Goal: Task Accomplishment & Management: Use online tool/utility

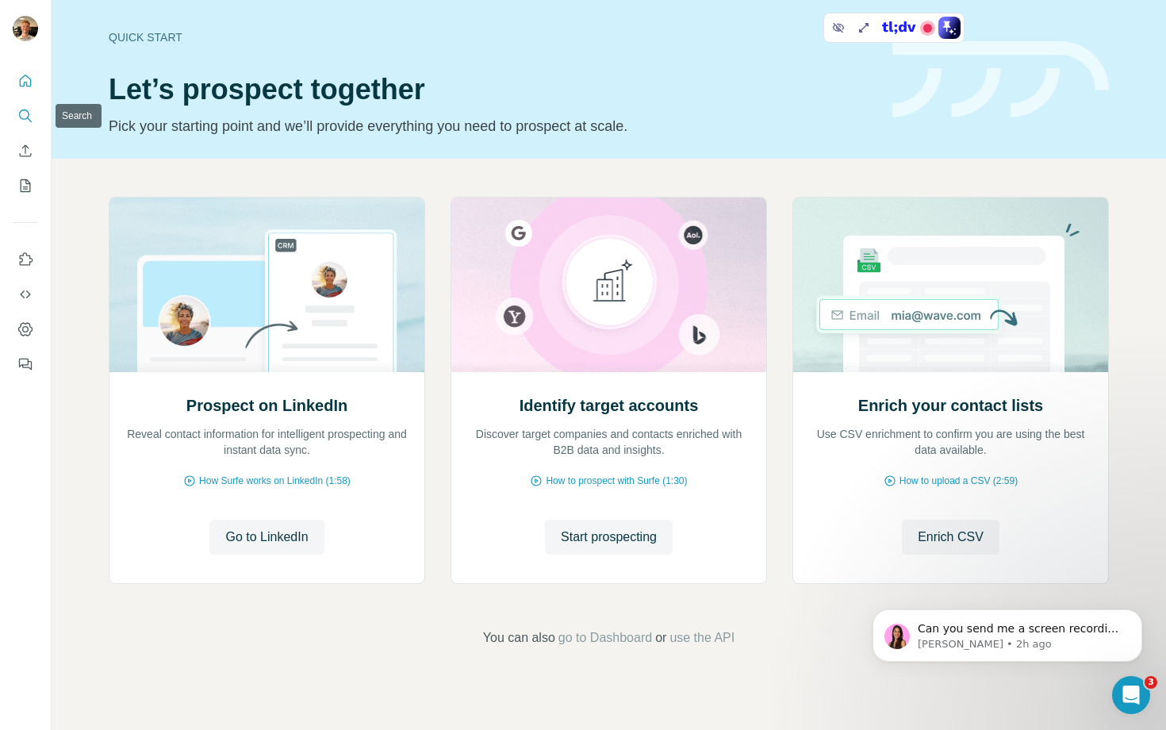
click at [27, 119] on icon "Search" at bounding box center [25, 116] width 16 height 16
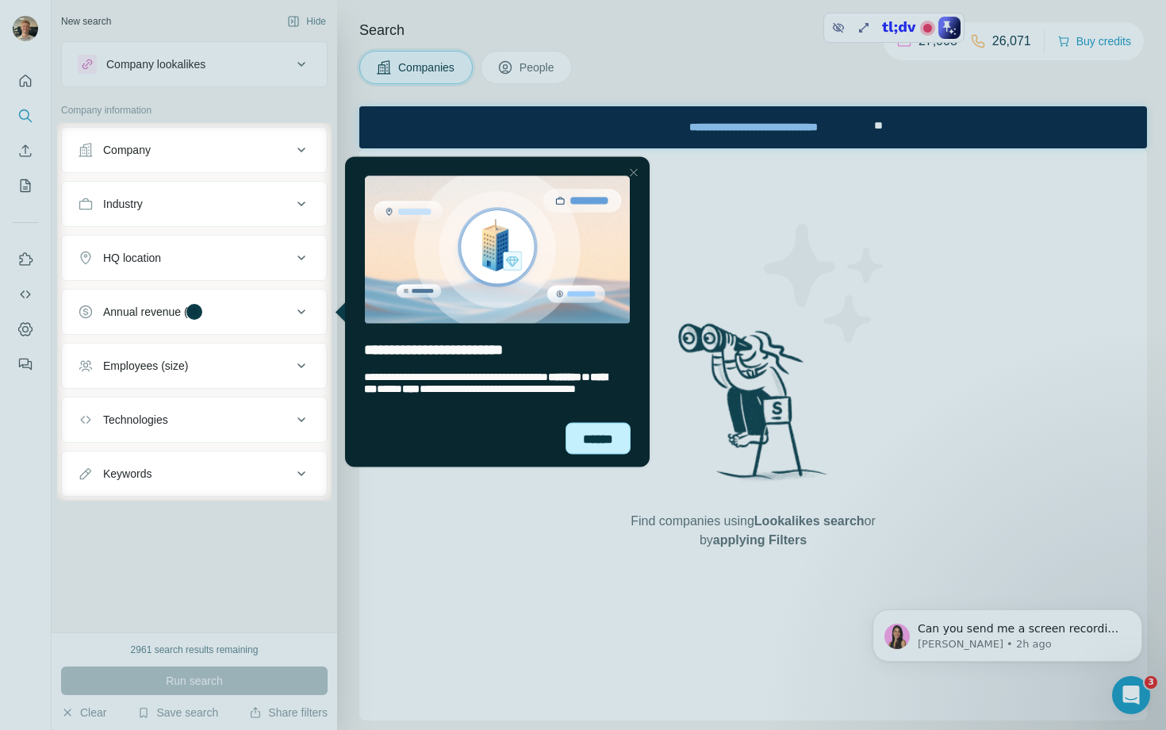
click at [614, 439] on div "******" at bounding box center [598, 438] width 65 height 32
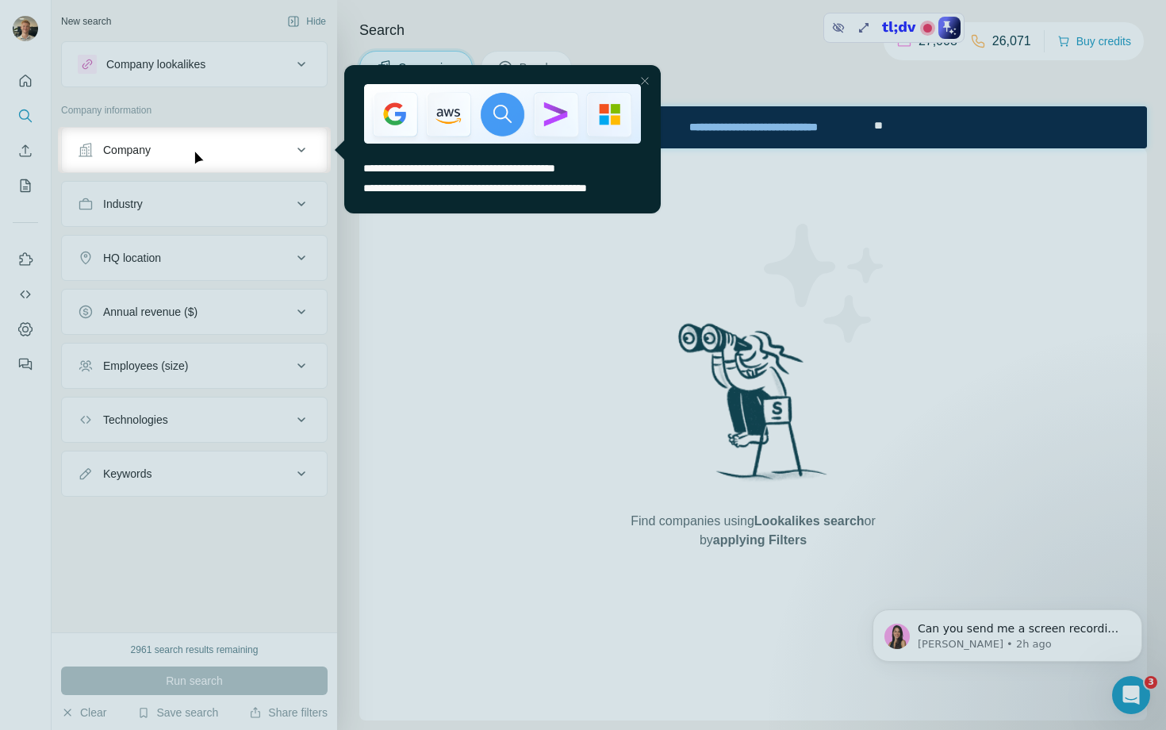
click at [626, 291] on div at bounding box center [583, 451] width 1166 height 557
click at [631, 84] on img "entering tooltip" at bounding box center [502, 114] width 277 height 60
click at [639, 78] on div "Close Step" at bounding box center [644, 80] width 19 height 19
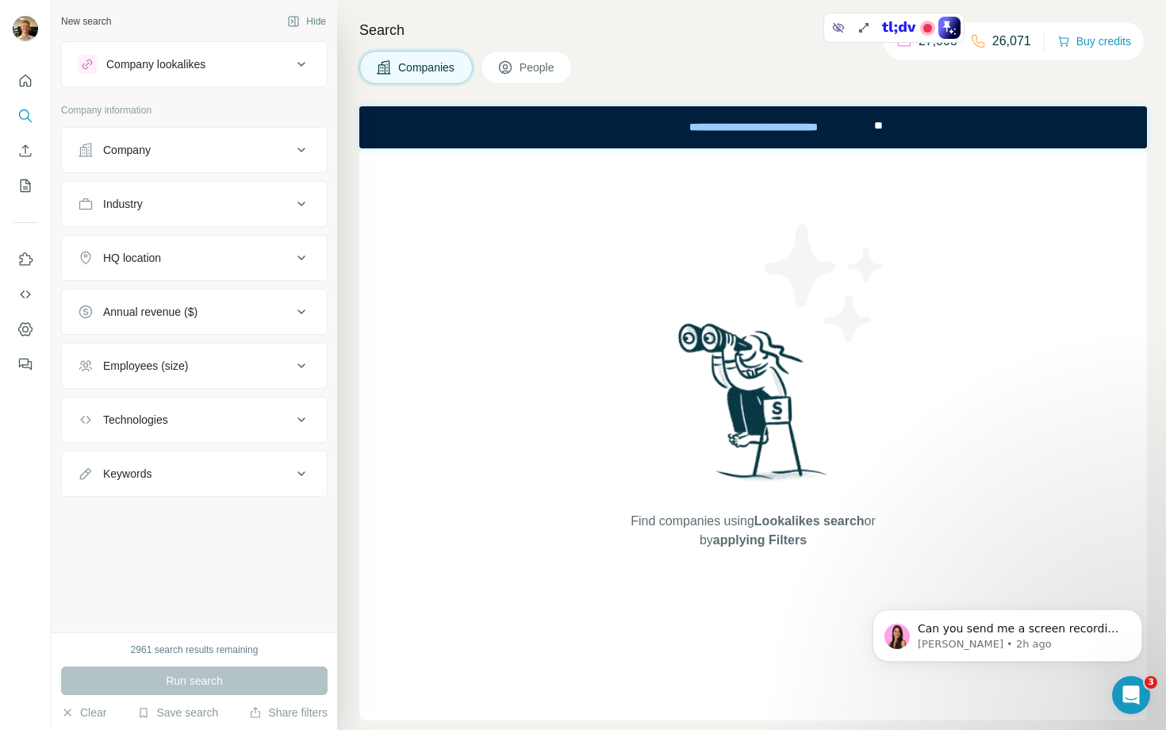
click at [529, 63] on span "People" at bounding box center [538, 68] width 36 height 16
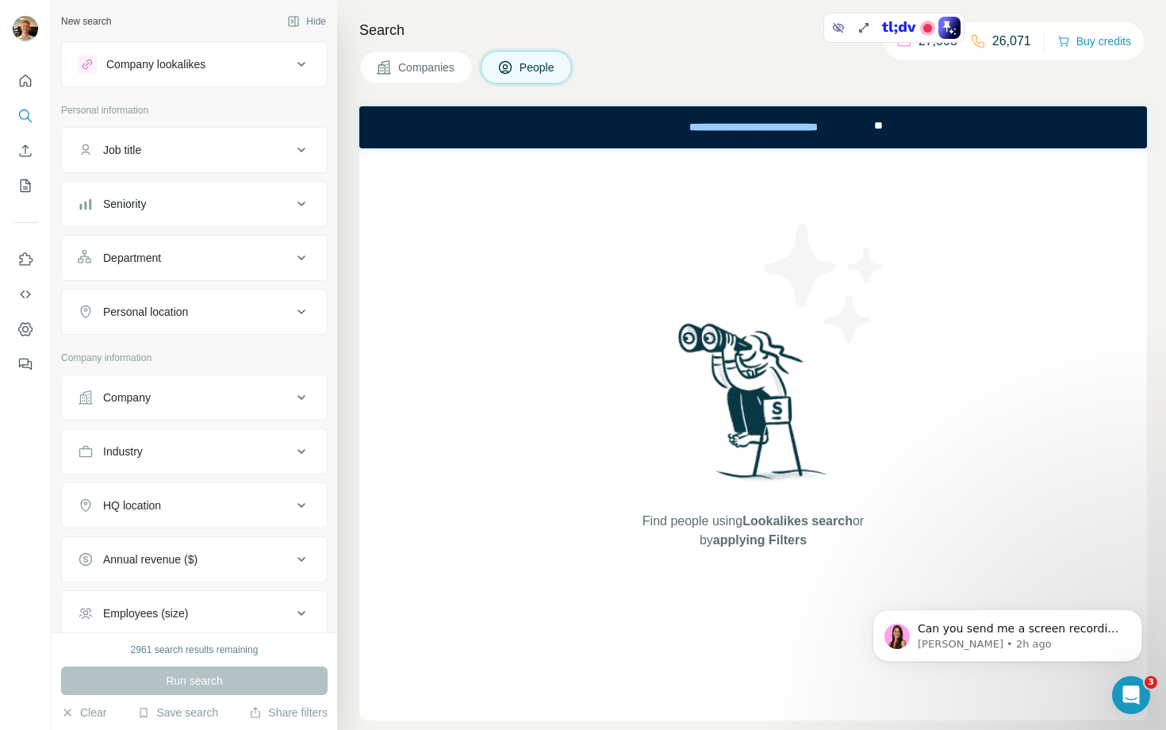
scroll to position [271, 0]
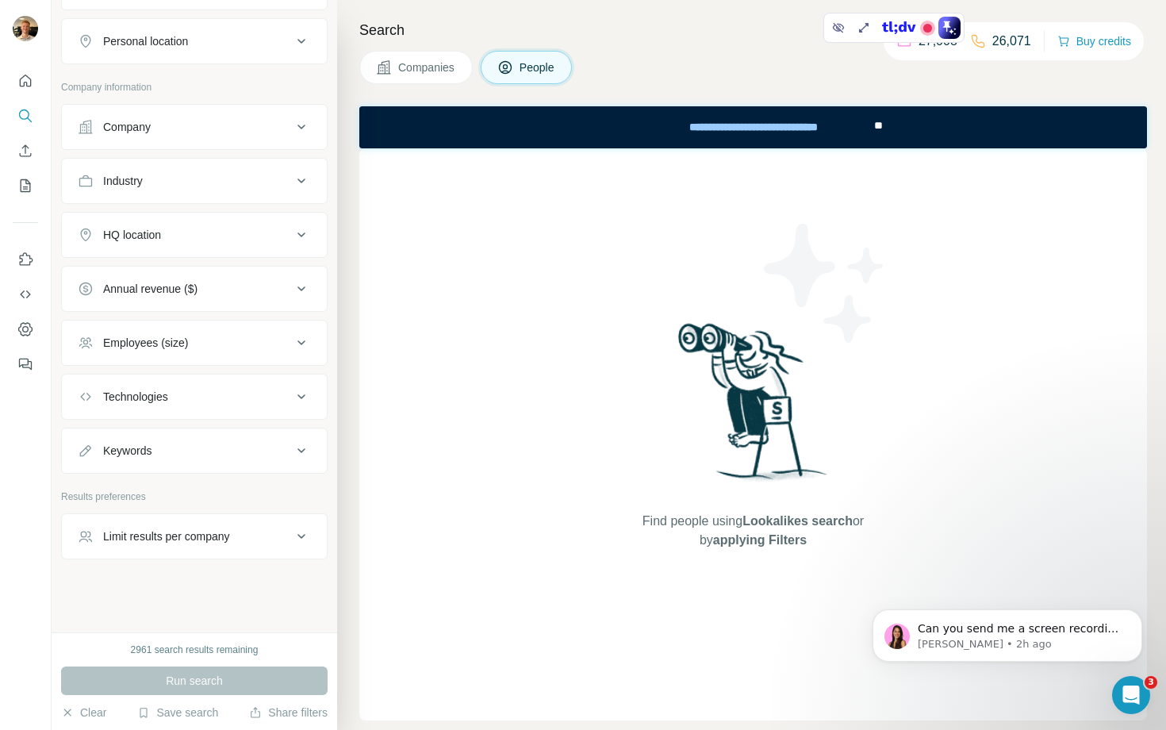
click at [217, 543] on div "Limit results per company" at bounding box center [166, 536] width 127 height 16
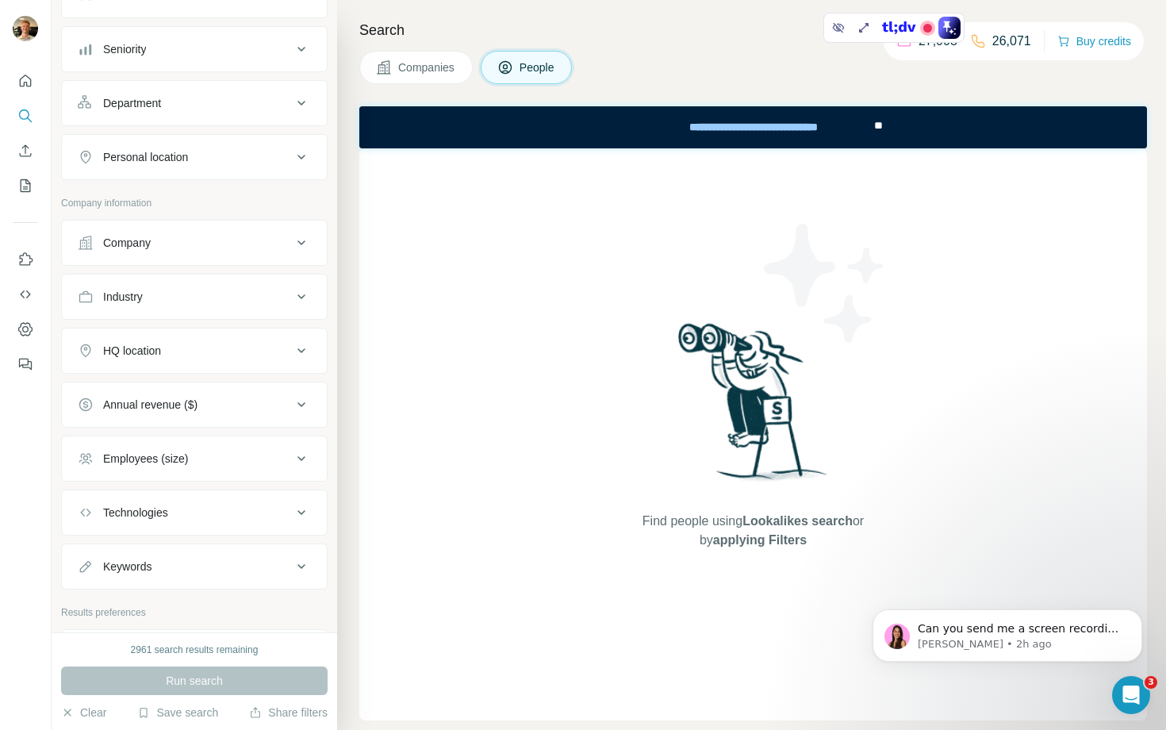
scroll to position [0, 0]
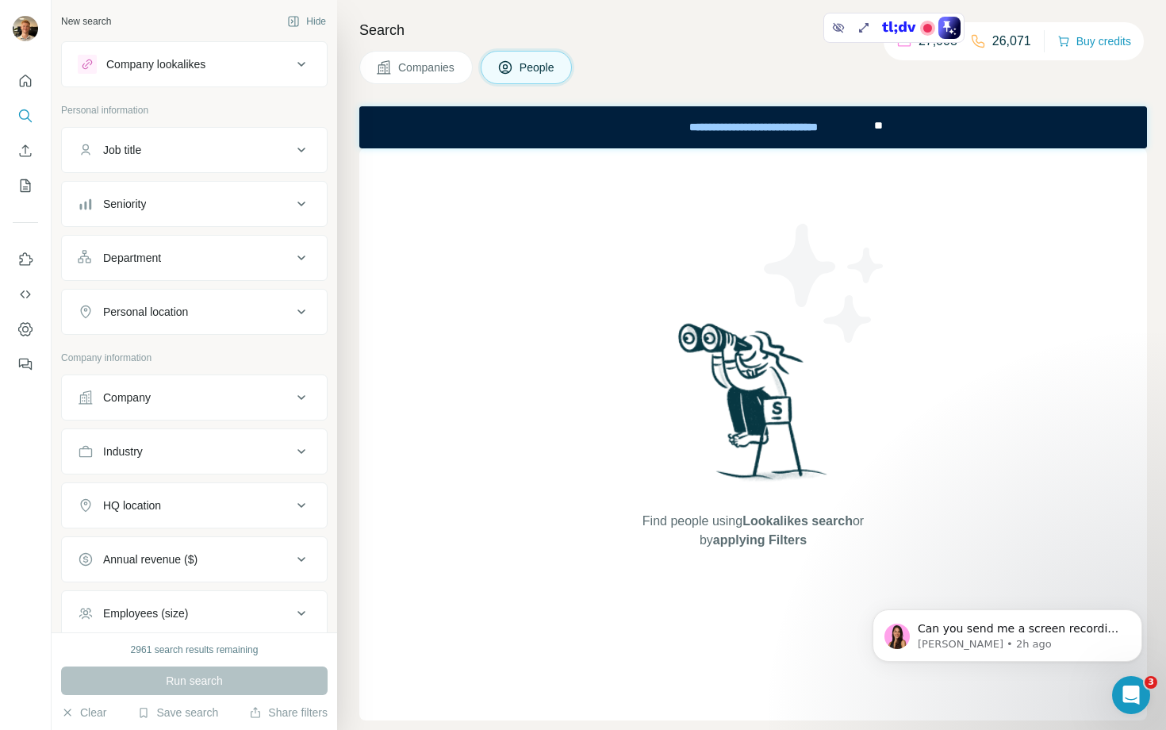
click at [217, 169] on div "Job title" at bounding box center [194, 150] width 267 height 46
click at [242, 147] on div "Job title" at bounding box center [185, 150] width 214 height 16
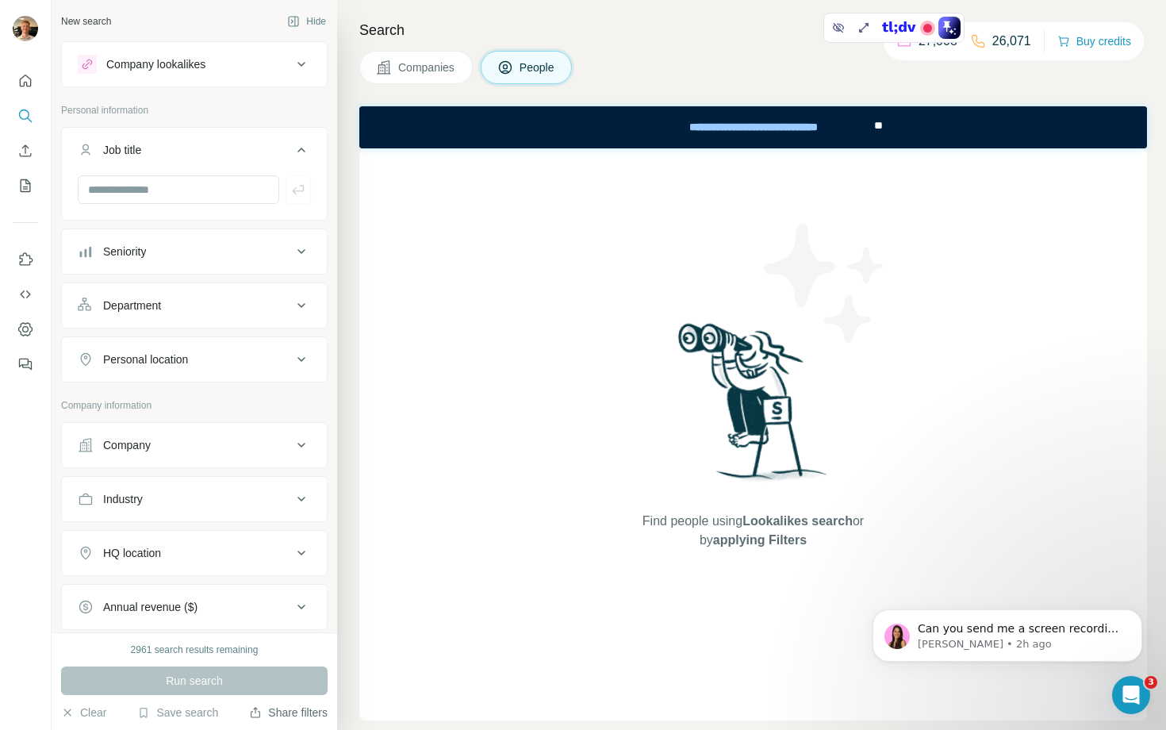
click at [261, 712] on button "Share filters" at bounding box center [288, 712] width 79 height 16
click at [292, 716] on button "Share filters" at bounding box center [288, 712] width 79 height 16
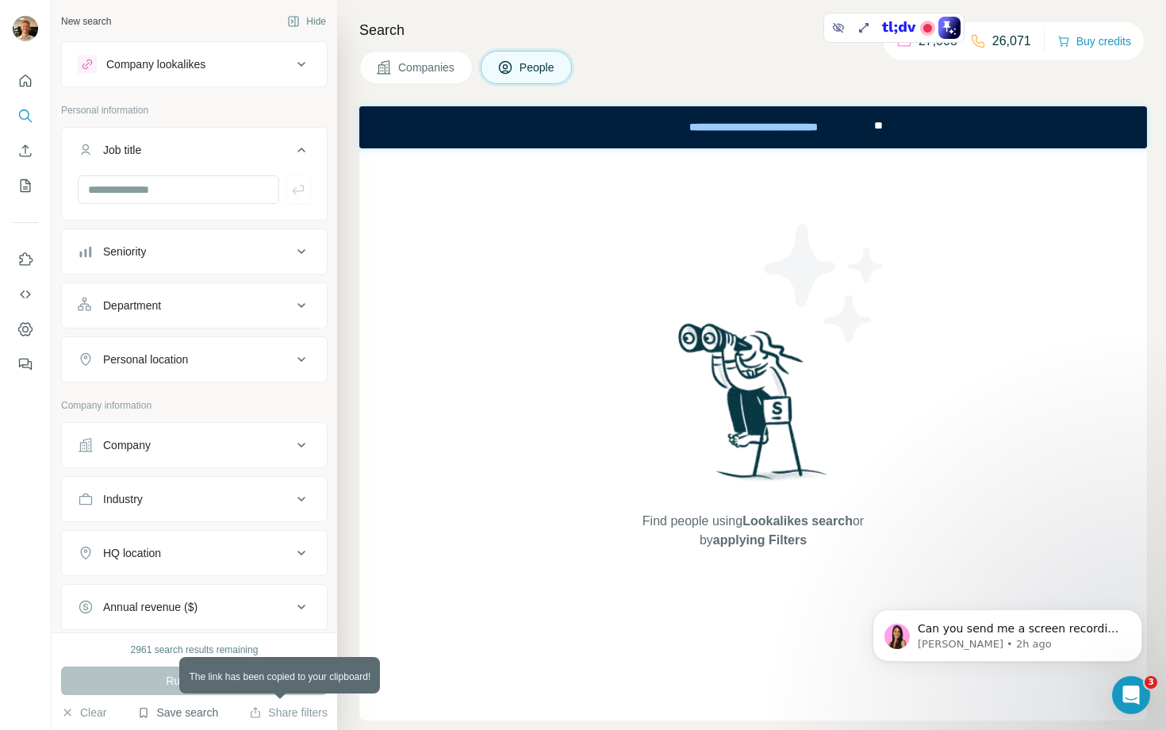
click at [198, 709] on button "Save search" at bounding box center [177, 712] width 81 height 16
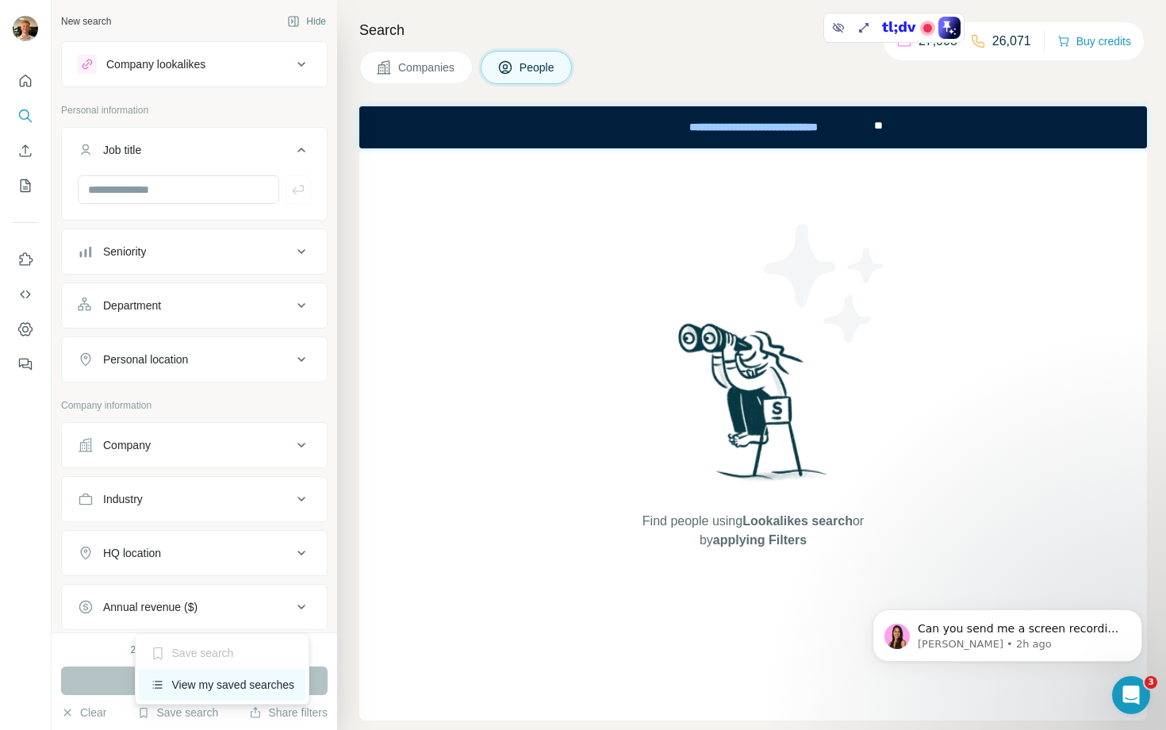
click at [202, 680] on div "View my saved searches" at bounding box center [222, 685] width 167 height 32
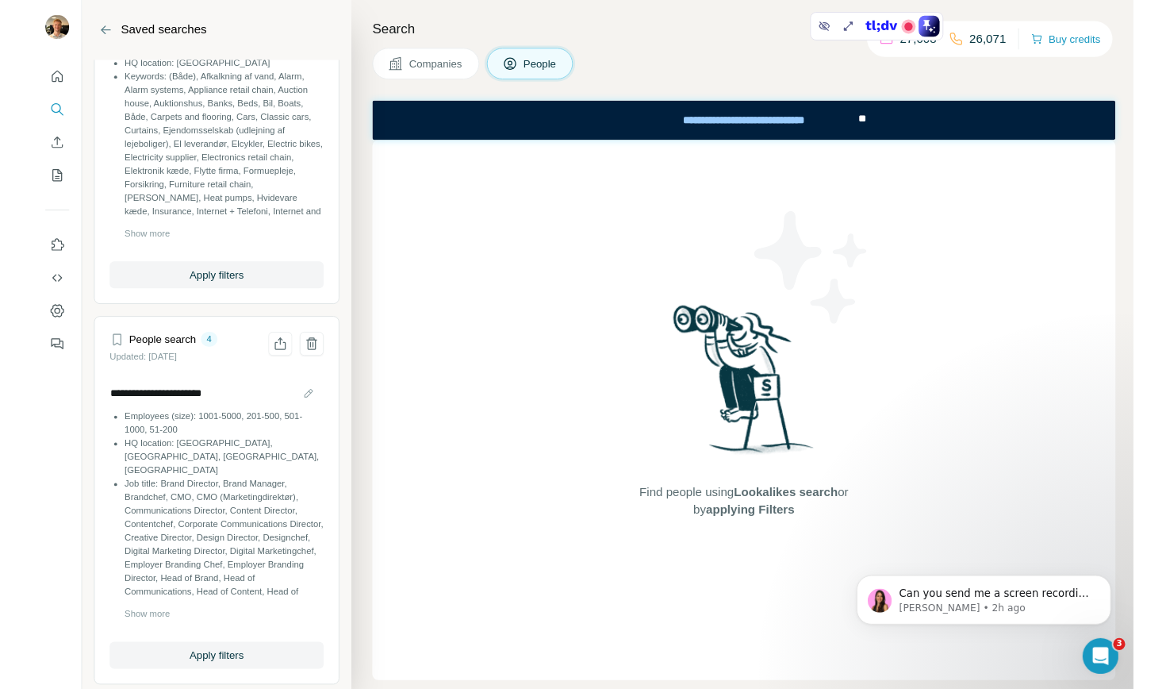
scroll to position [1012, 0]
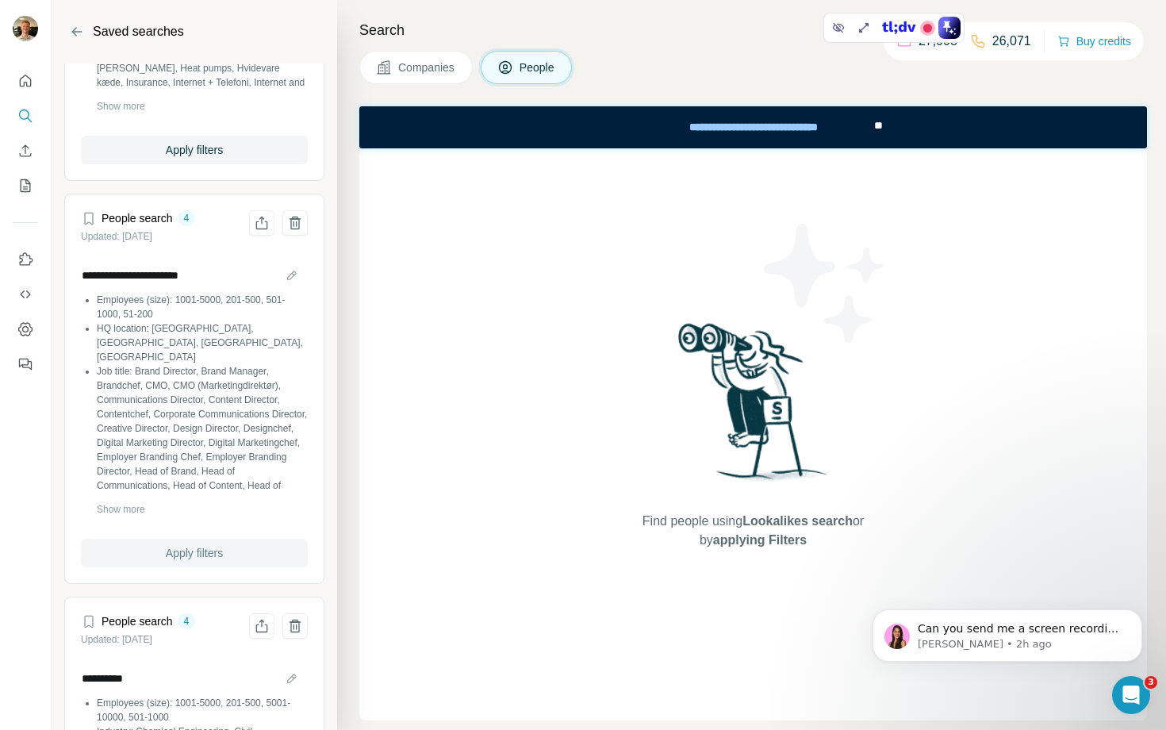
click at [223, 567] on button "Apply filters" at bounding box center [194, 553] width 227 height 29
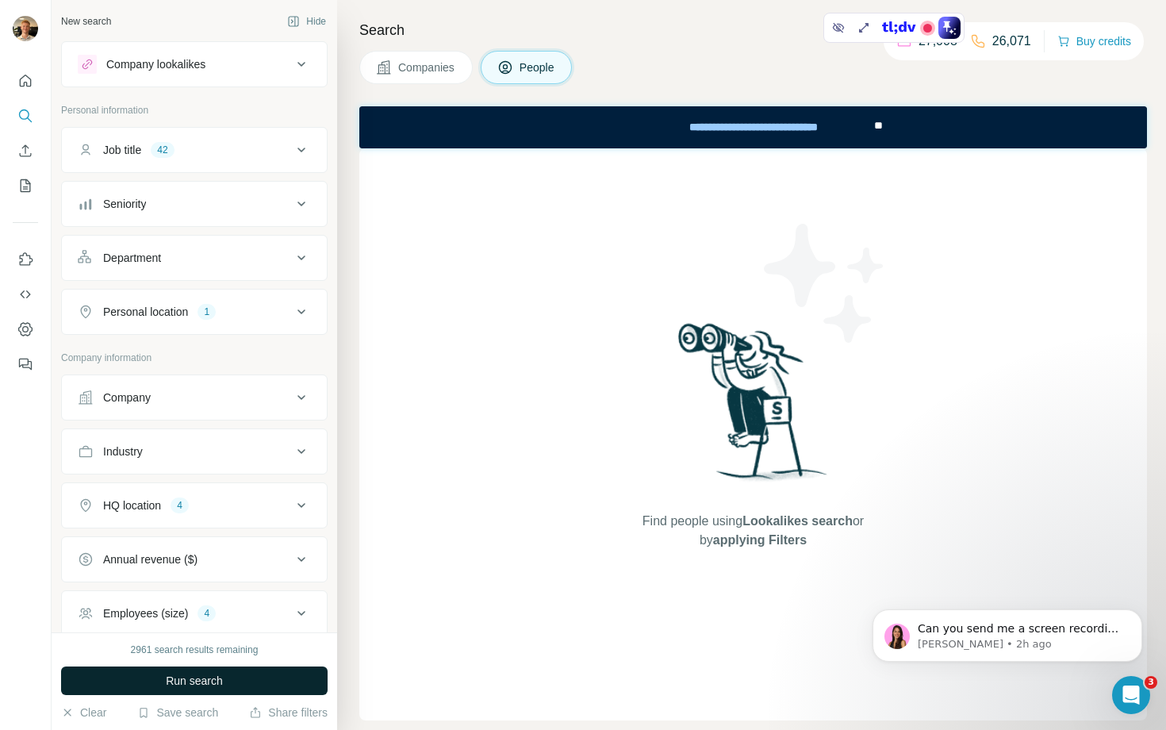
click at [265, 687] on button "Run search" at bounding box center [194, 680] width 267 height 29
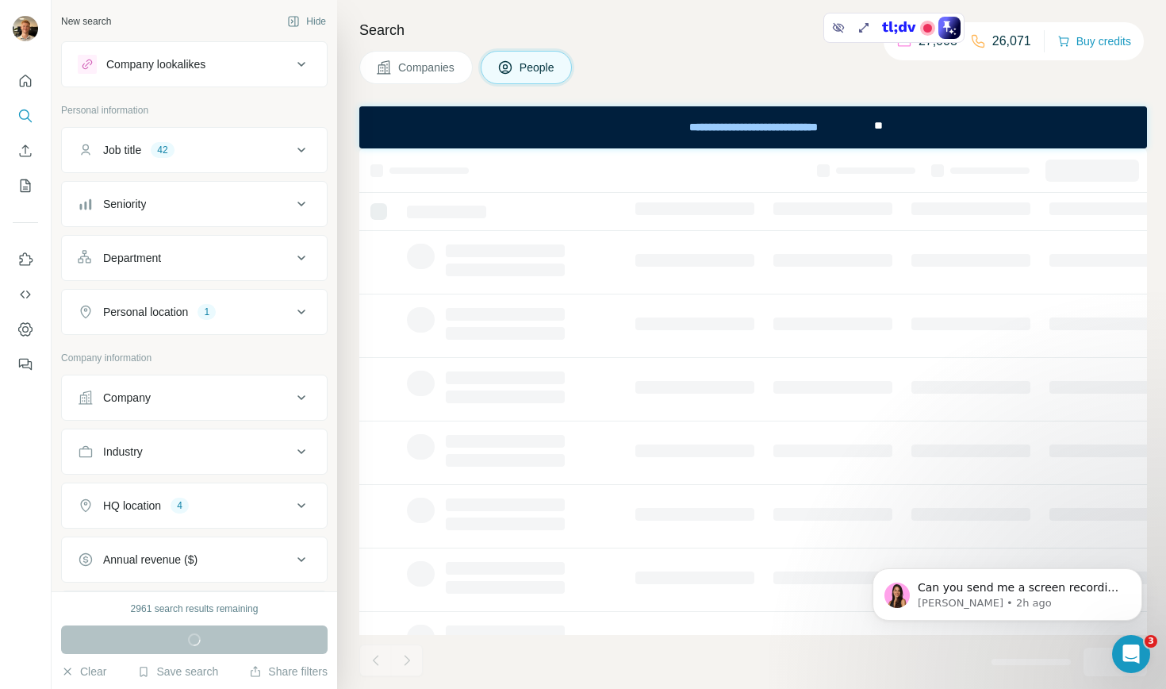
scroll to position [312, 0]
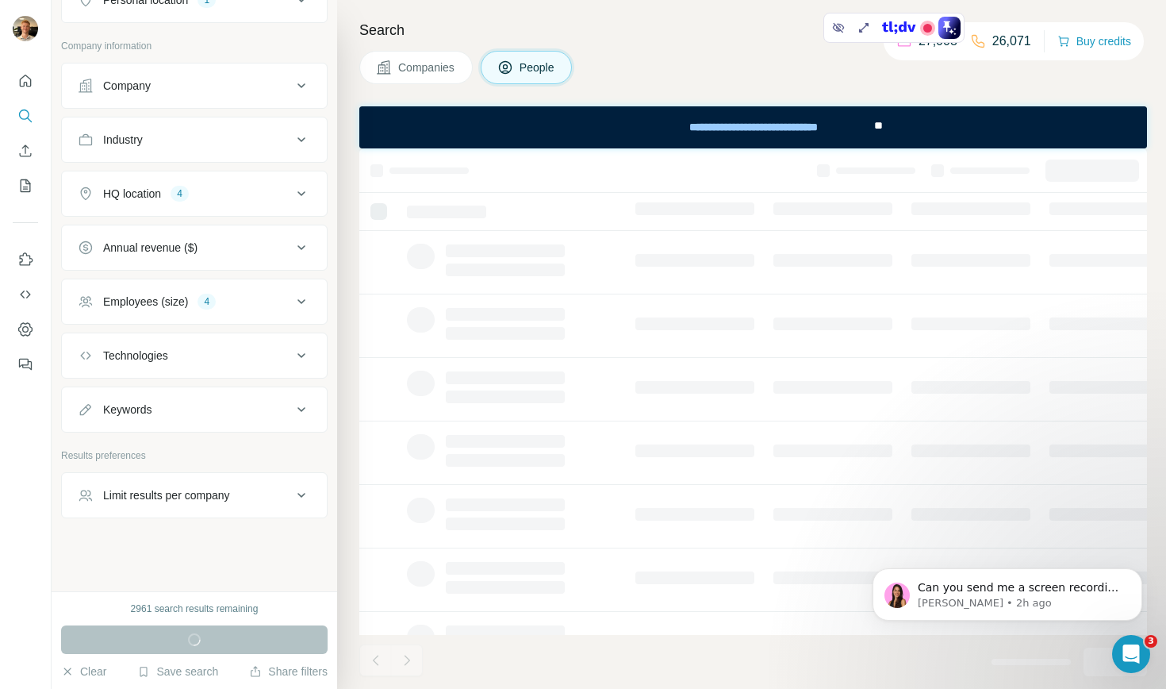
click at [213, 493] on div "Limit results per company" at bounding box center [166, 495] width 127 height 16
click at [198, 534] on input "number" at bounding box center [194, 534] width 233 height 29
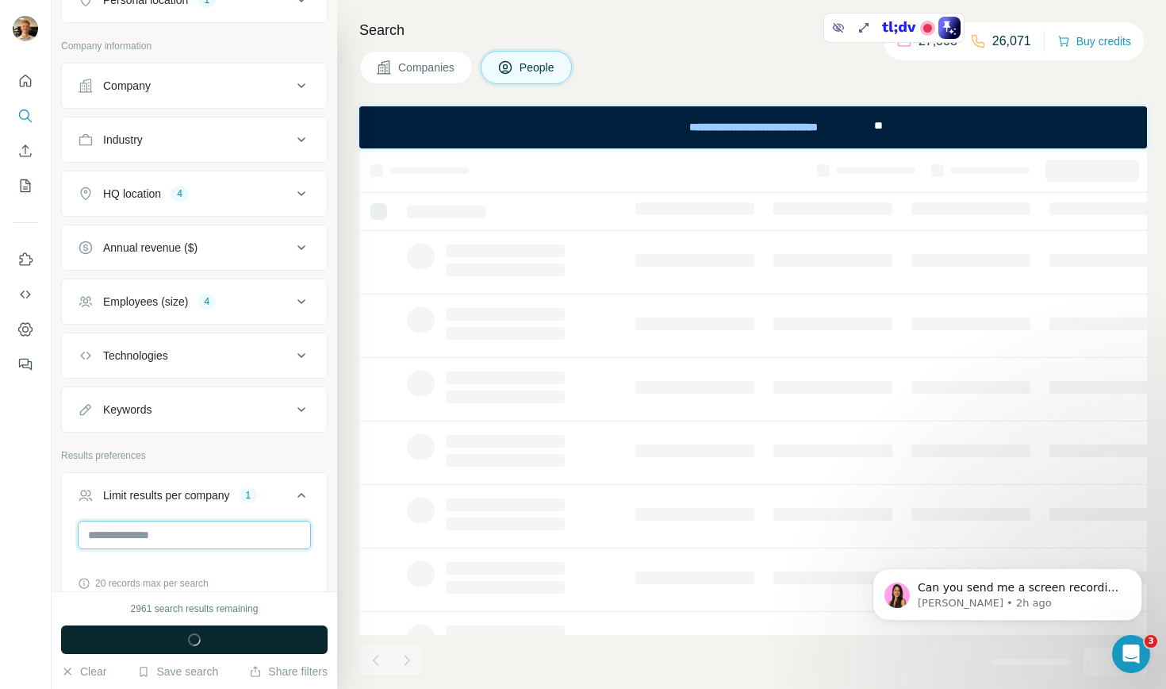
type input "*"
click at [181, 641] on span "button" at bounding box center [194, 640] width 57 height 16
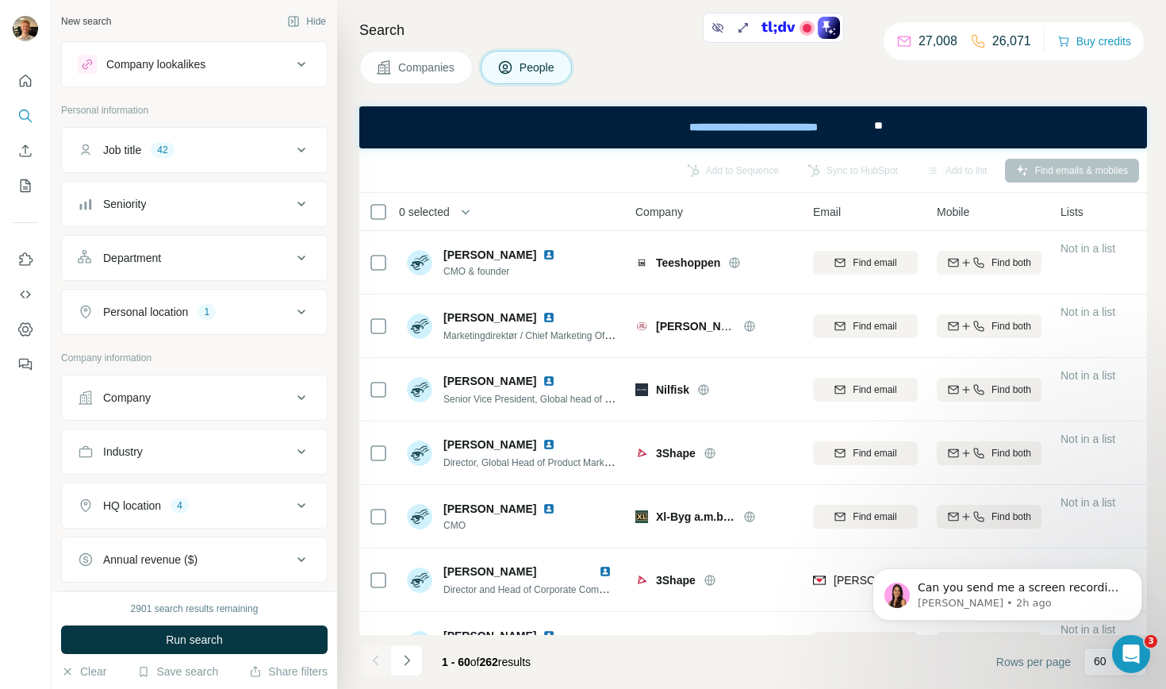
click at [261, 151] on div "Job title 42" at bounding box center [185, 150] width 214 height 16
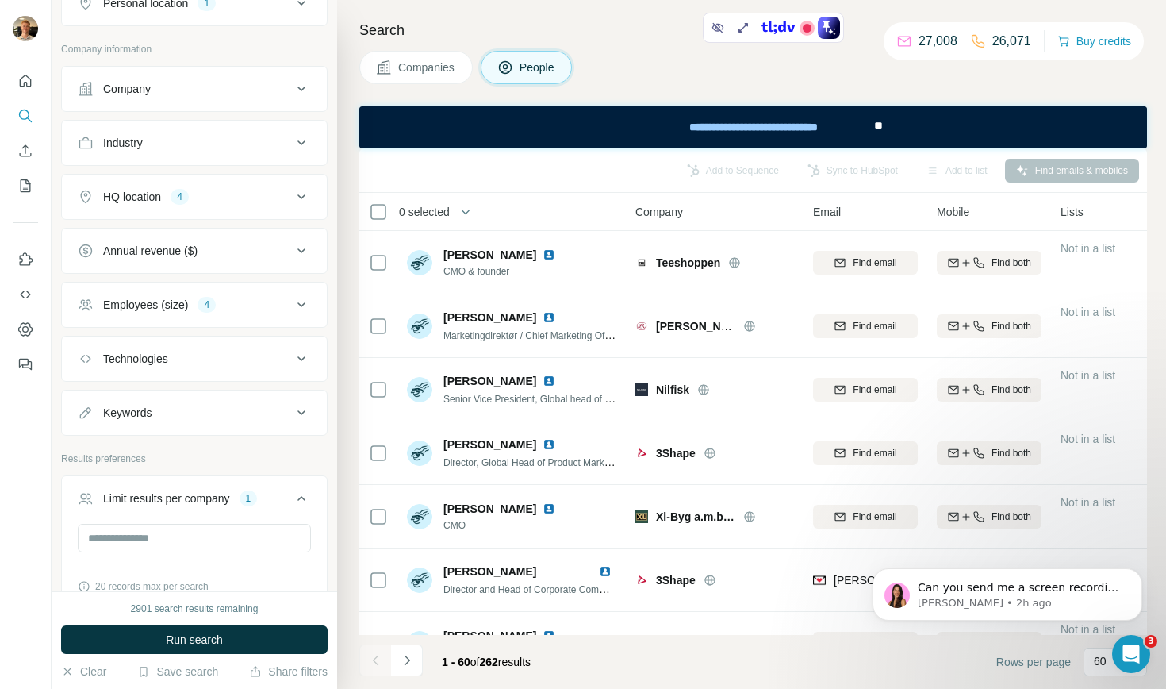
scroll to position [1286, 0]
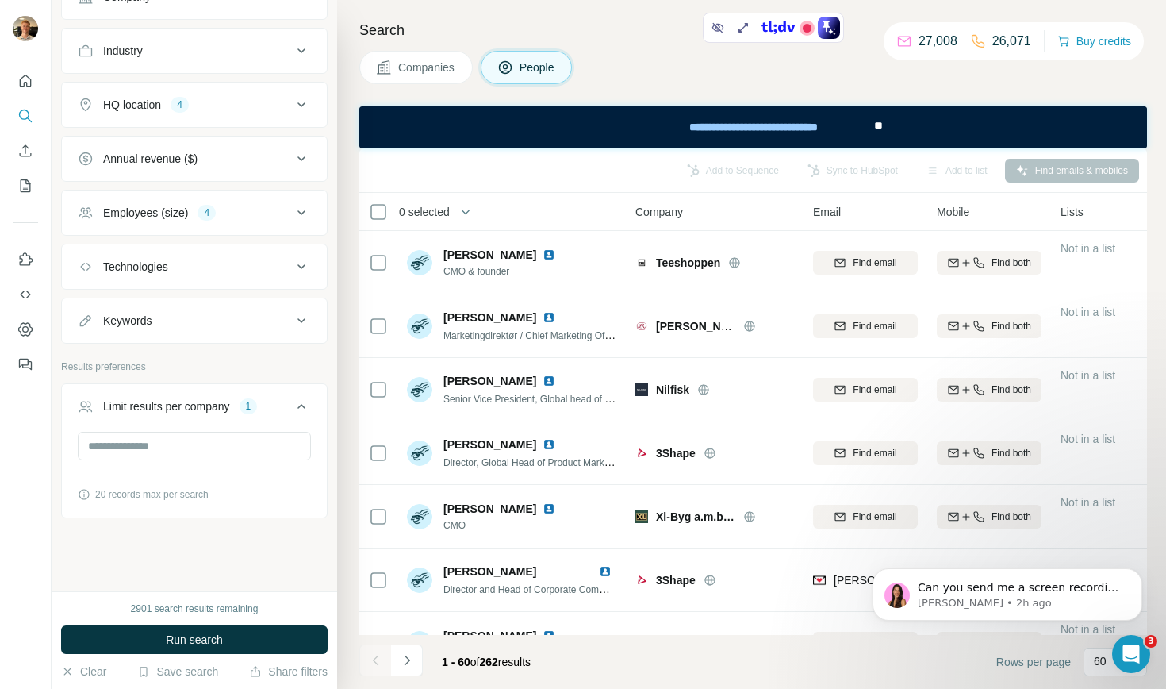
click at [498, 667] on span "262" at bounding box center [489, 661] width 18 height 13
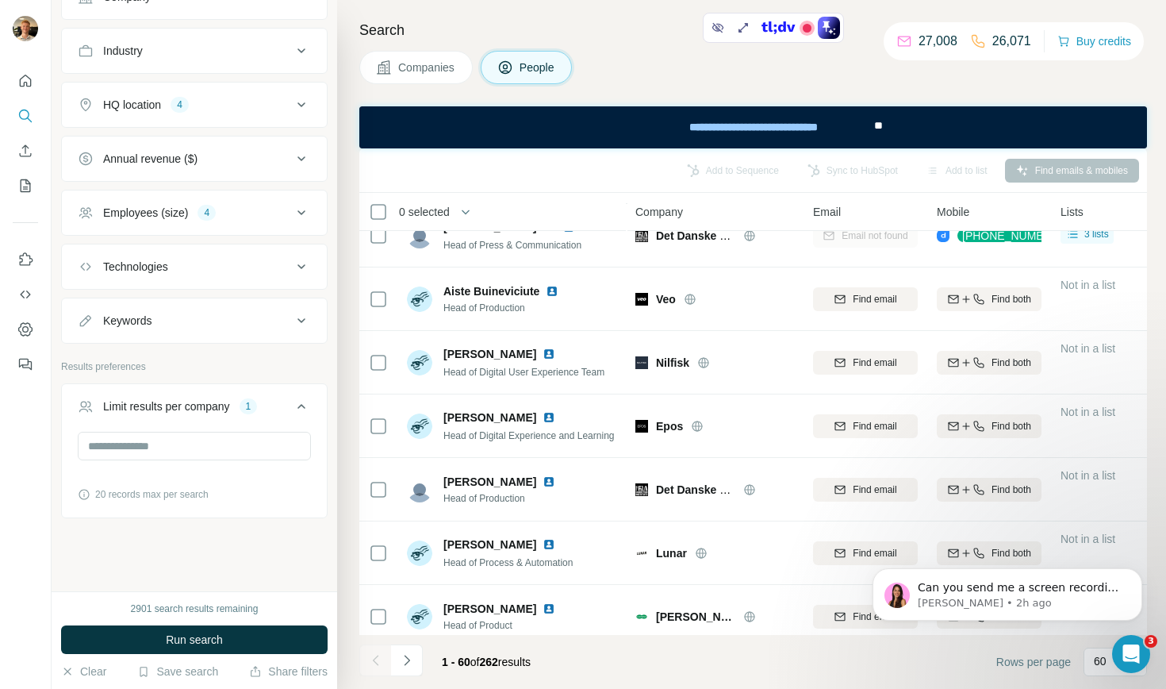
scroll to position [0, 0]
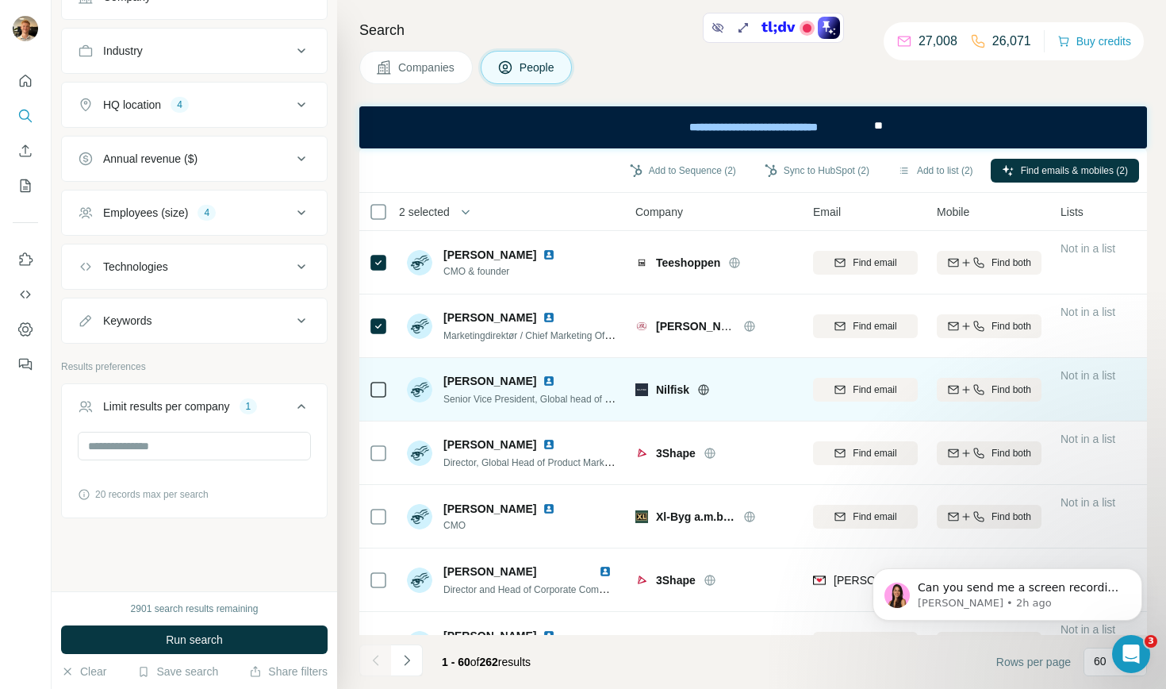
click at [369, 380] on icon at bounding box center [378, 389] width 19 height 19
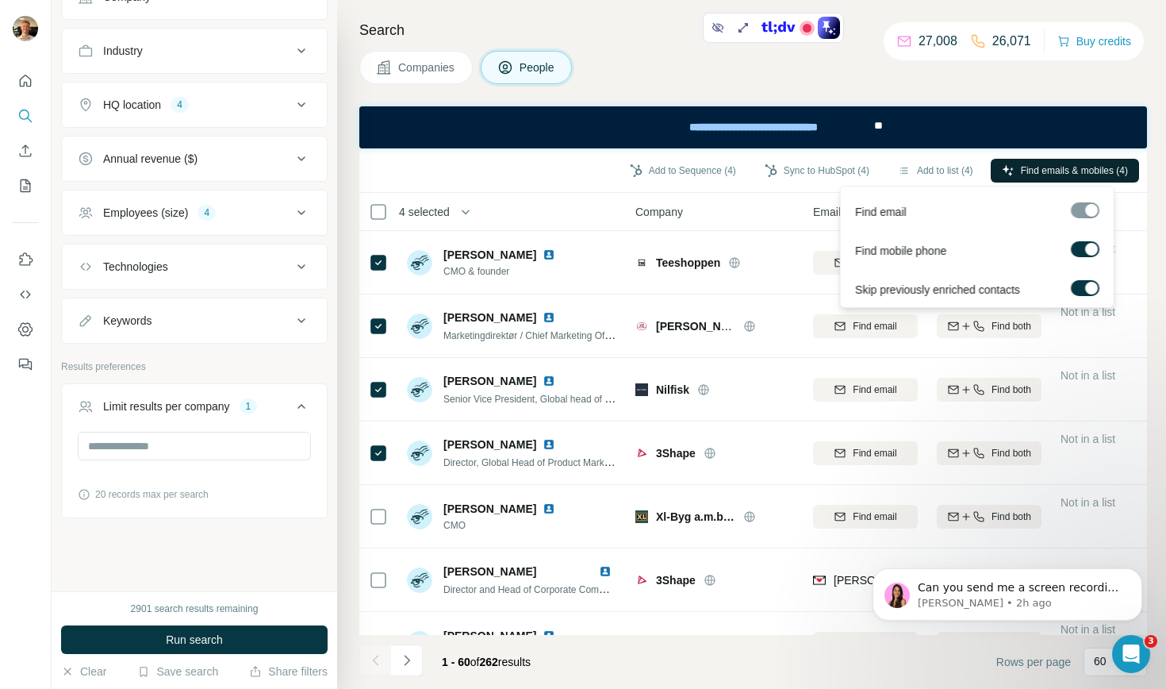
click at [1030, 163] on span "Find emails & mobiles (4)" at bounding box center [1074, 170] width 107 height 14
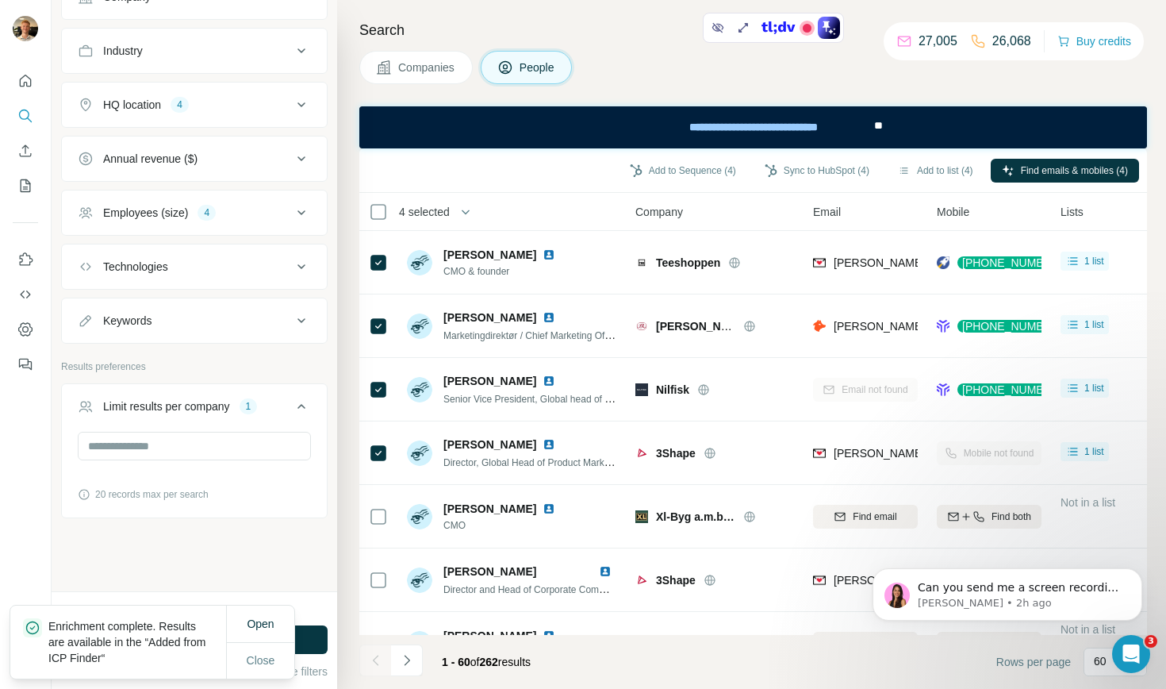
click at [902, 167] on button "Add to list (4)" at bounding box center [936, 171] width 98 height 24
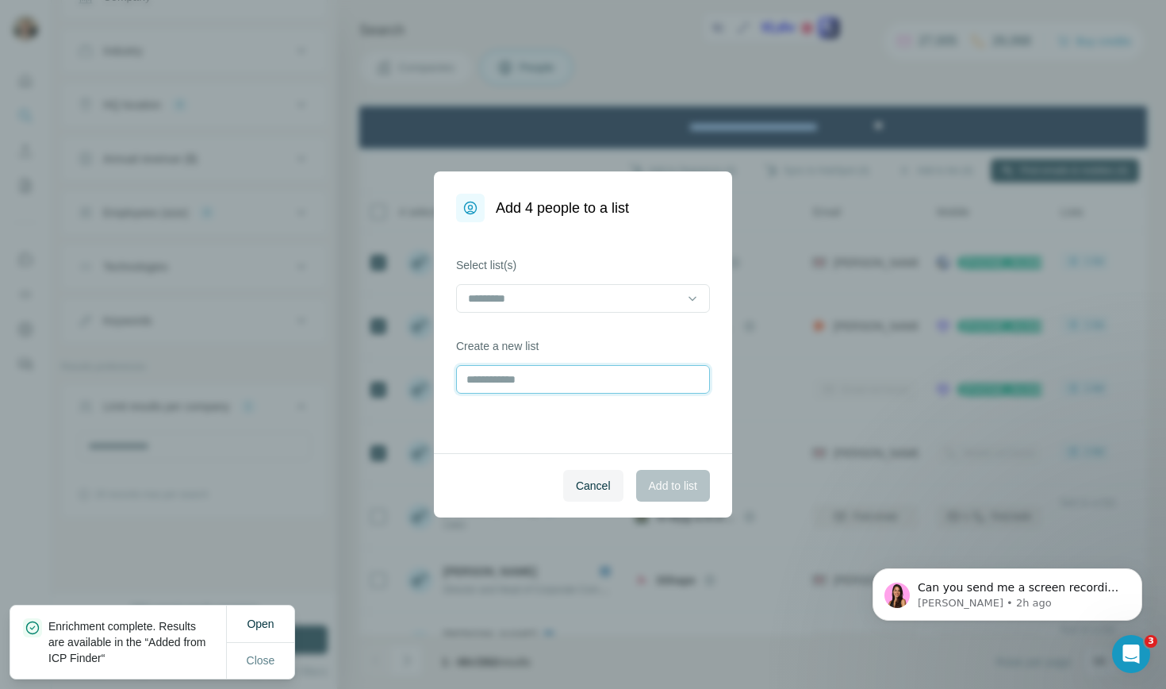
click at [569, 370] on input "text" at bounding box center [583, 379] width 254 height 29
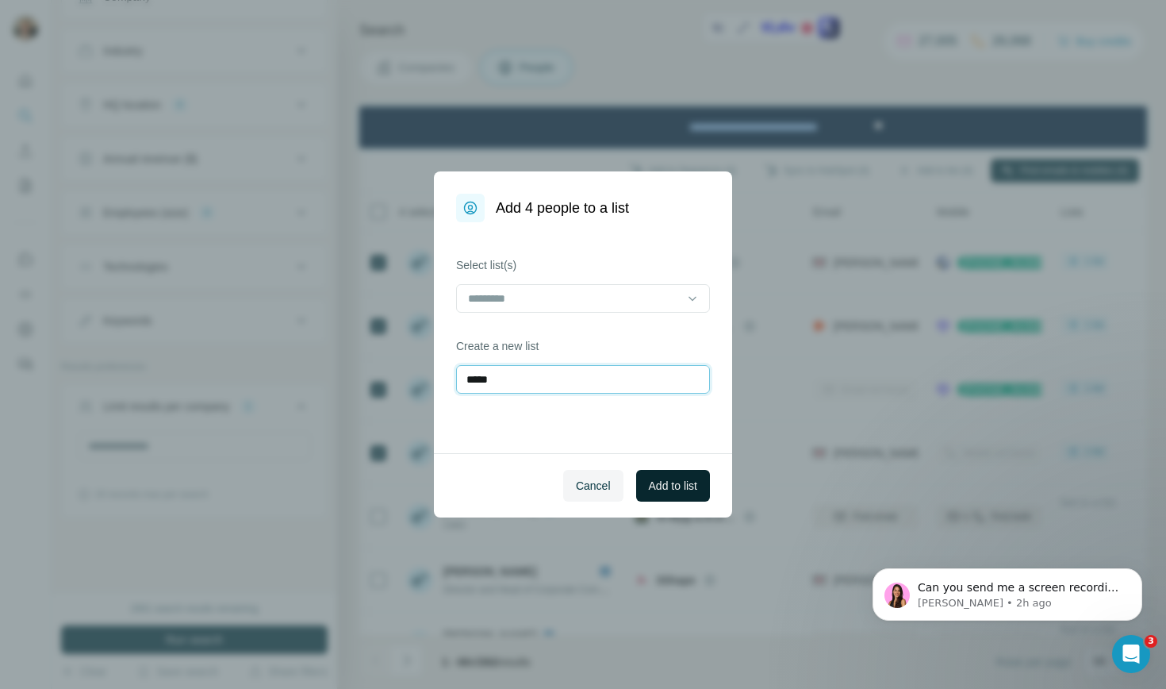
type input "*****"
click at [680, 481] on span "Add to list" at bounding box center [673, 486] width 48 height 16
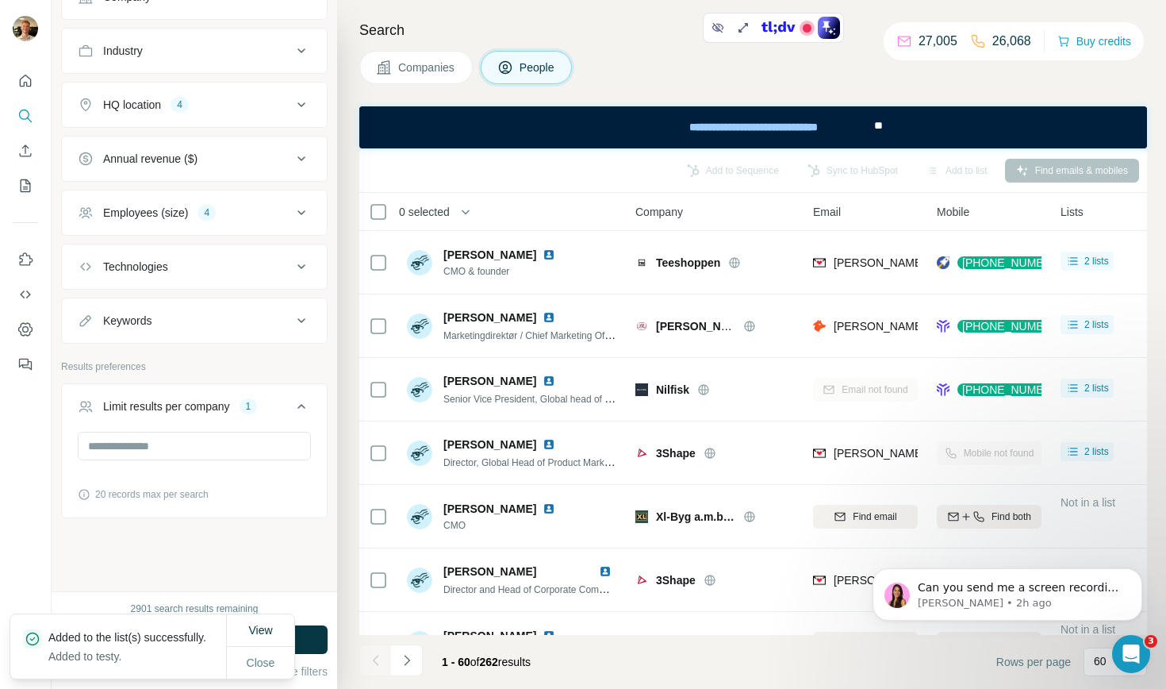
click at [31, 189] on icon "My lists" at bounding box center [25, 186] width 16 height 16
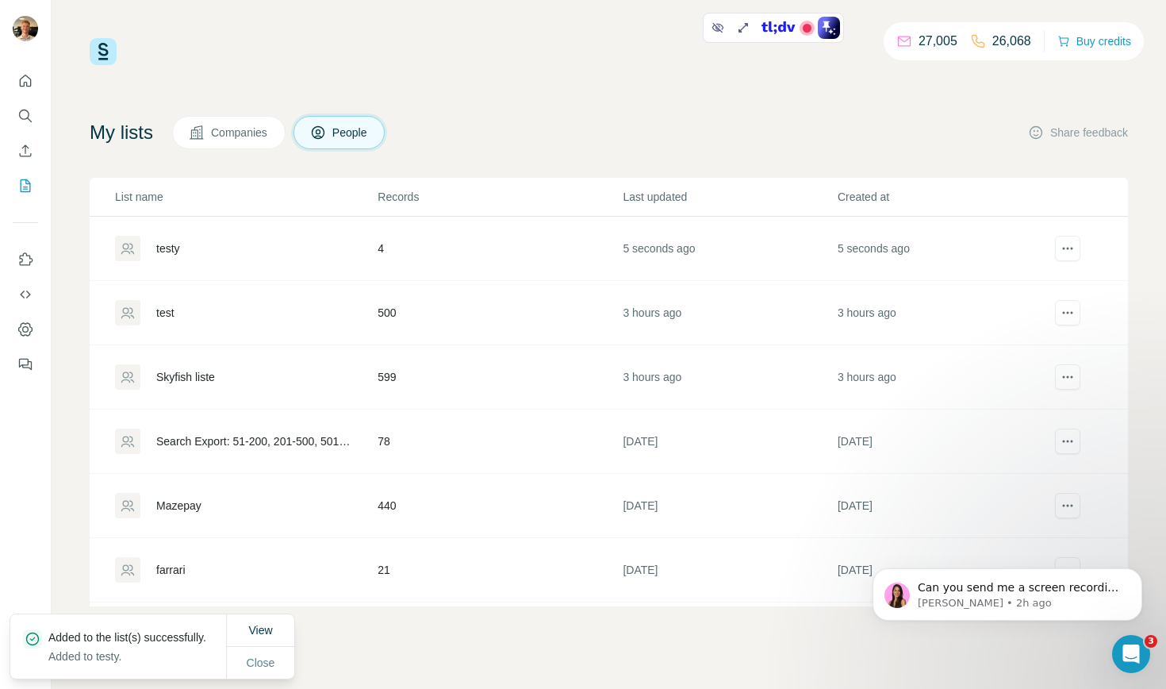
click at [379, 246] on td "4" at bounding box center [499, 249] width 245 height 64
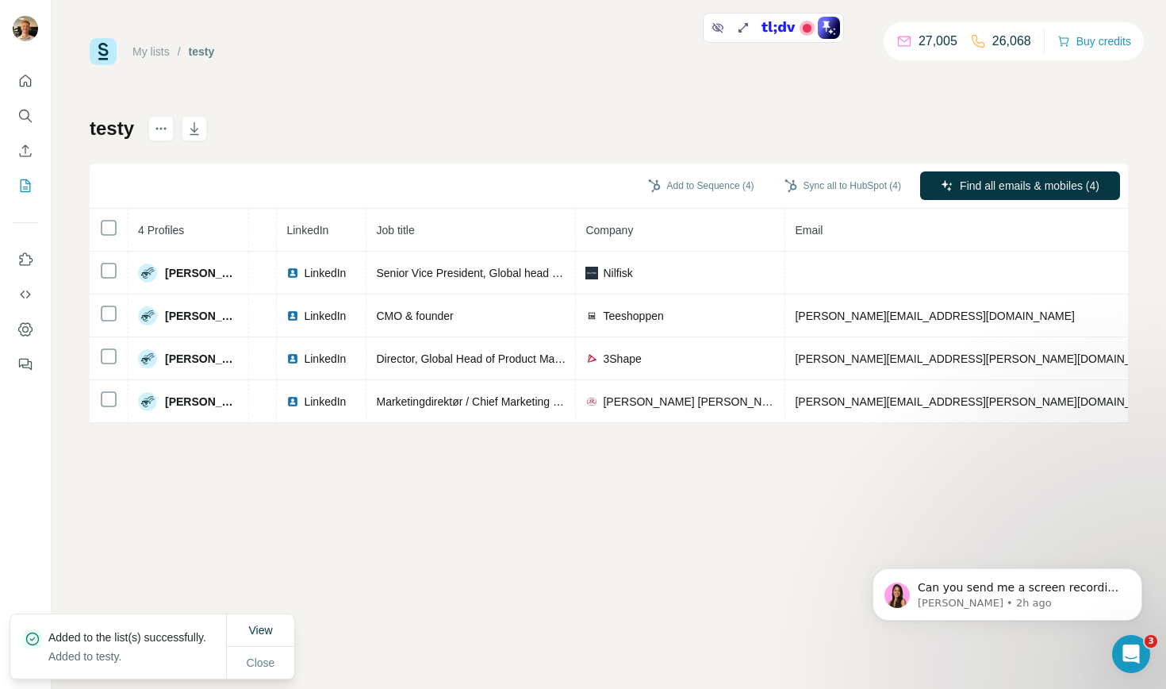
scroll to position [0, 68]
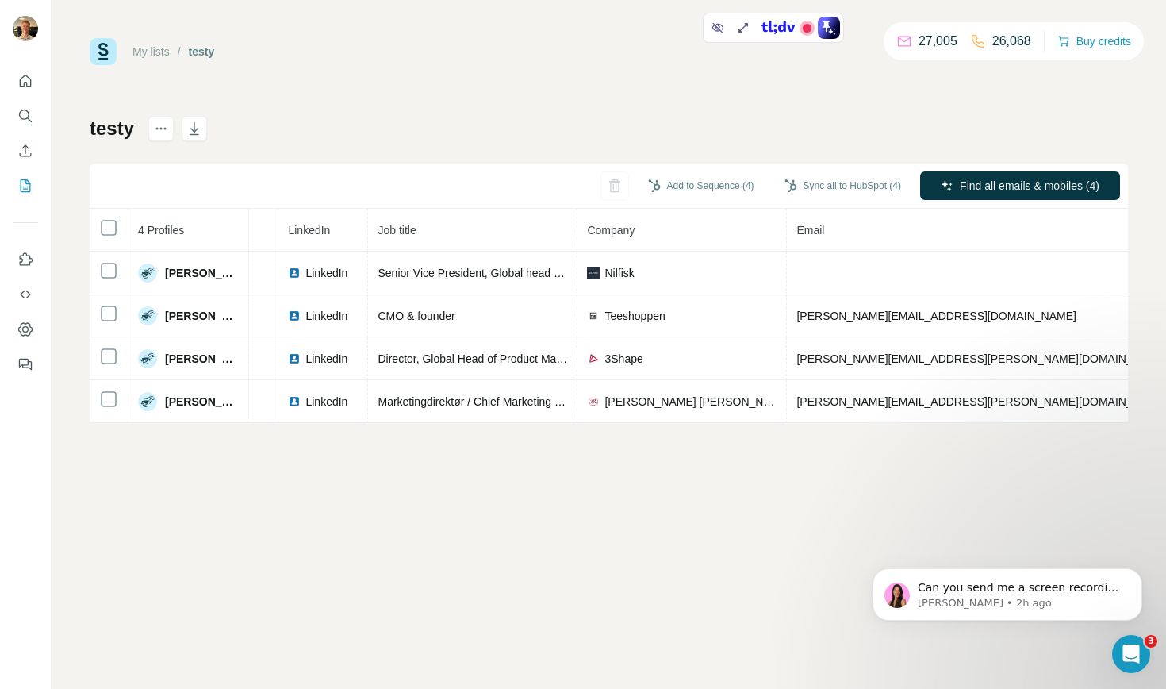
click at [154, 53] on link "My lists" at bounding box center [150, 51] width 37 height 13
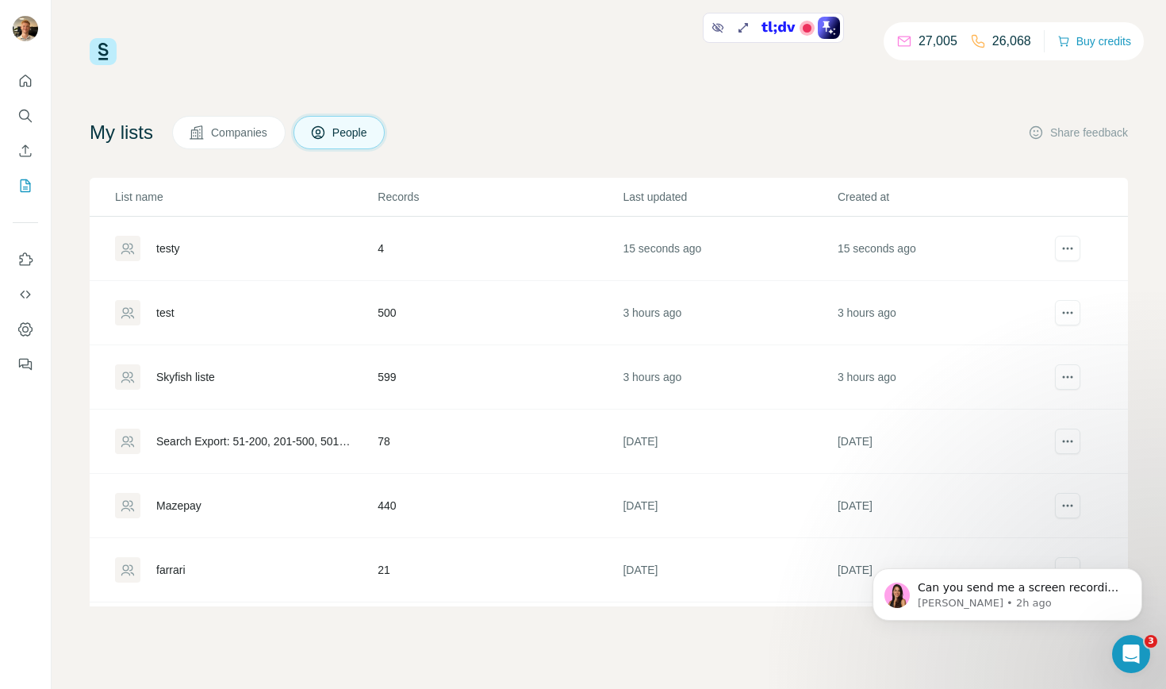
click at [192, 378] on div "Skyfish liste" at bounding box center [185, 377] width 59 height 16
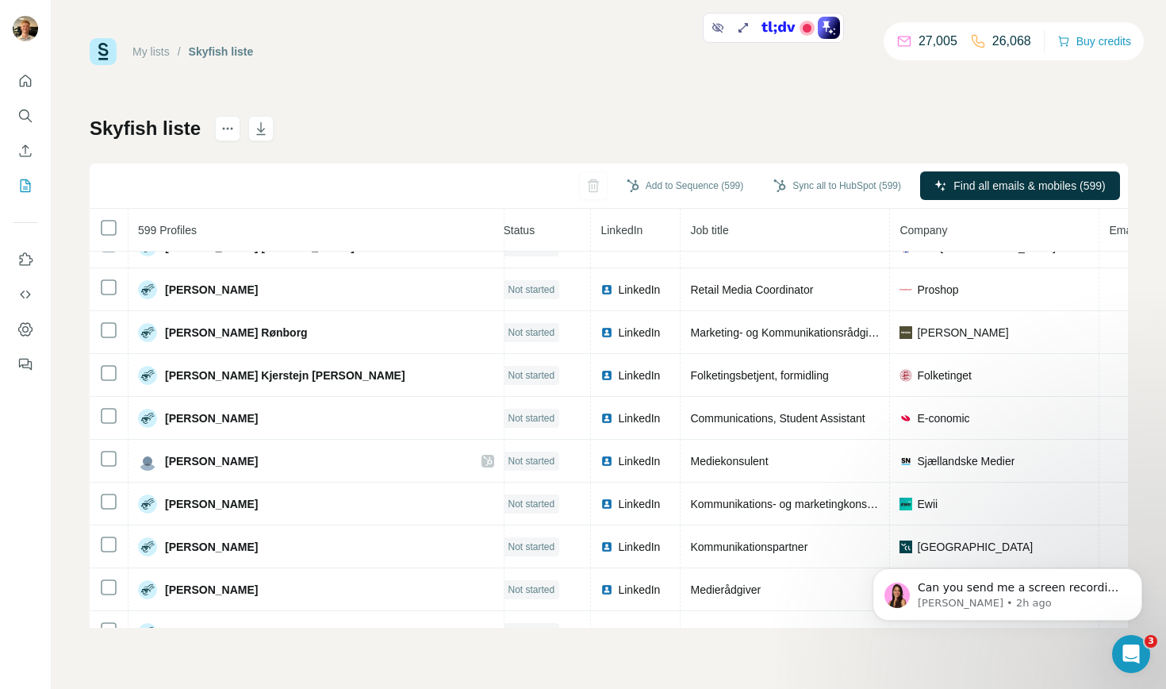
scroll to position [4345, 11]
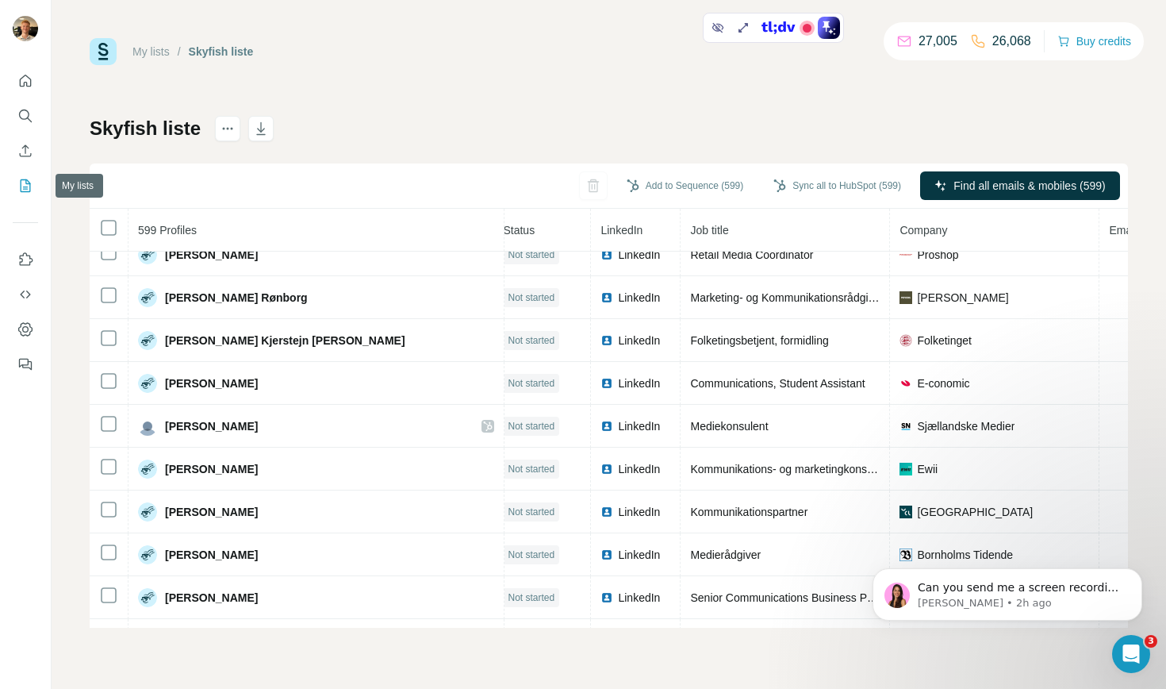
click at [25, 192] on icon "My lists" at bounding box center [25, 186] width 16 height 16
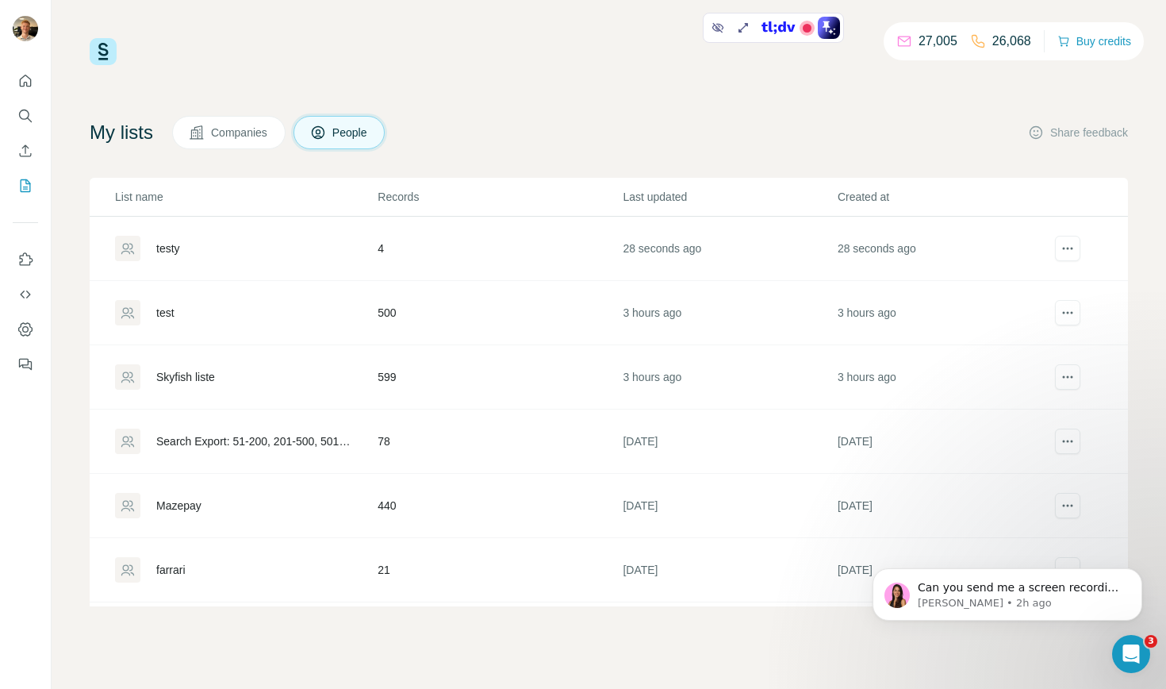
click at [171, 305] on div "test" at bounding box center [165, 313] width 18 height 16
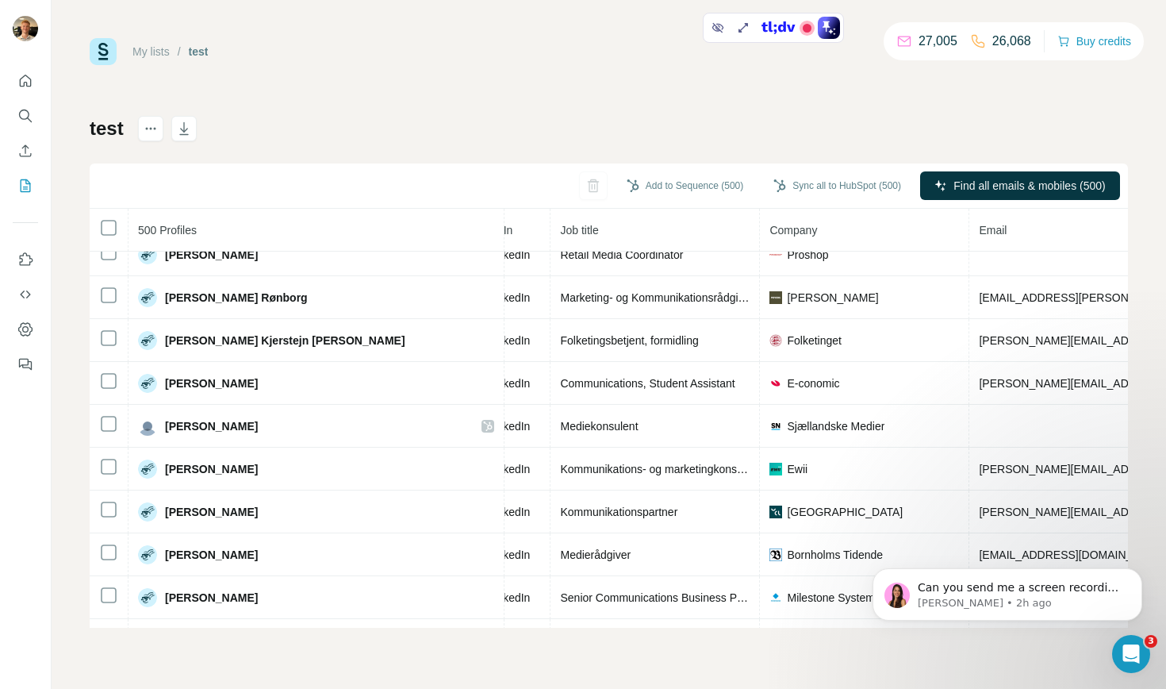
scroll to position [4774, 141]
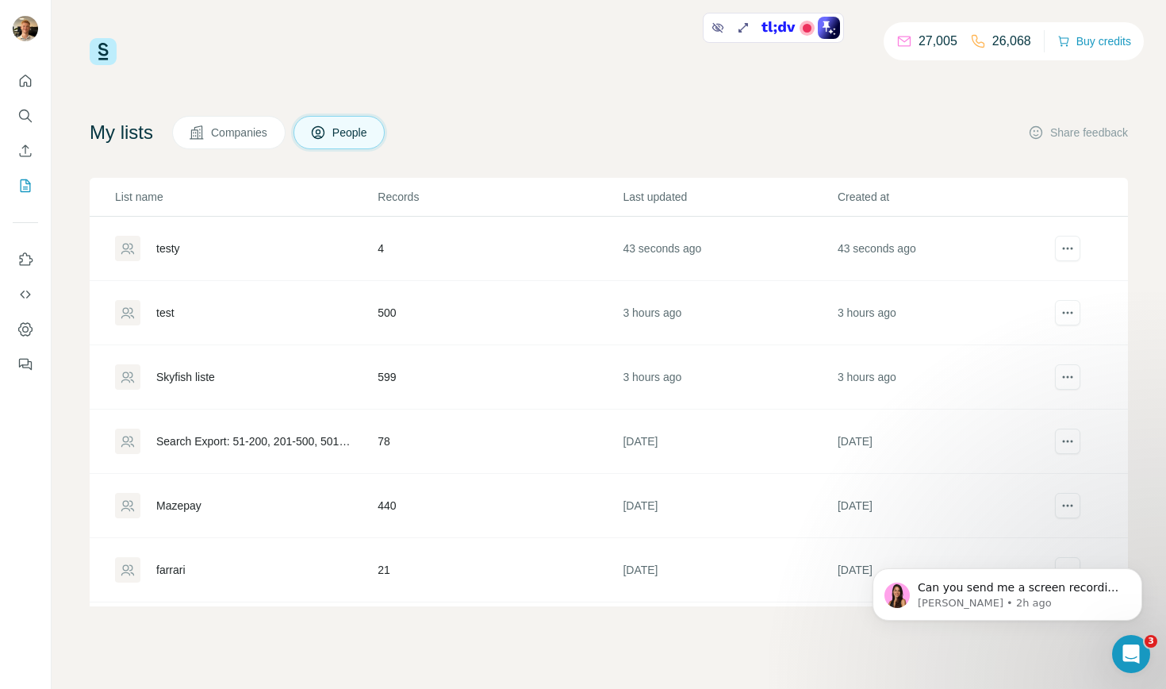
click at [222, 387] on div "Skyfish liste" at bounding box center [245, 376] width 261 height 25
click at [175, 316] on div "test" at bounding box center [165, 313] width 18 height 16
click at [187, 370] on div "Skyfish liste" at bounding box center [185, 377] width 59 height 16
click at [362, 289] on td "test" at bounding box center [233, 313] width 287 height 64
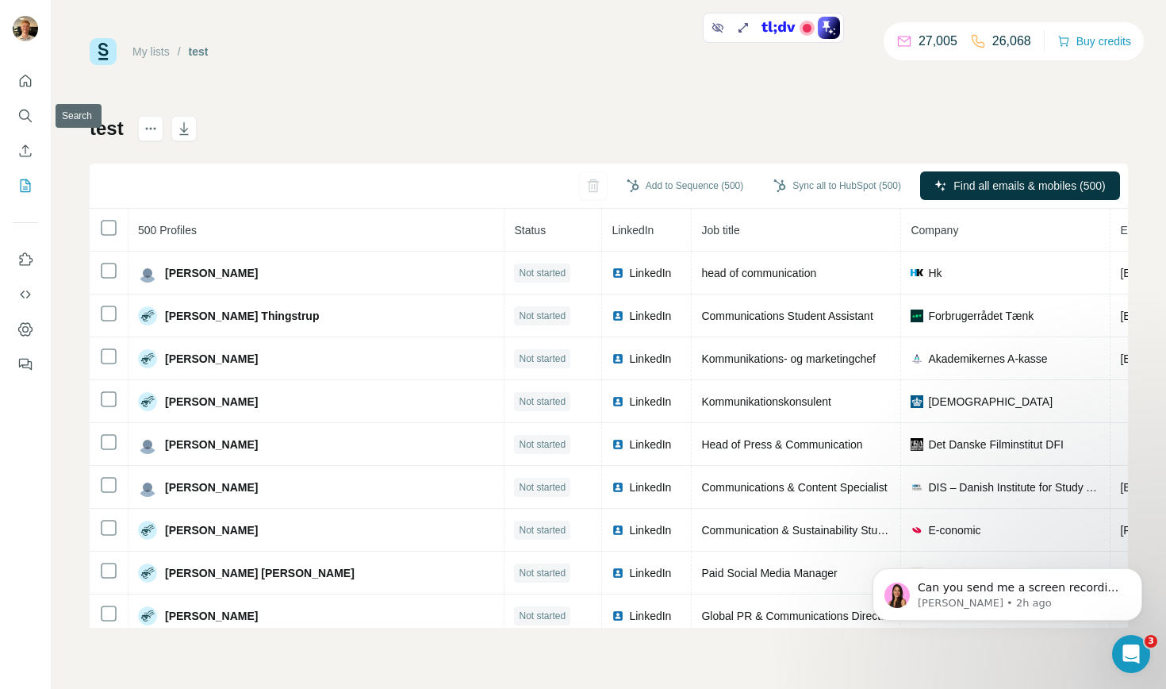
click at [9, 119] on div at bounding box center [25, 217] width 51 height 321
click at [26, 116] on icon "Search" at bounding box center [25, 116] width 16 height 16
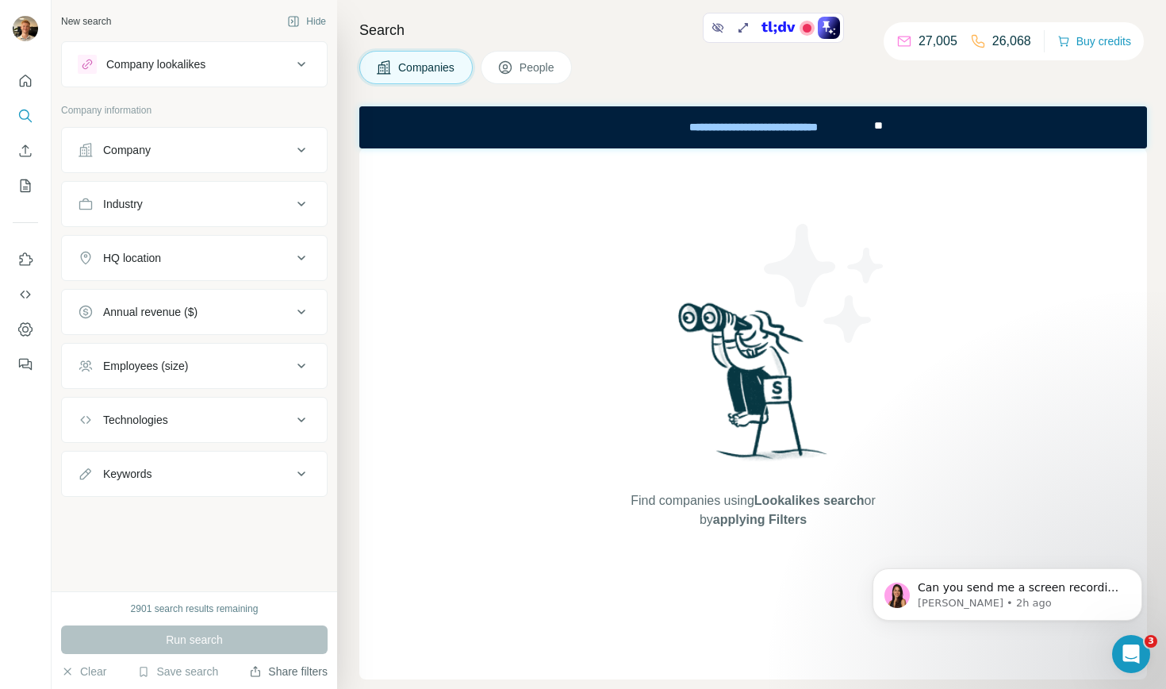
click at [253, 672] on icon "button" at bounding box center [255, 671] width 13 height 13
click at [282, 674] on button "Share filters" at bounding box center [288, 671] width 79 height 16
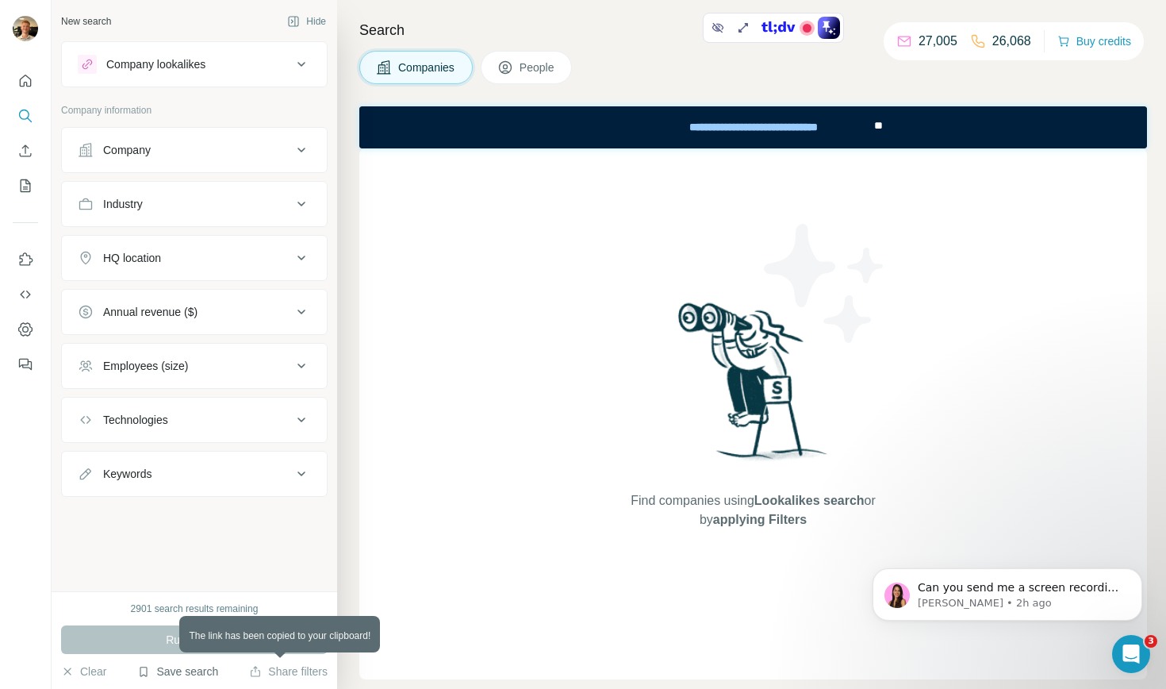
click at [163, 670] on button "Save search" at bounding box center [177, 671] width 81 height 16
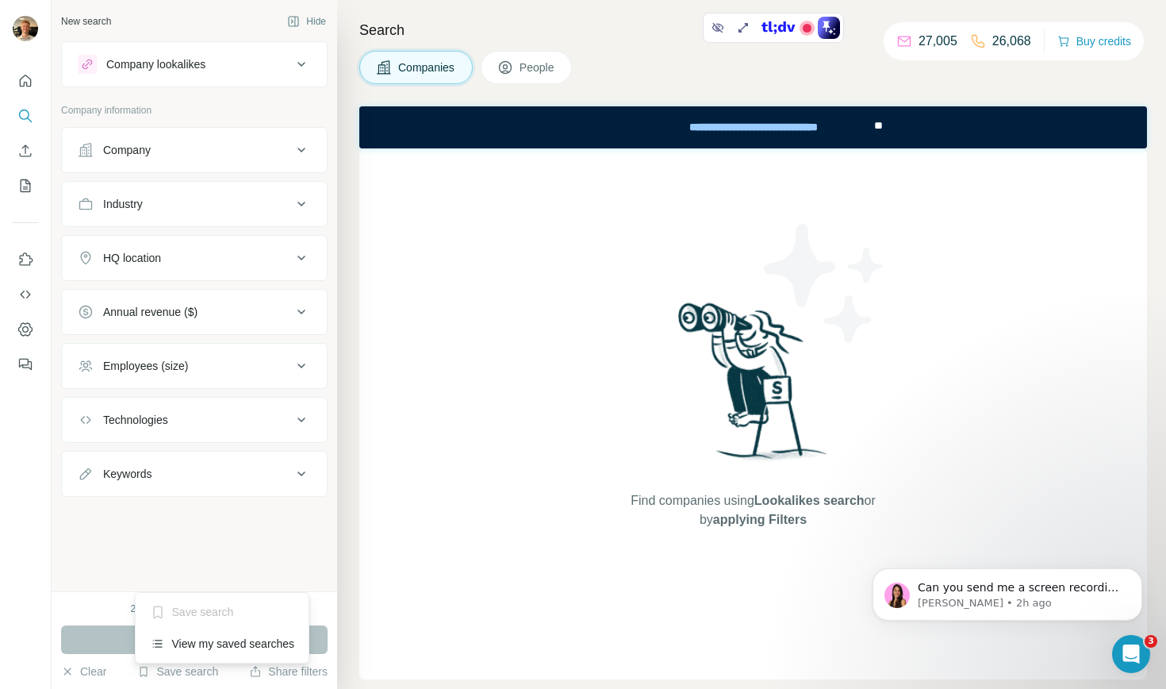
click at [237, 125] on div "Company information" at bounding box center [194, 115] width 267 height 24
click at [179, 197] on div "Industry" at bounding box center [185, 204] width 214 height 16
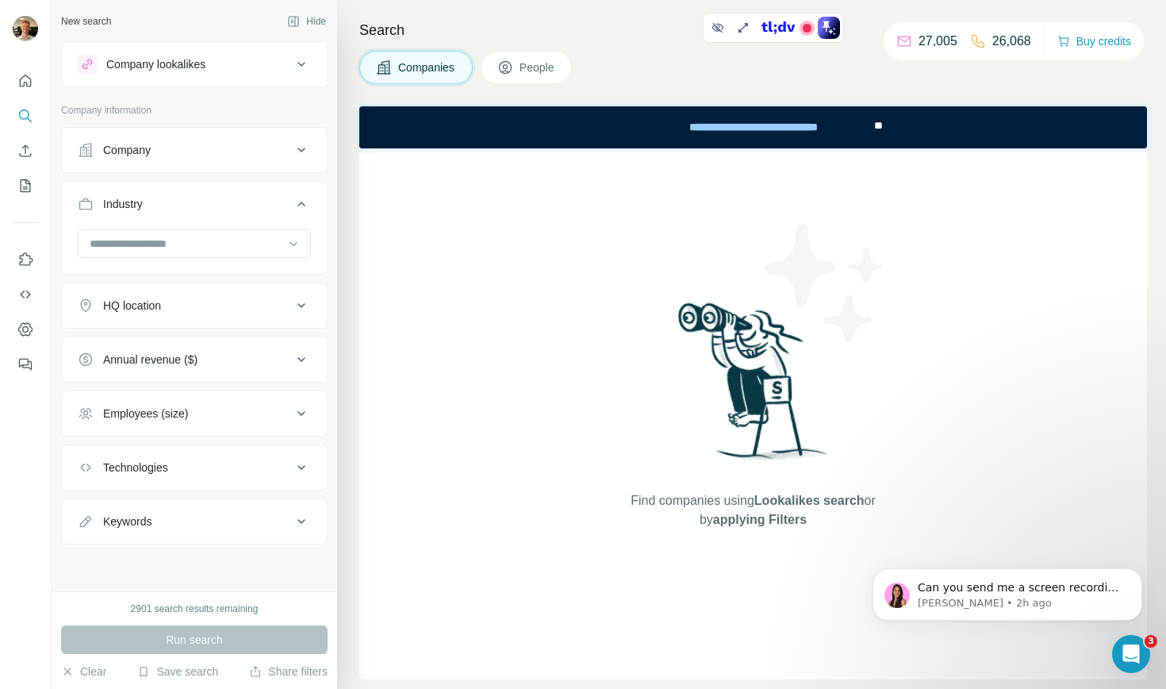
click at [160, 298] on div "HQ location" at bounding box center [132, 306] width 58 height 16
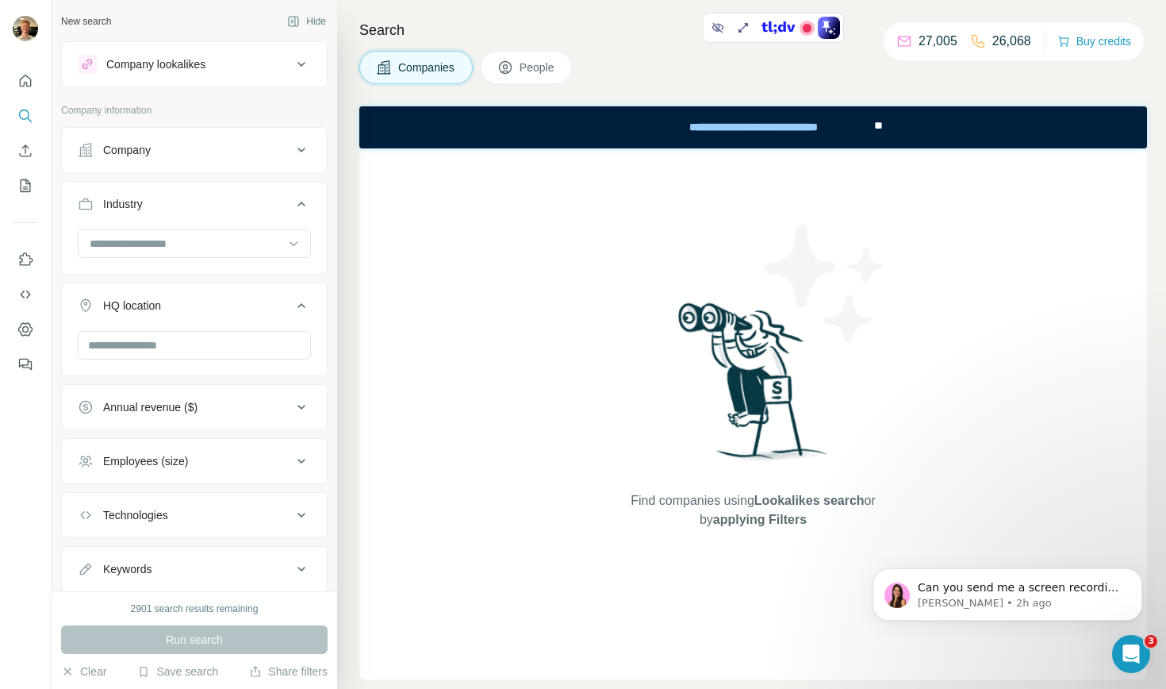
drag, startPoint x: 527, startPoint y: 77, endPoint x: 54, endPoint y: 17, distance: 476.6
click at [527, 77] on button "People" at bounding box center [527, 67] width 92 height 33
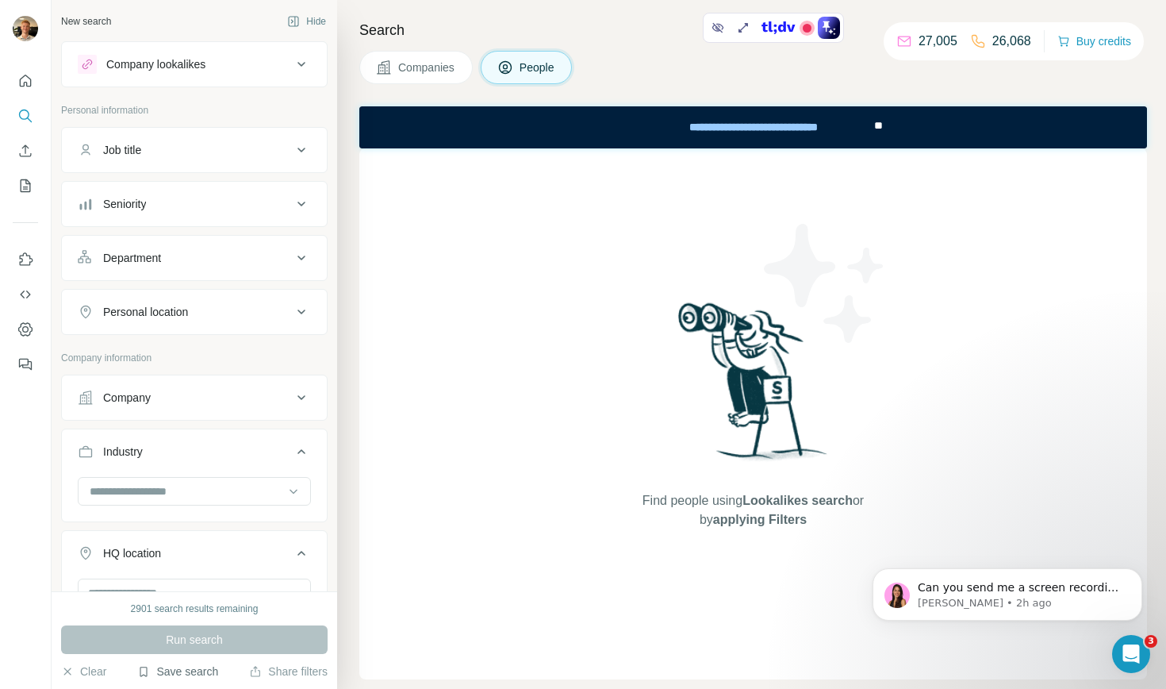
click at [168, 675] on button "Save search" at bounding box center [177, 671] width 81 height 16
click at [179, 647] on div "View my saved searches" at bounding box center [222, 644] width 167 height 32
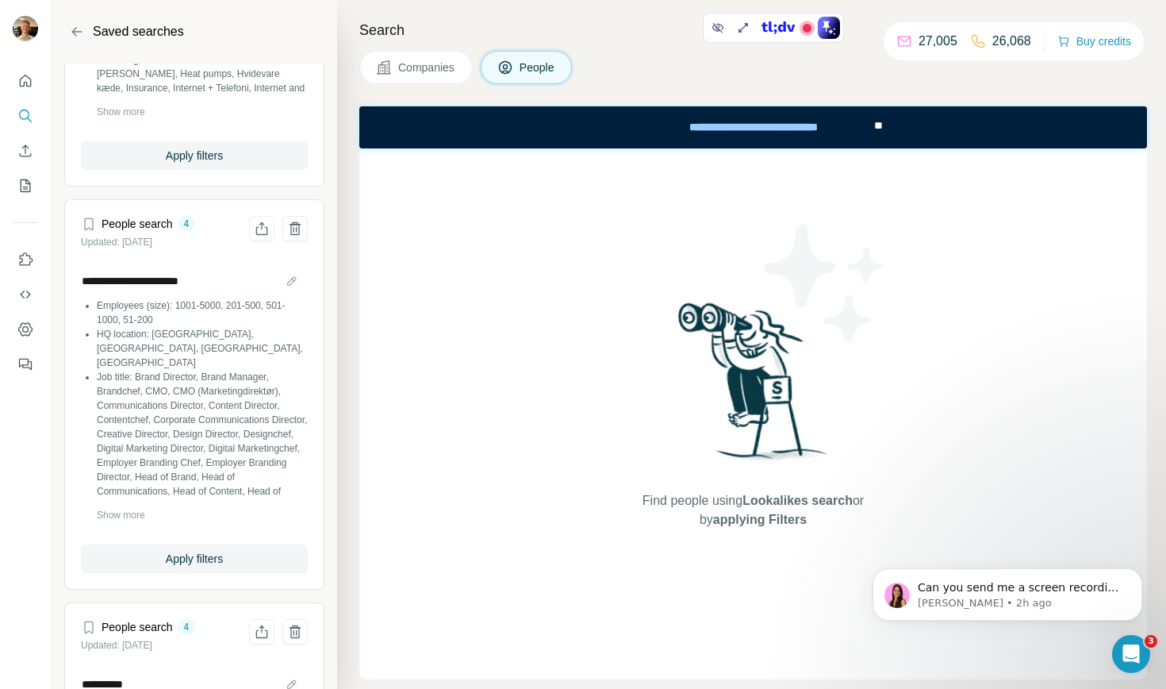
scroll to position [1085, 0]
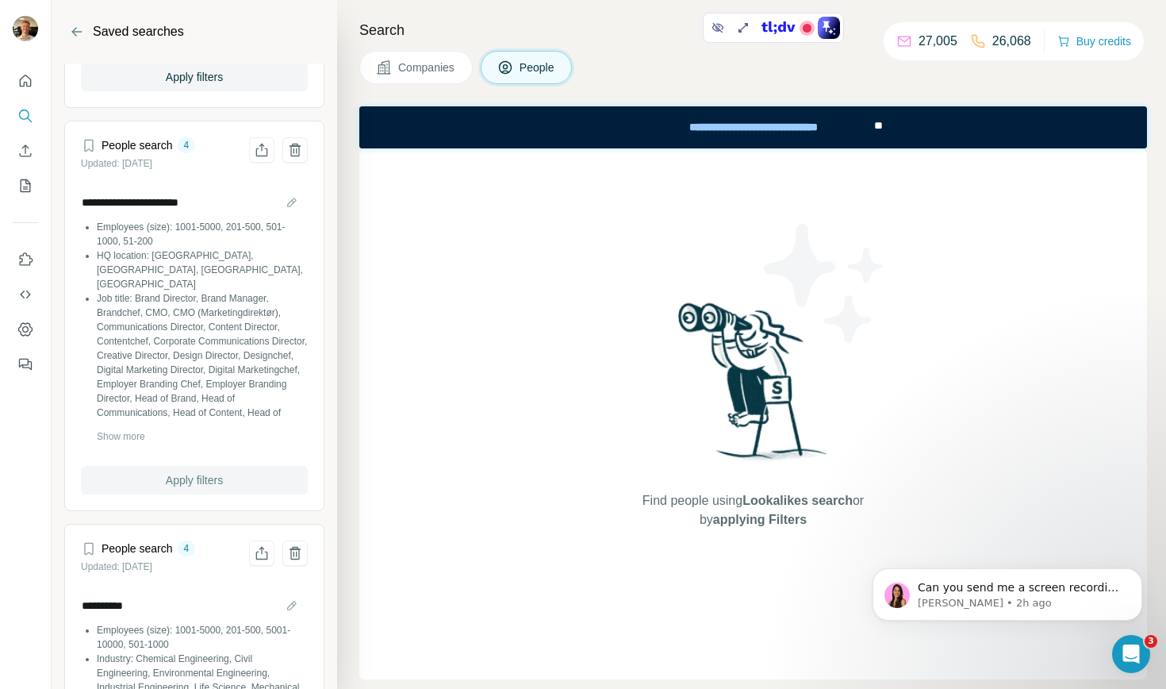
click at [209, 488] on span "Apply filters" at bounding box center [194, 480] width 57 height 16
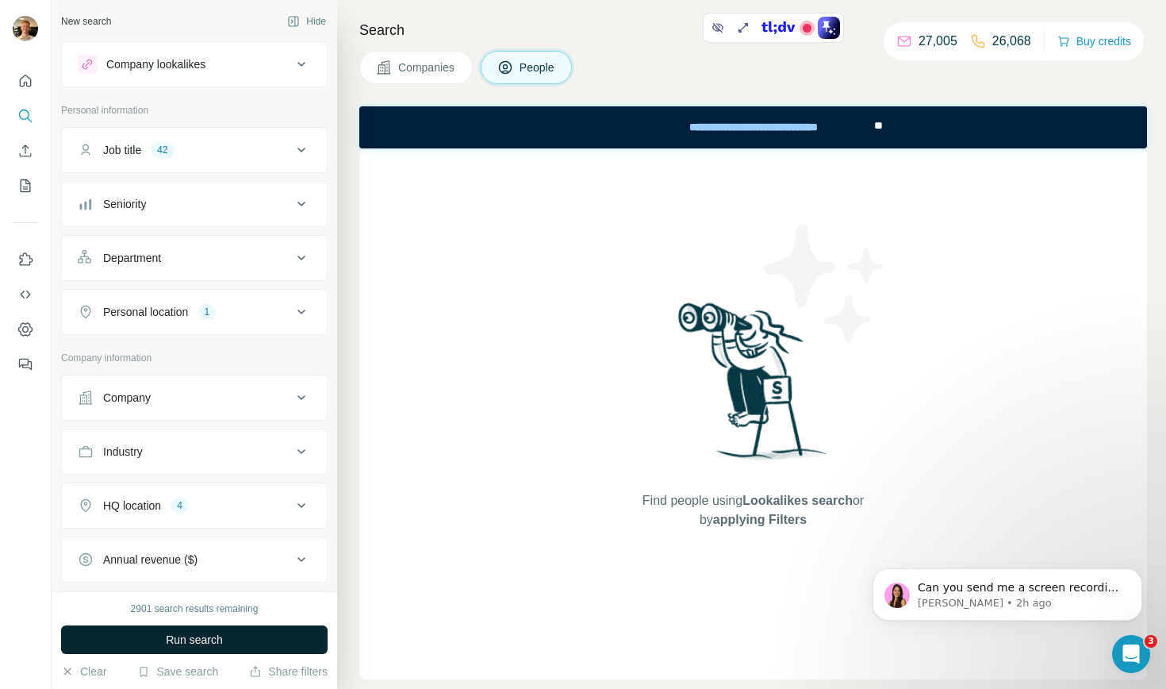
click at [241, 643] on button "Run search" at bounding box center [194, 639] width 267 height 29
click at [190, 629] on button "Run search" at bounding box center [194, 639] width 267 height 29
click at [226, 653] on button "Run search" at bounding box center [194, 639] width 267 height 29
click at [85, 673] on button "Clear" at bounding box center [83, 671] width 45 height 16
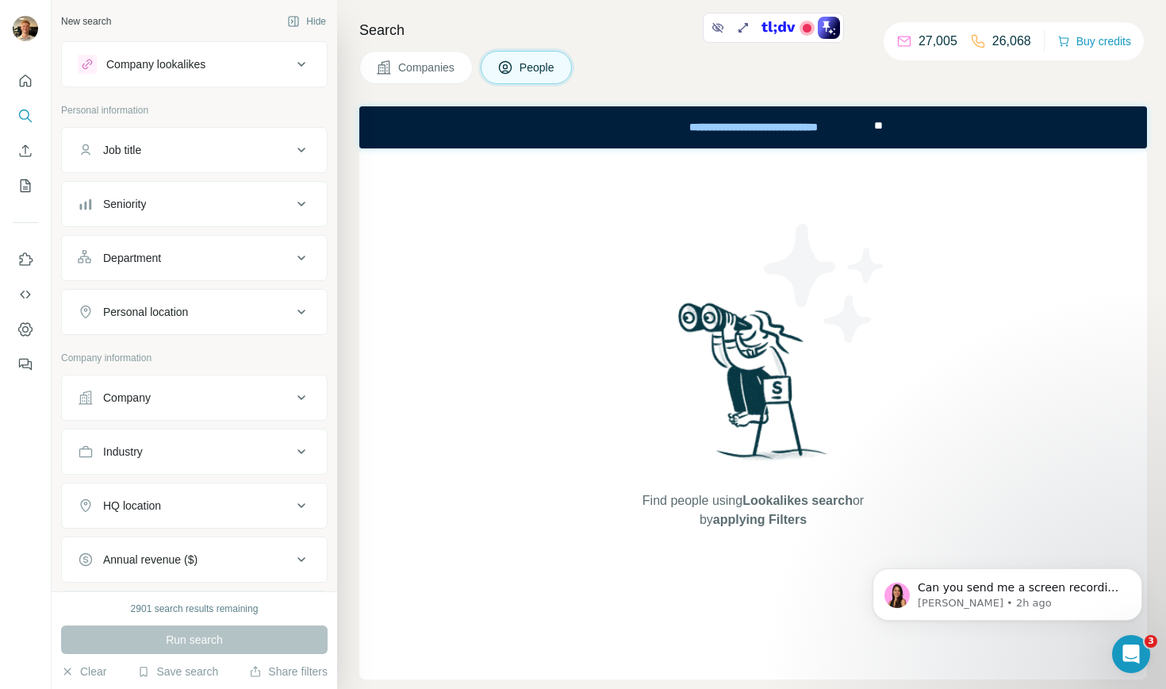
click at [179, 79] on button "Company lookalikes" at bounding box center [194, 64] width 265 height 38
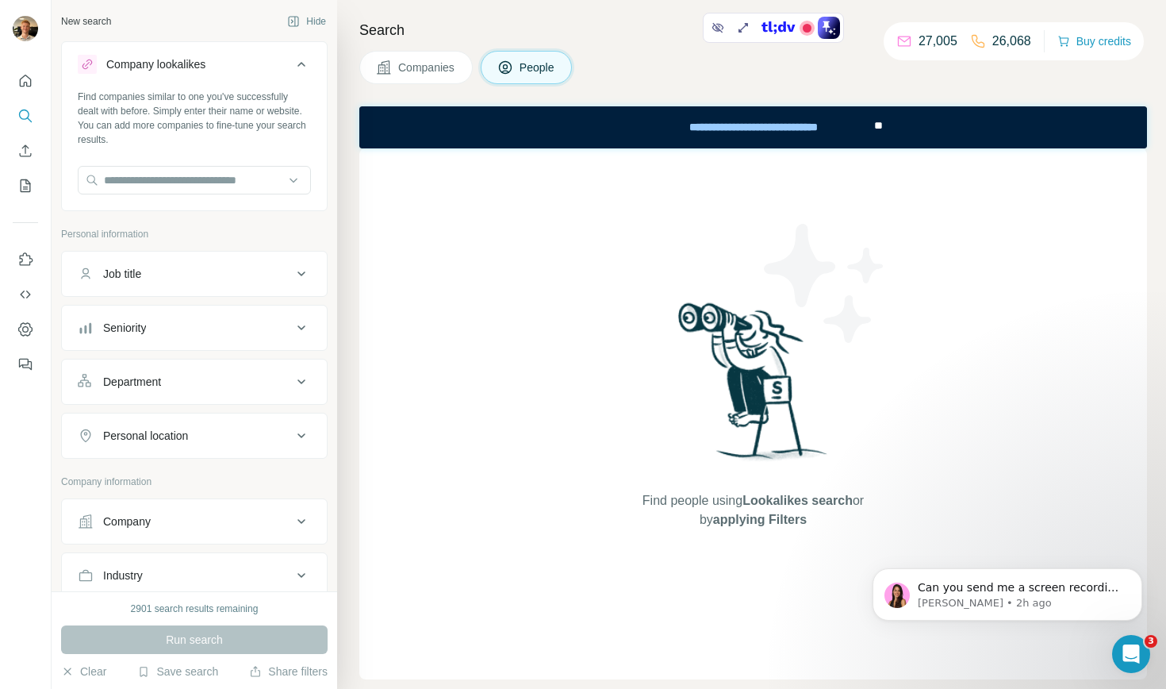
click at [156, 165] on div "Find companies similar to one you've successfully dealt with before. Simply ent…" at bounding box center [194, 148] width 265 height 117
click at [144, 179] on input "text" at bounding box center [194, 180] width 233 height 29
type input "******"
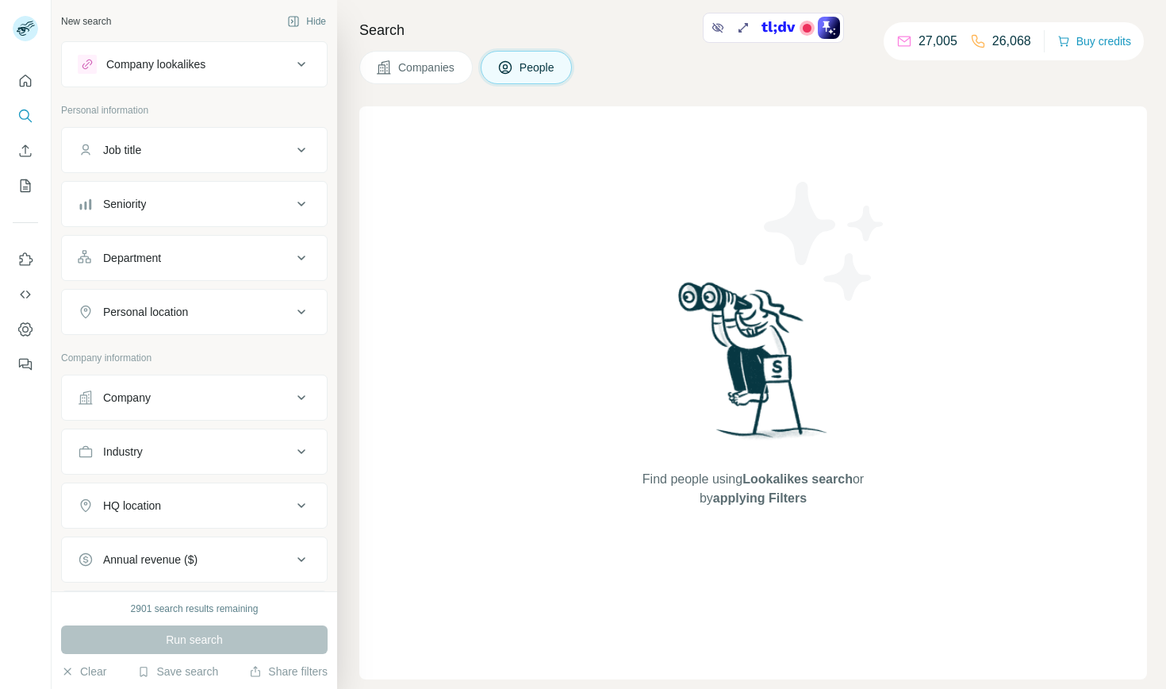
click at [219, 65] on div "Company lookalikes" at bounding box center [185, 64] width 214 height 19
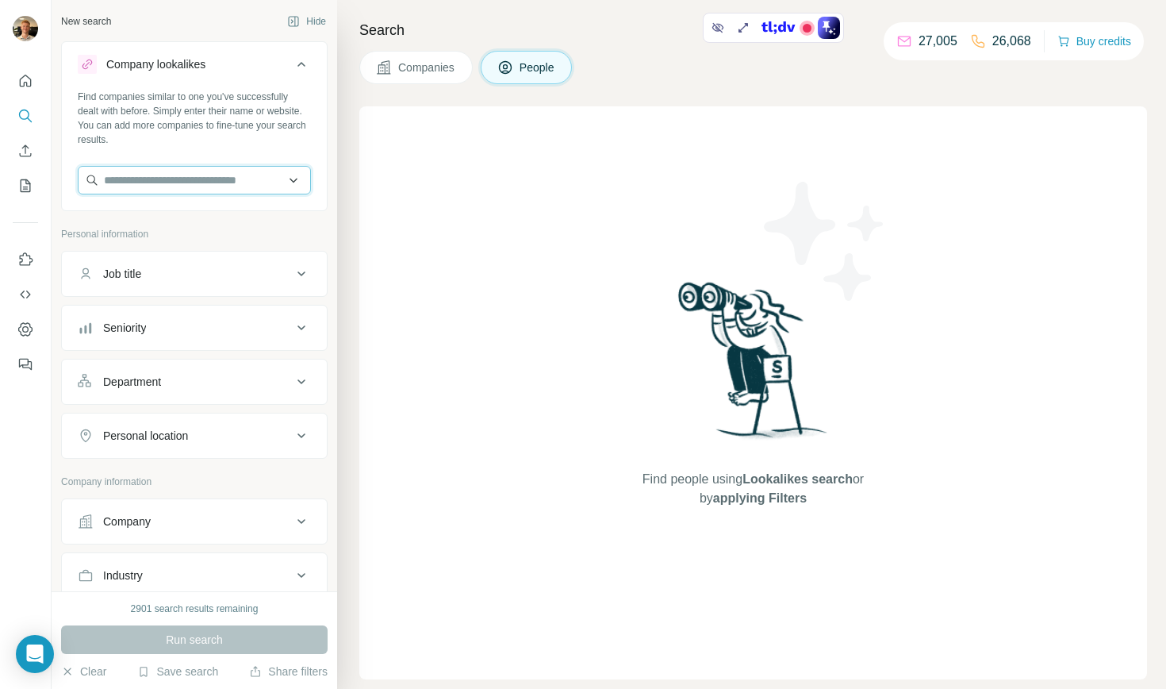
click at [186, 181] on input "text" at bounding box center [194, 180] width 233 height 29
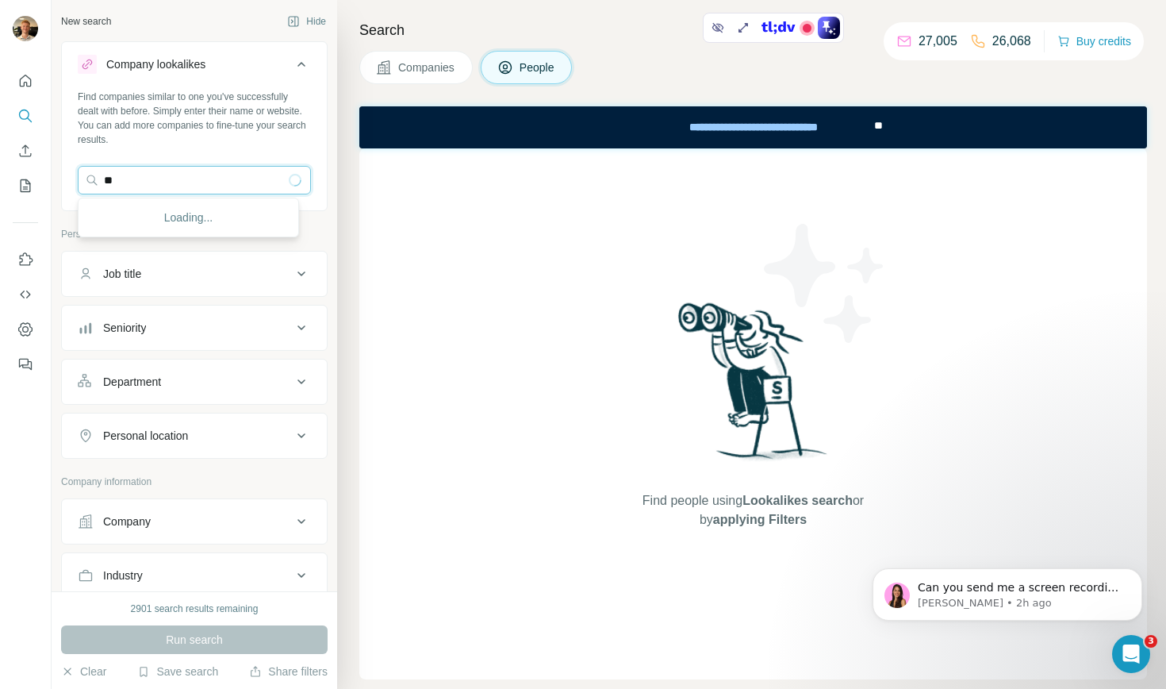
type input "*"
type input "******"
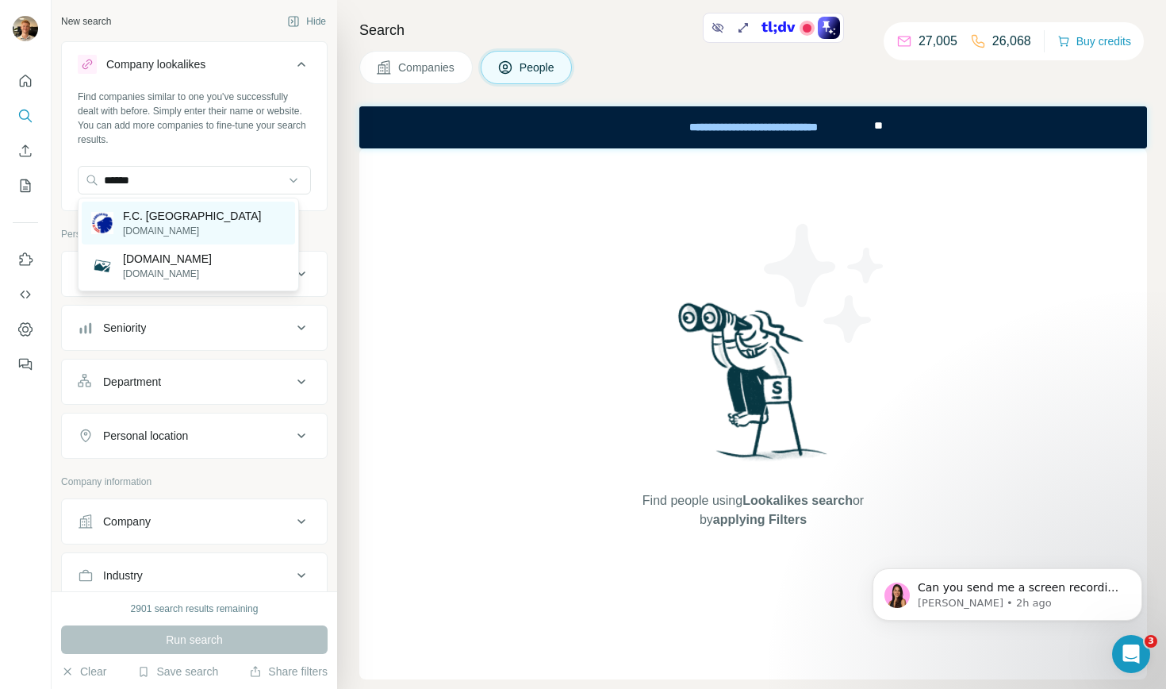
click at [171, 218] on p "F.C. [GEOGRAPHIC_DATA]" at bounding box center [192, 216] width 139 height 16
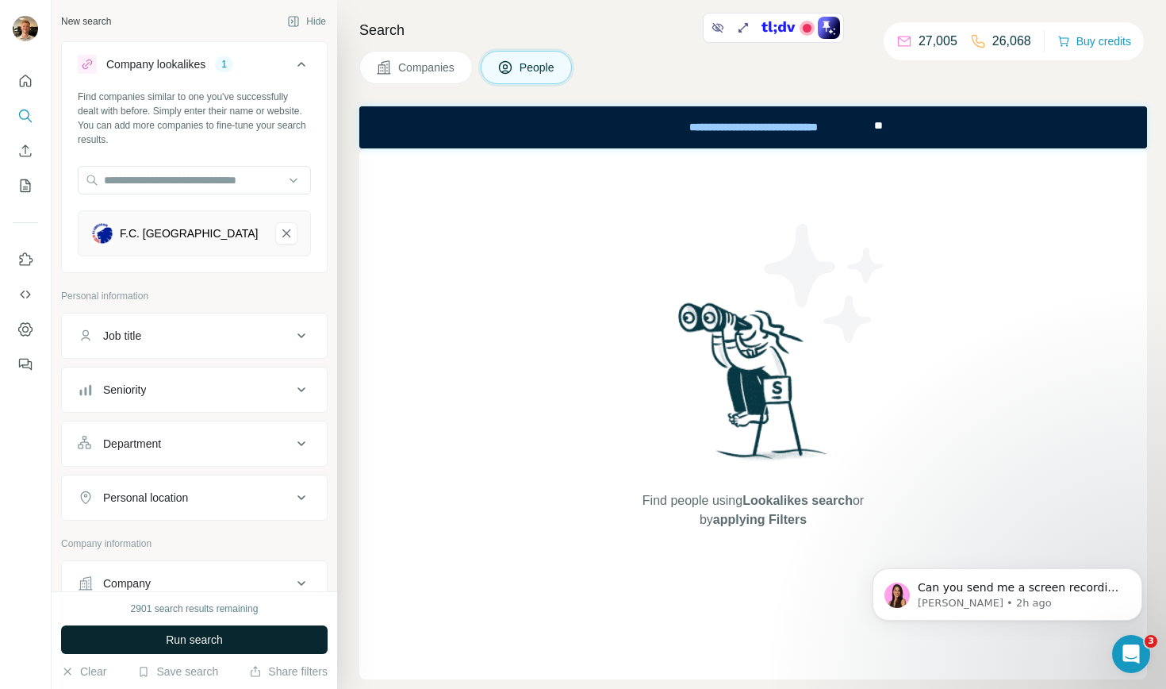
click at [264, 640] on button "Run search" at bounding box center [194, 639] width 267 height 29
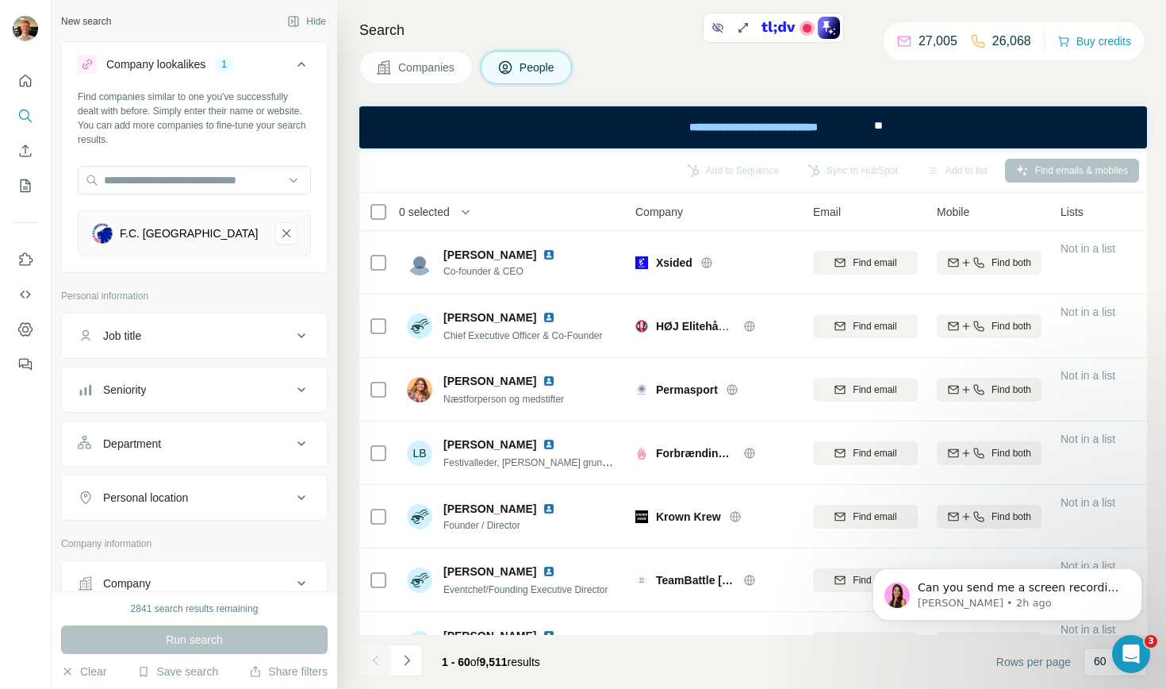
click at [417, 63] on span "Companies" at bounding box center [427, 68] width 58 height 16
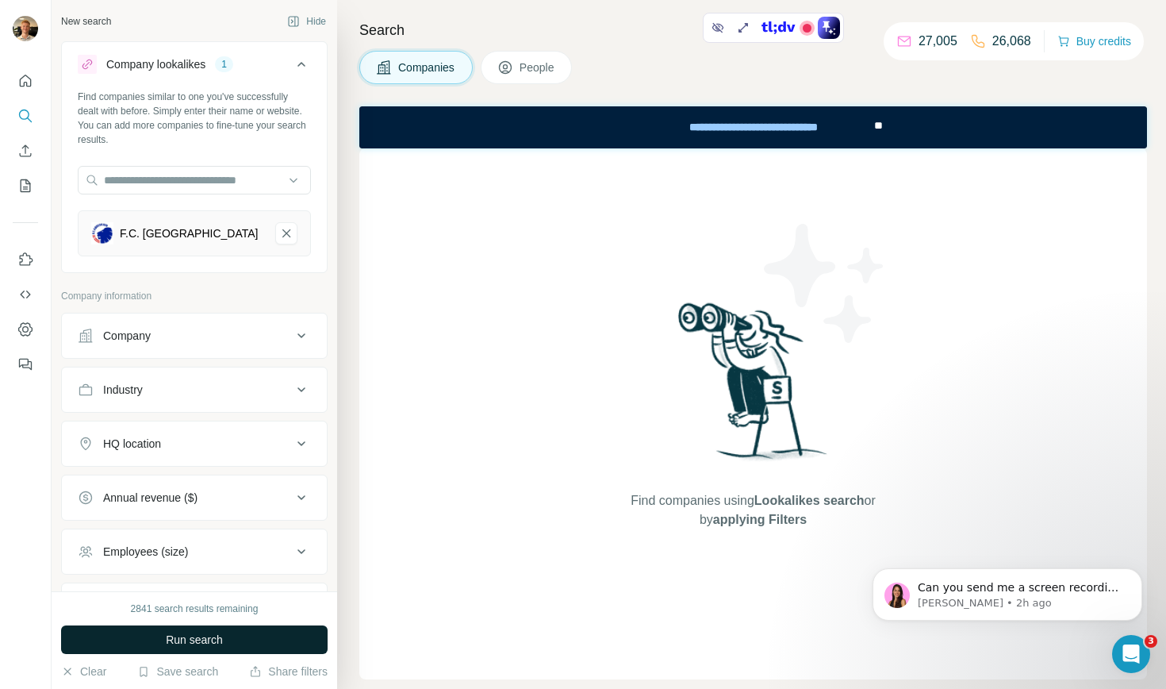
click at [256, 639] on button "Run search" at bounding box center [194, 639] width 267 height 29
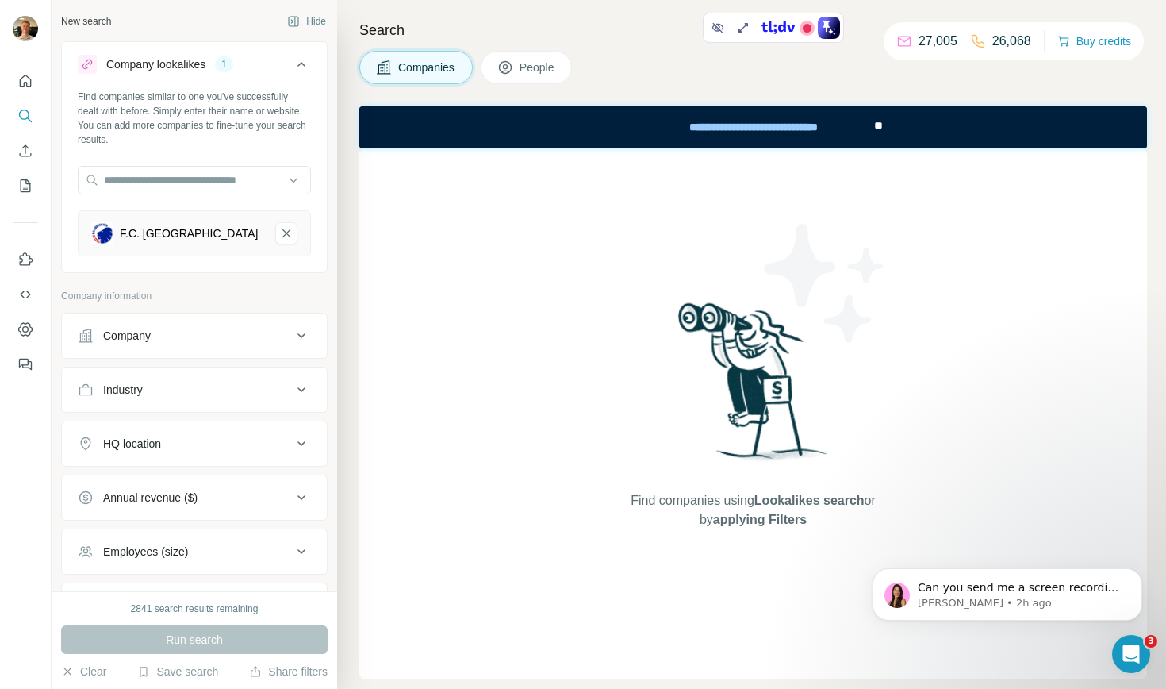
click at [194, 634] on div "Run search" at bounding box center [194, 639] width 267 height 29
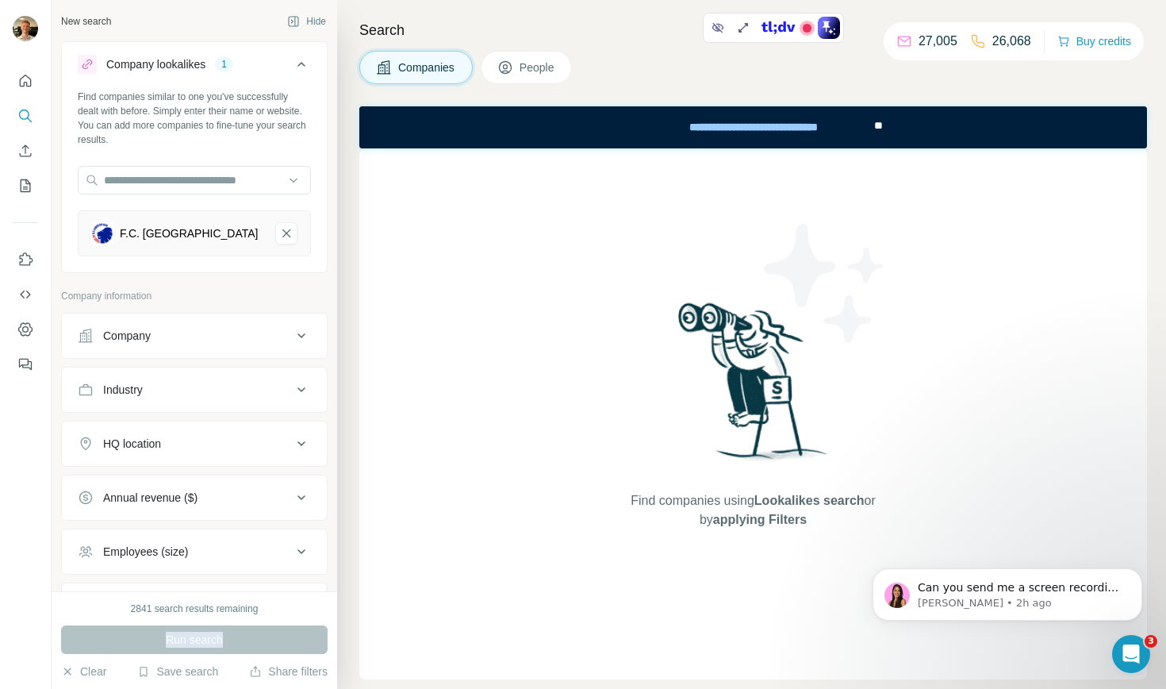
click at [205, 633] on div "Run search" at bounding box center [194, 639] width 267 height 29
click at [282, 231] on icon "F.C. København-remove-button" at bounding box center [286, 233] width 8 height 8
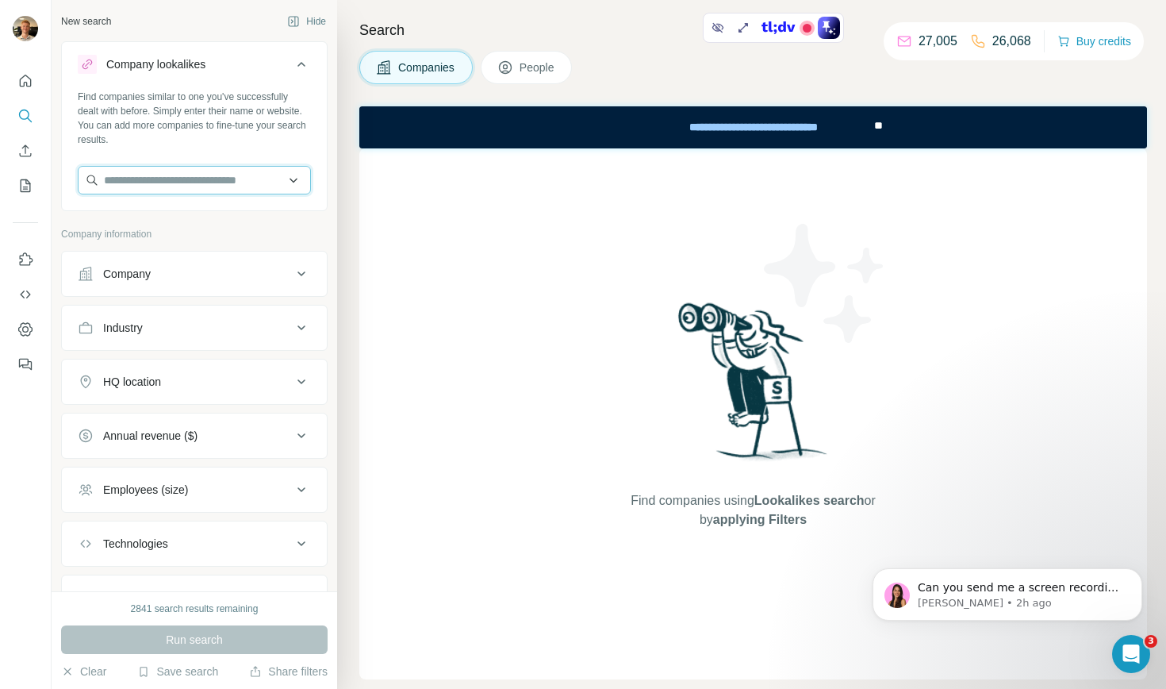
click at [217, 189] on input "text" at bounding box center [194, 180] width 233 height 29
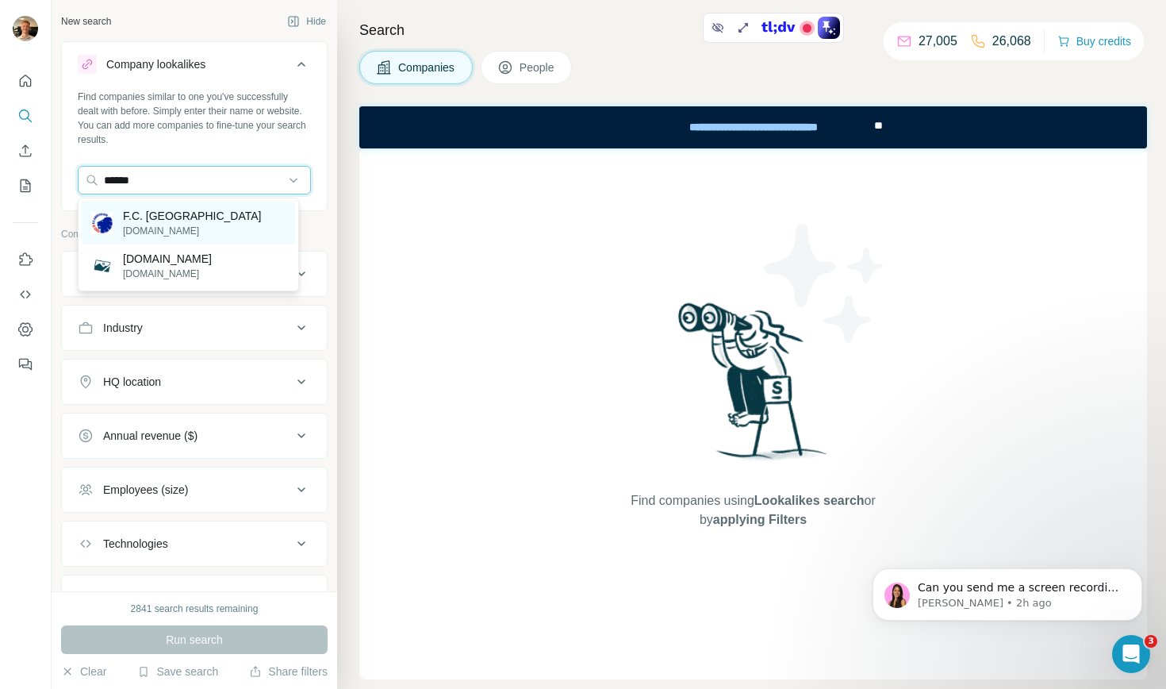
type input "******"
click at [218, 228] on div "F.C. København [DOMAIN_NAME]" at bounding box center [188, 223] width 213 height 43
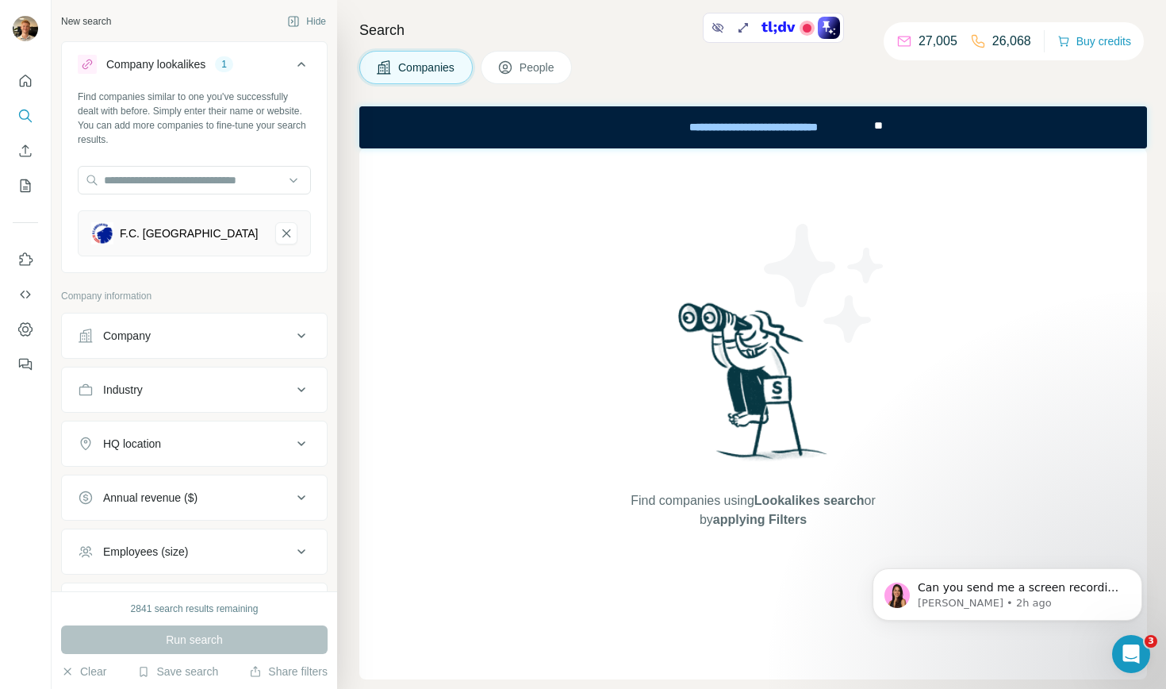
click at [216, 642] on div "Run search" at bounding box center [194, 639] width 267 height 29
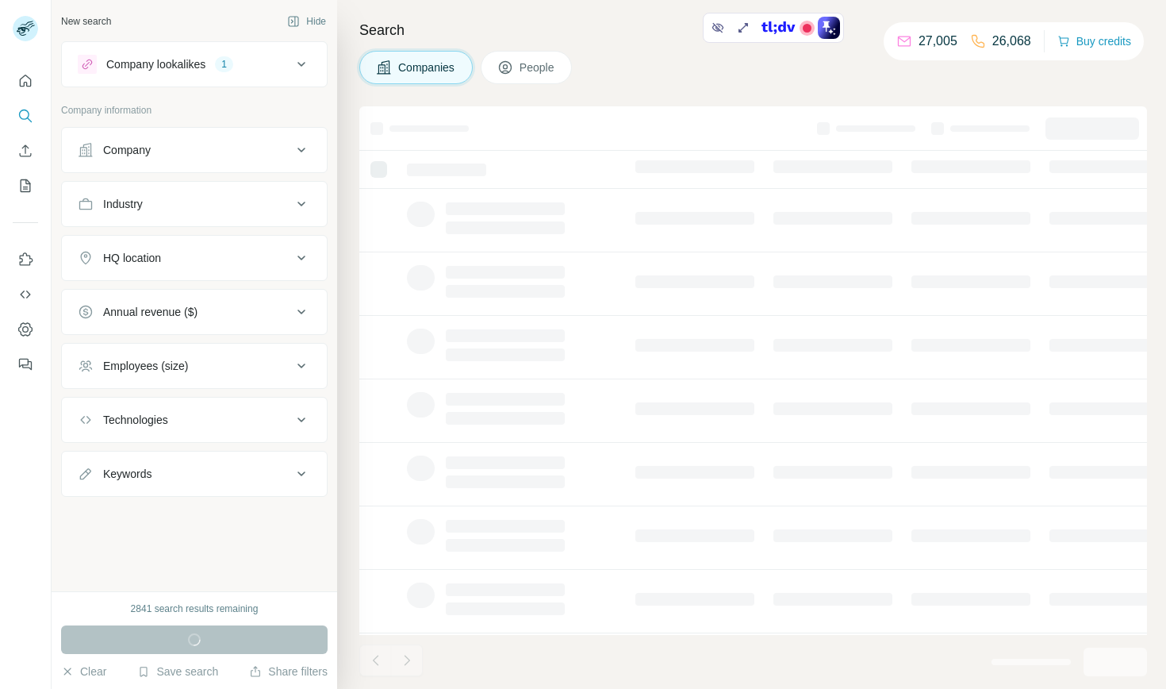
click at [187, 146] on div "Company" at bounding box center [185, 150] width 214 height 16
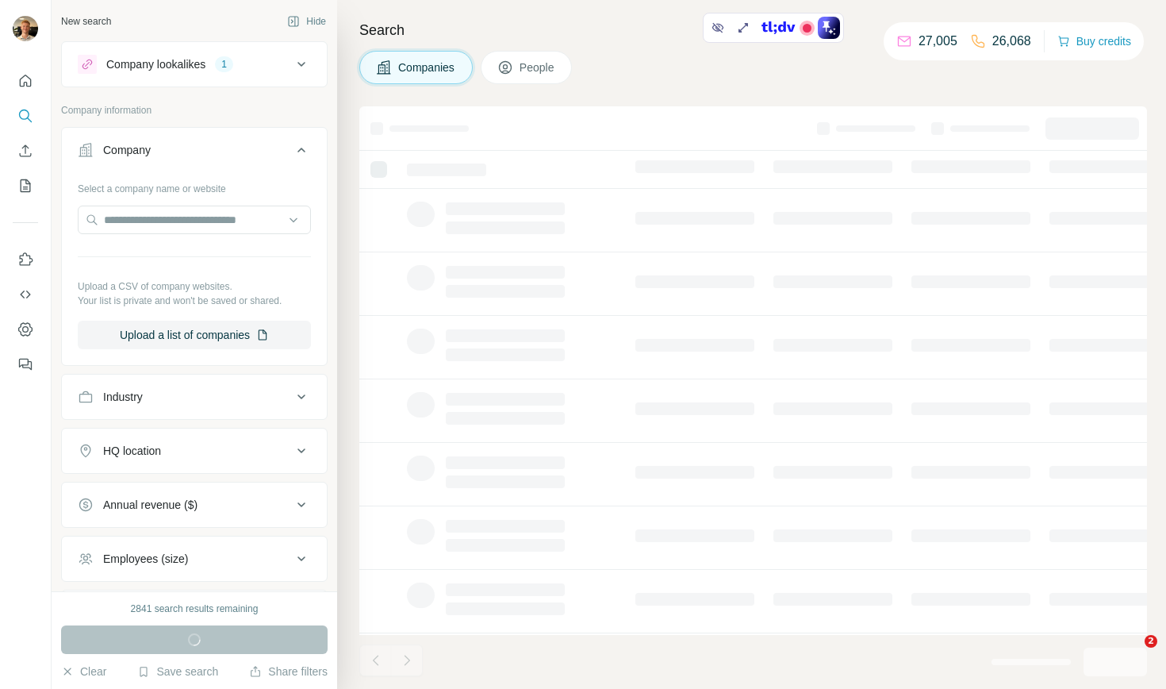
click at [164, 198] on div "Select a company name or website Upload a CSV of company websites. Your list is…" at bounding box center [194, 262] width 233 height 174
click at [159, 212] on input "text" at bounding box center [194, 219] width 233 height 29
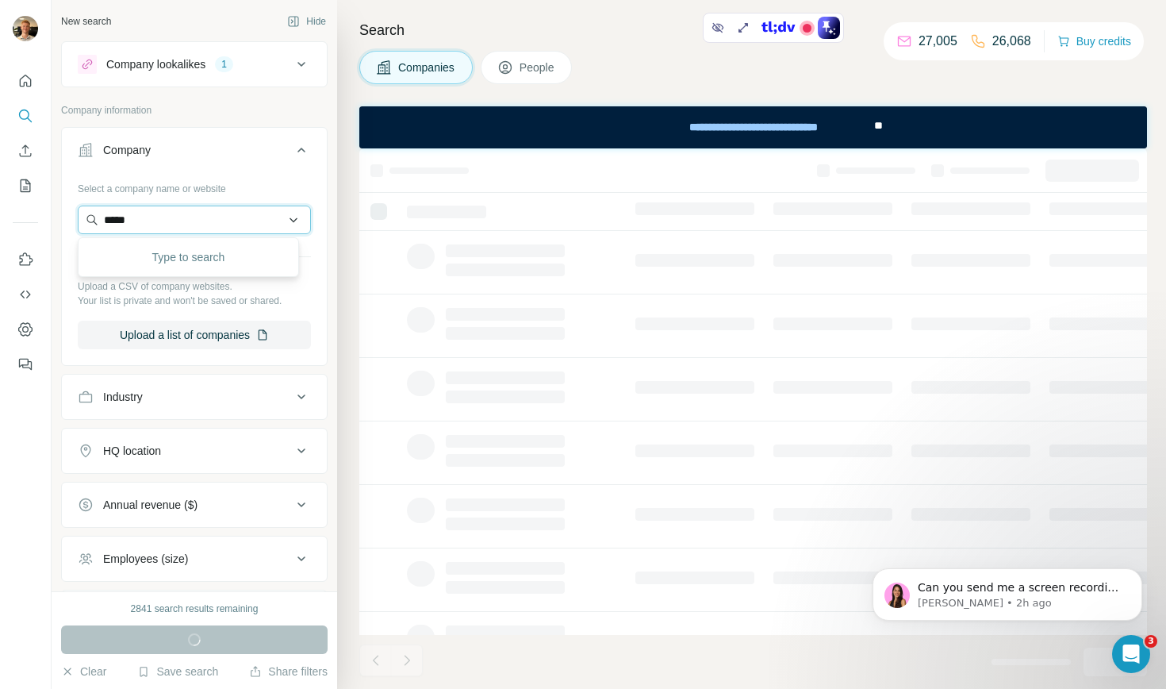
type input "******"
click at [190, 55] on div "Company lookalikes 1" at bounding box center [185, 64] width 214 height 19
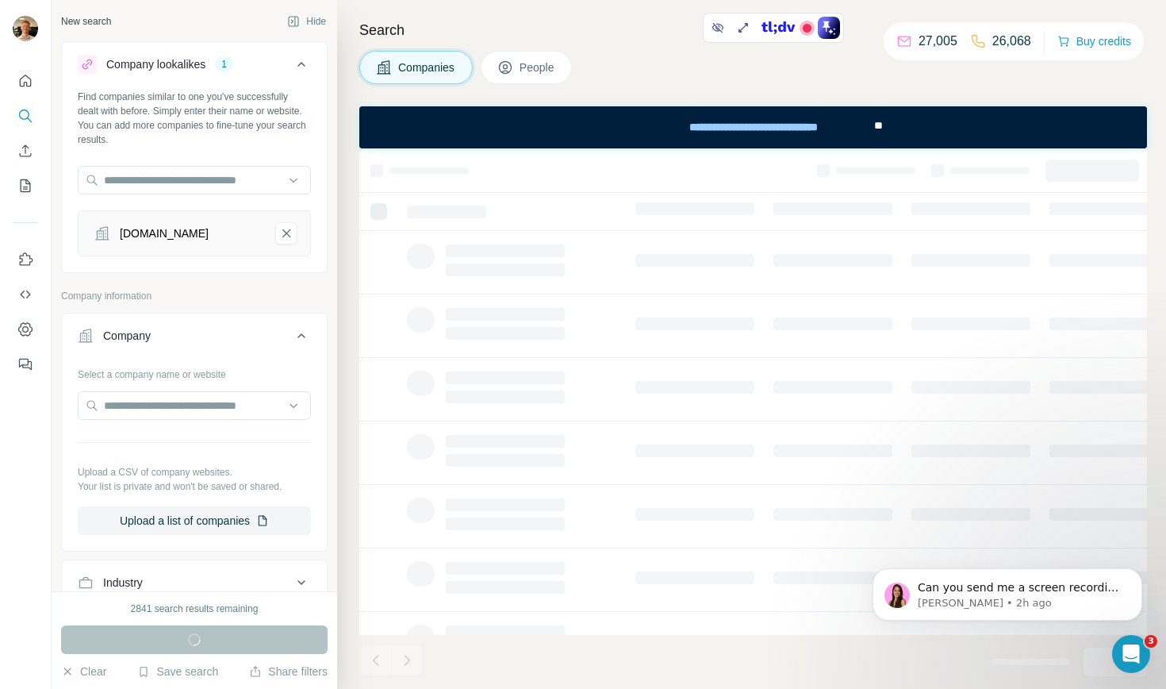
click at [155, 233] on div "[DOMAIN_NAME]" at bounding box center [176, 233] width 171 height 22
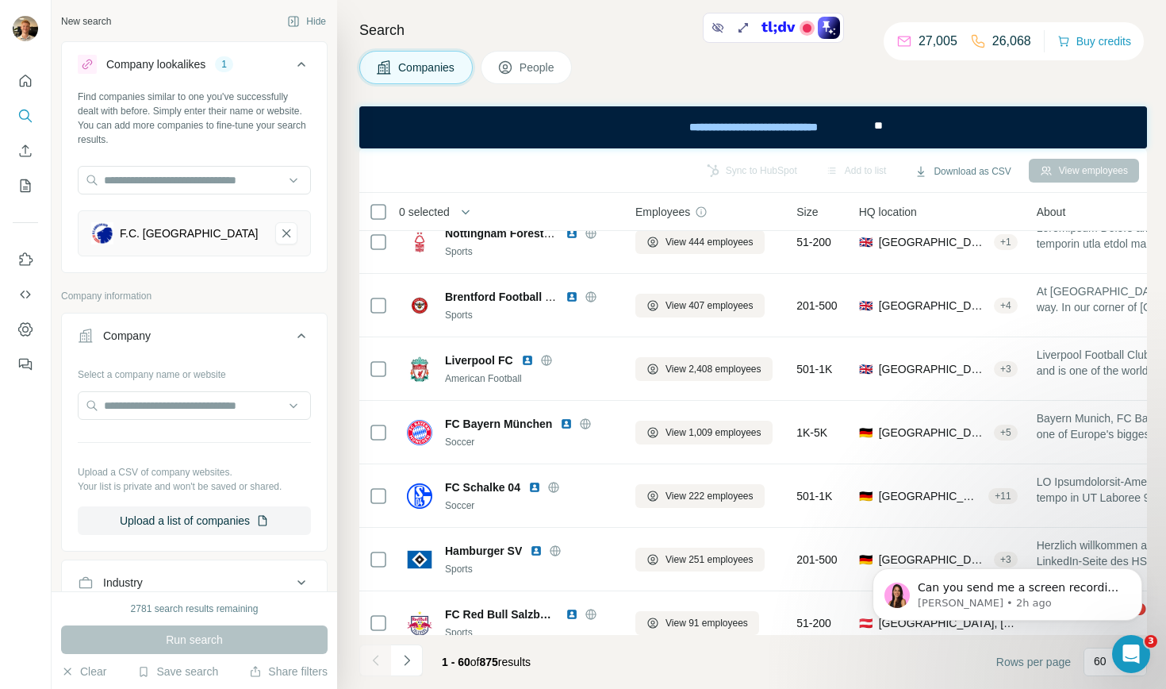
scroll to position [3413, 0]
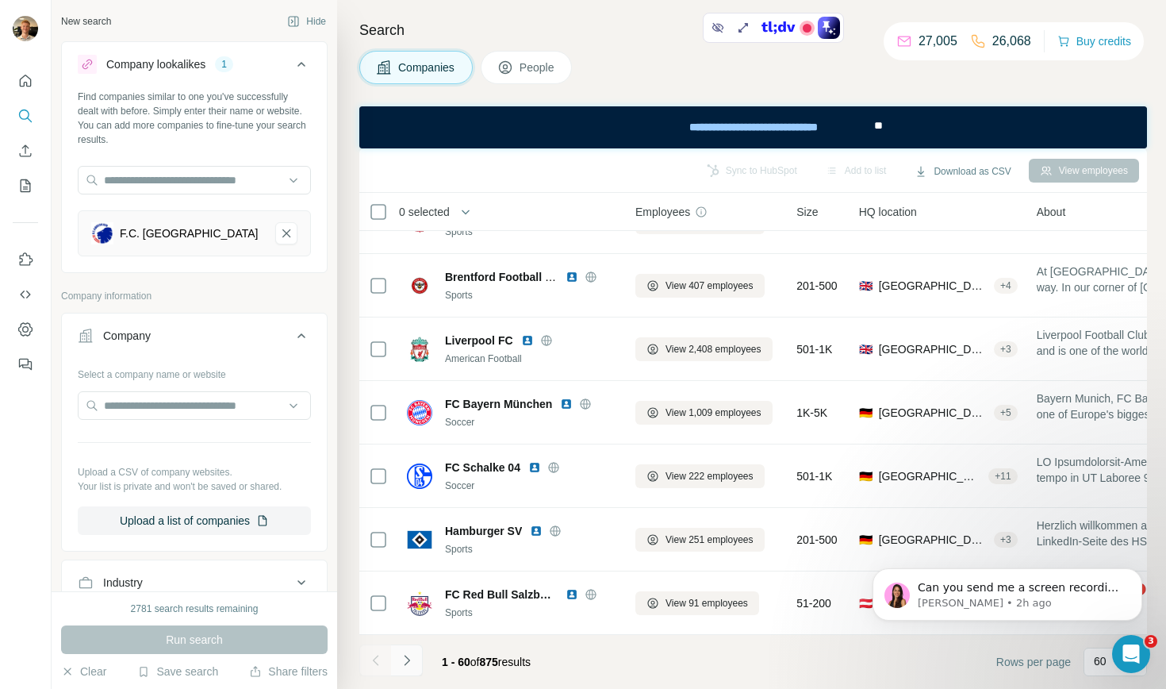
click at [408, 669] on button "Navigate to next page" at bounding box center [407, 660] width 32 height 32
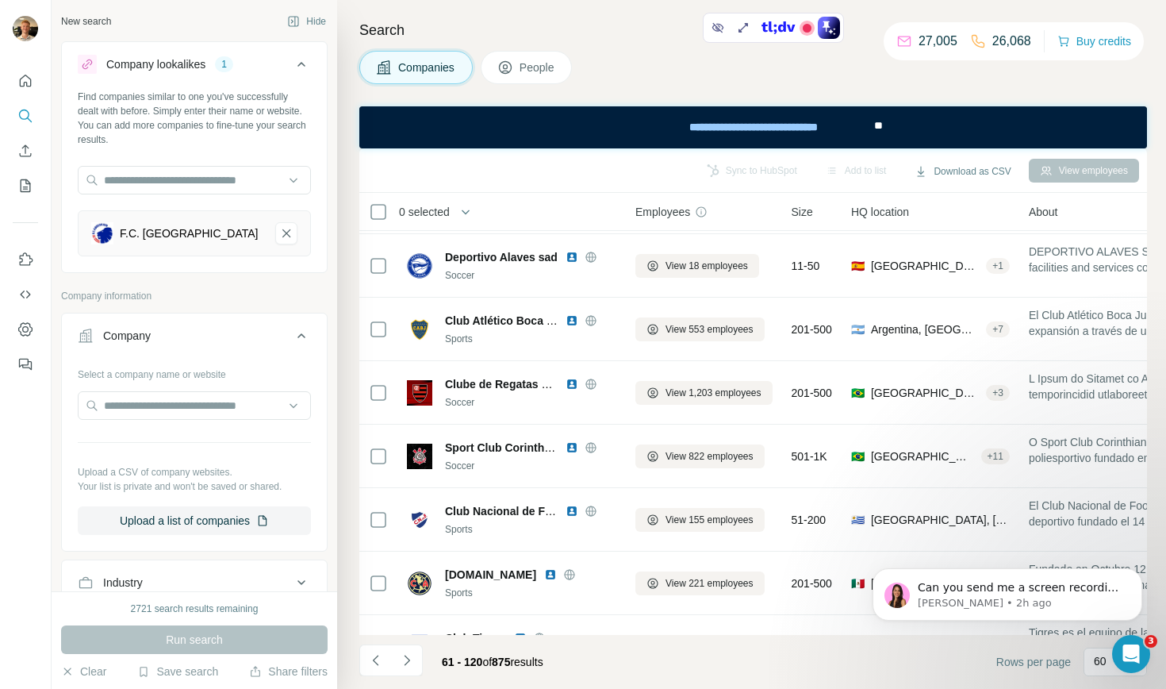
scroll to position [0, 0]
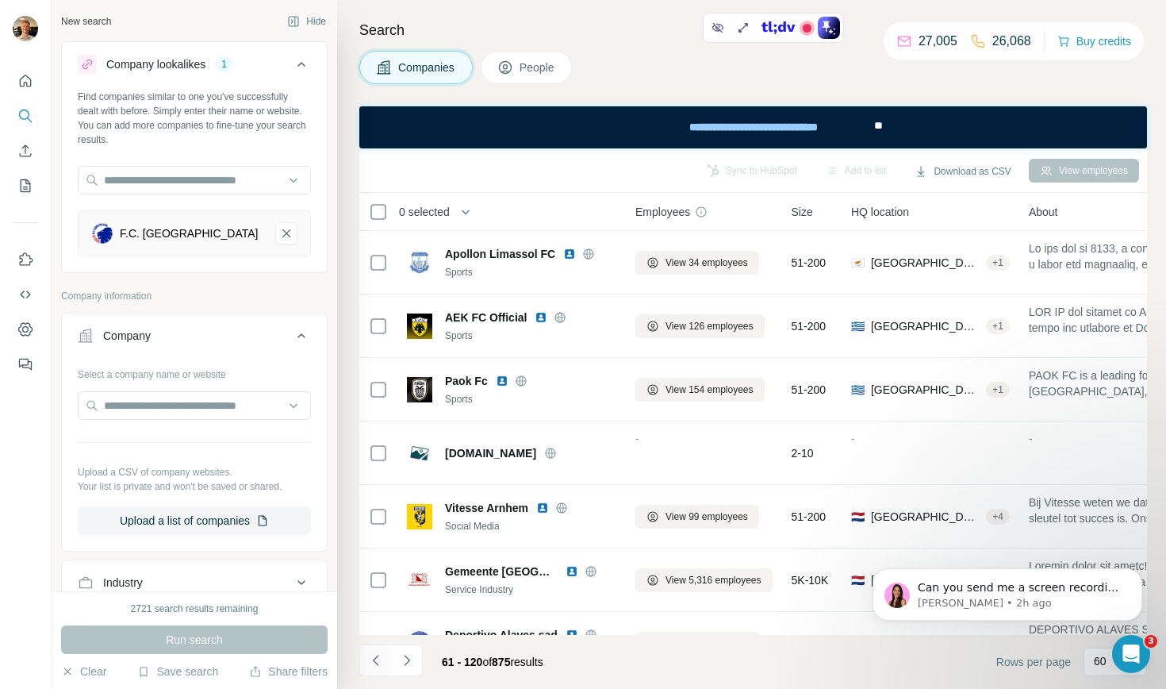
click at [374, 665] on icon "Navigate to previous page" at bounding box center [376, 660] width 16 height 16
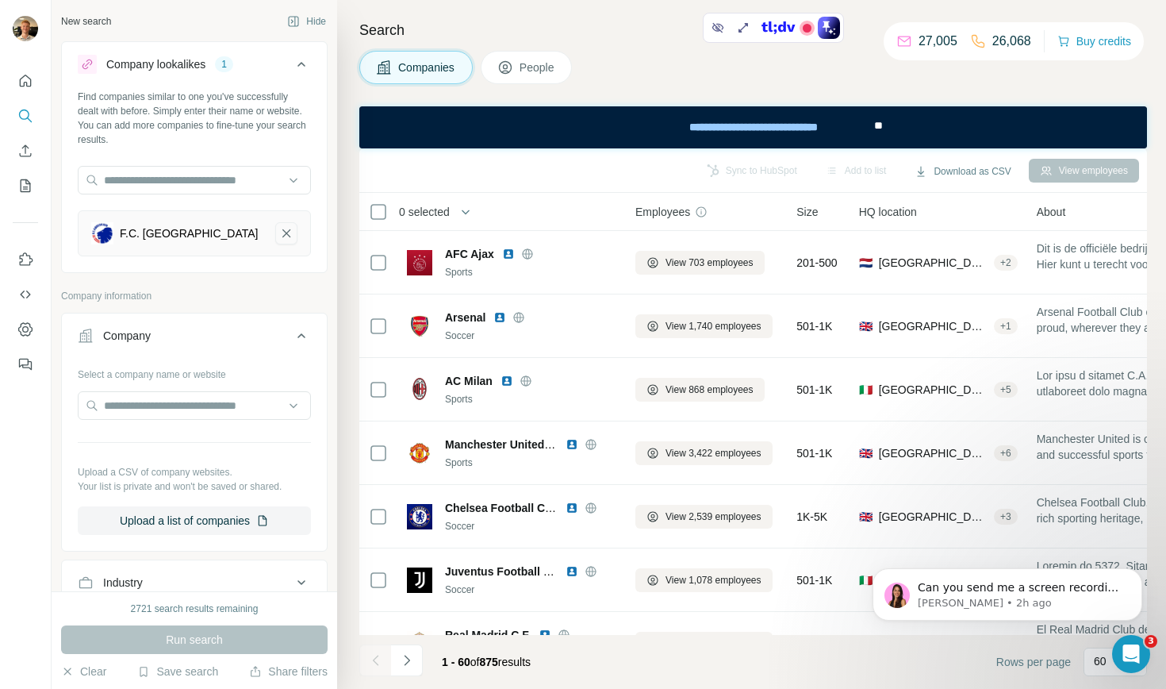
click at [282, 232] on icon "F.C. København-remove-button" at bounding box center [286, 233] width 8 height 8
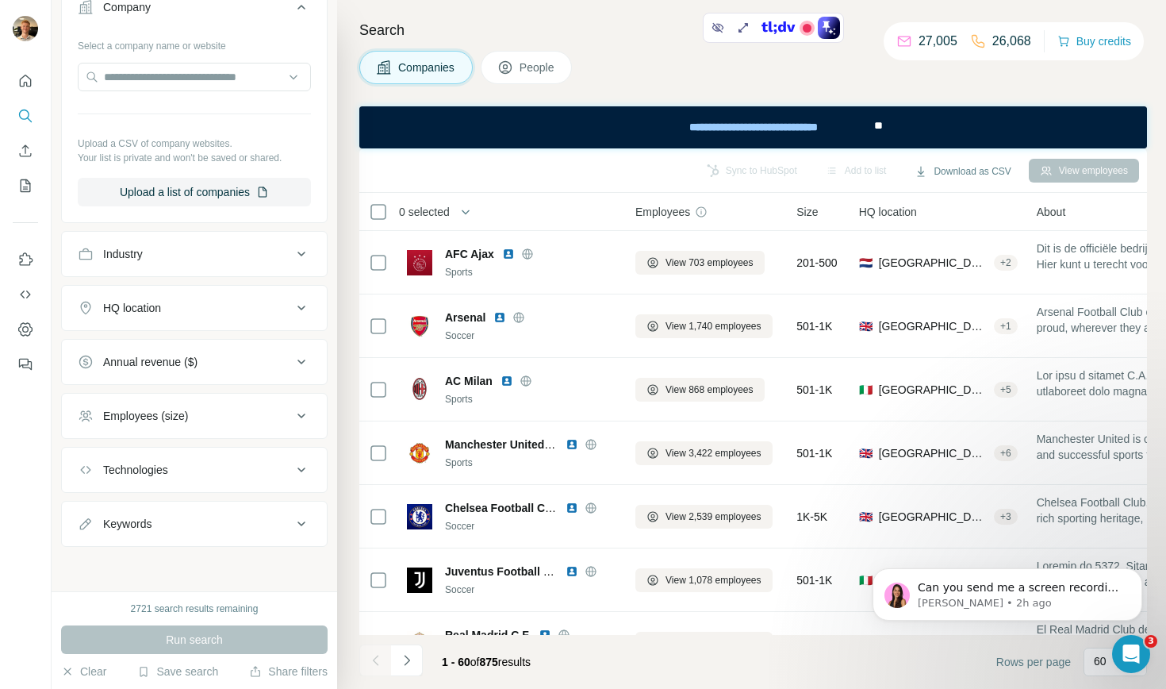
scroll to position [264, 0]
click at [228, 267] on button "Industry" at bounding box center [194, 256] width 265 height 38
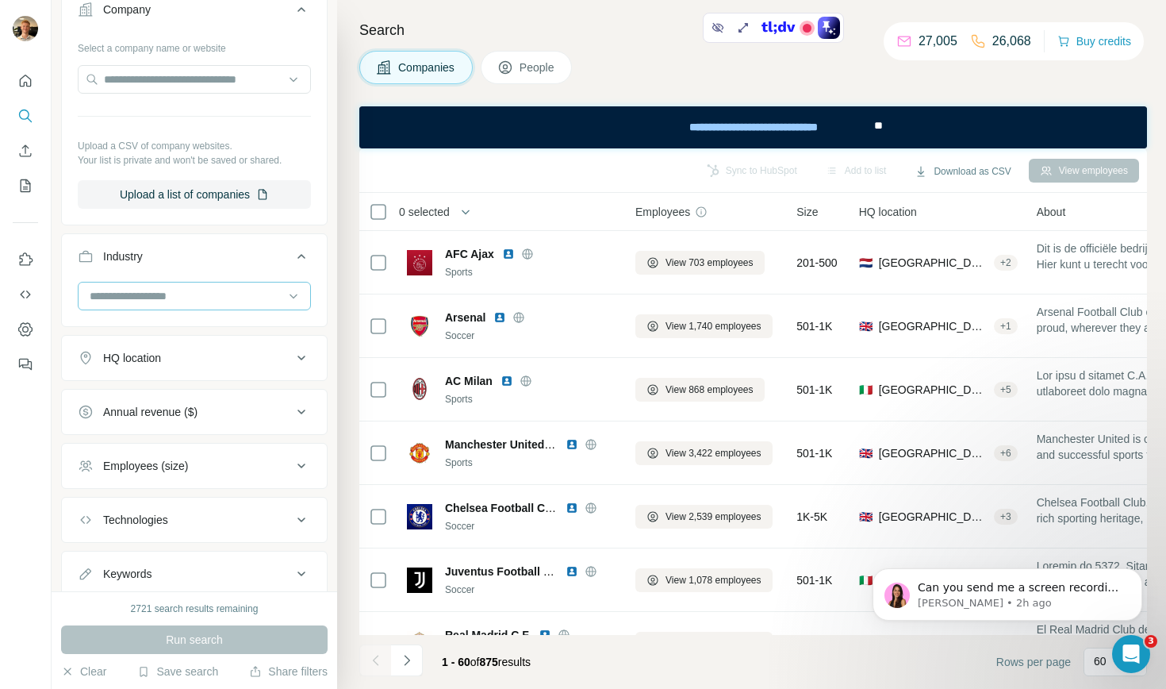
click at [218, 287] on input at bounding box center [186, 295] width 196 height 17
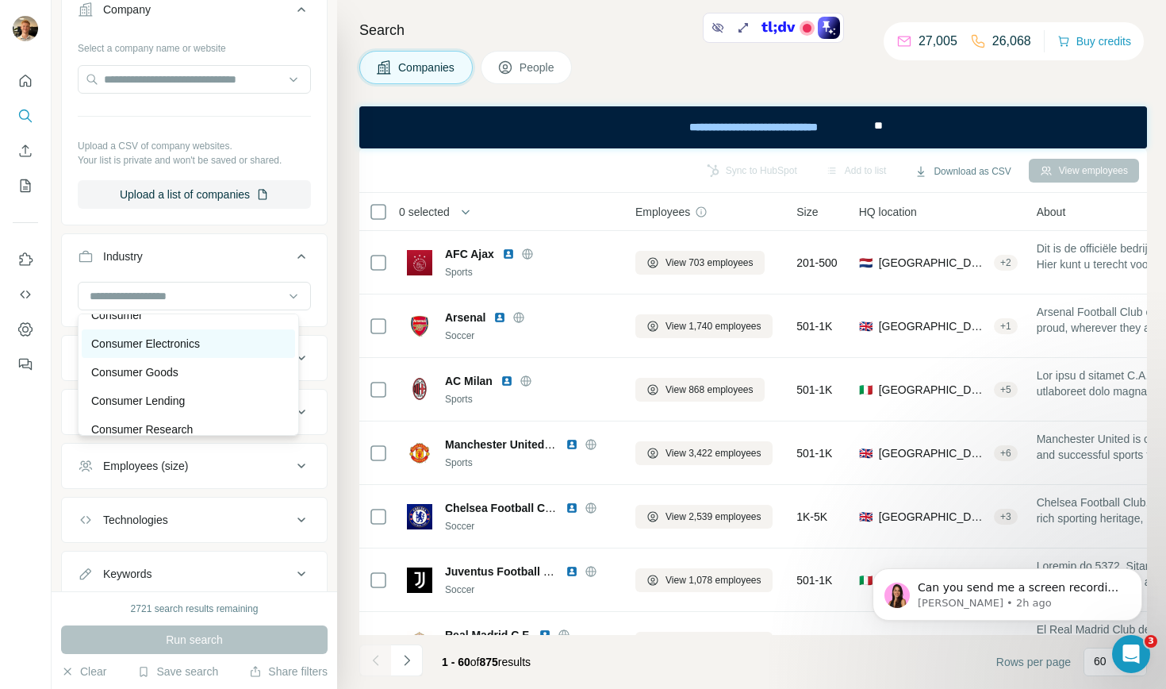
click at [215, 351] on div "Consumer Electronics" at bounding box center [188, 344] width 194 height 16
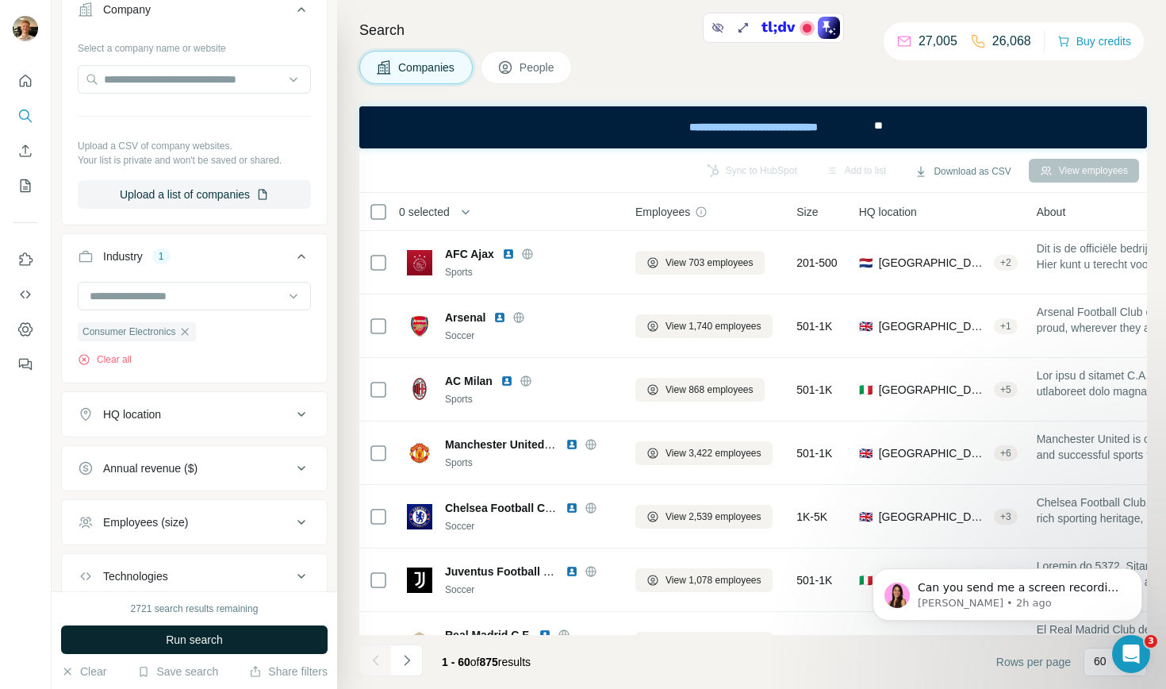
click at [212, 638] on span "Run search" at bounding box center [194, 640] width 57 height 16
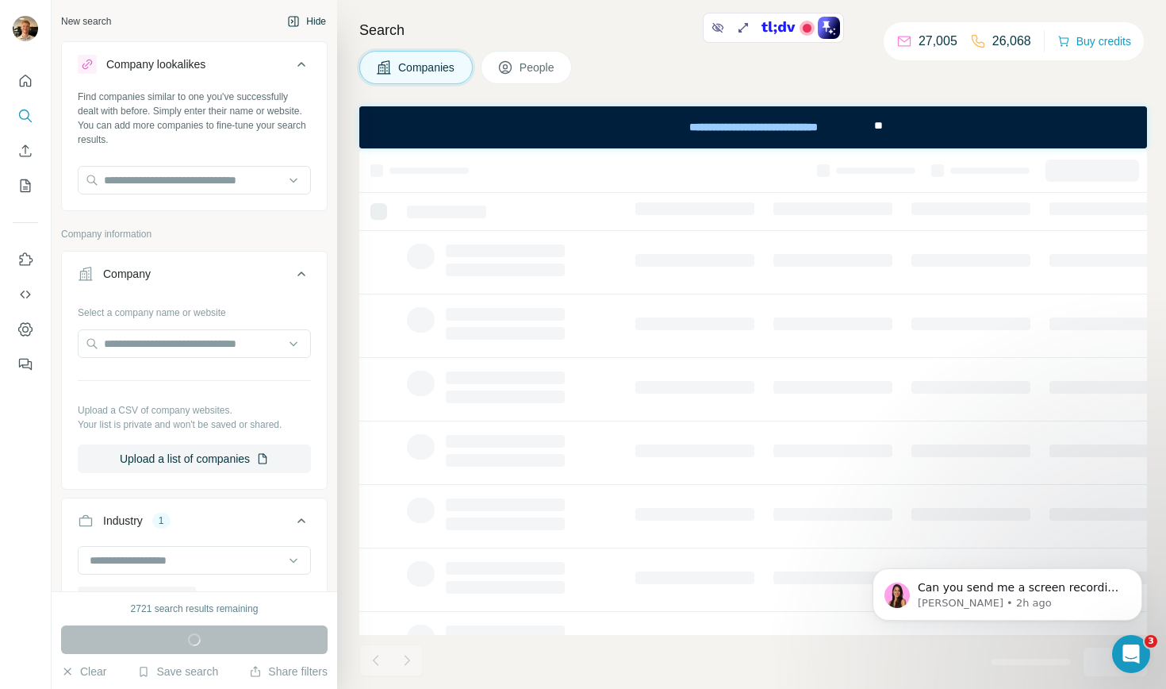
click at [289, 17] on icon "button" at bounding box center [294, 21] width 10 height 10
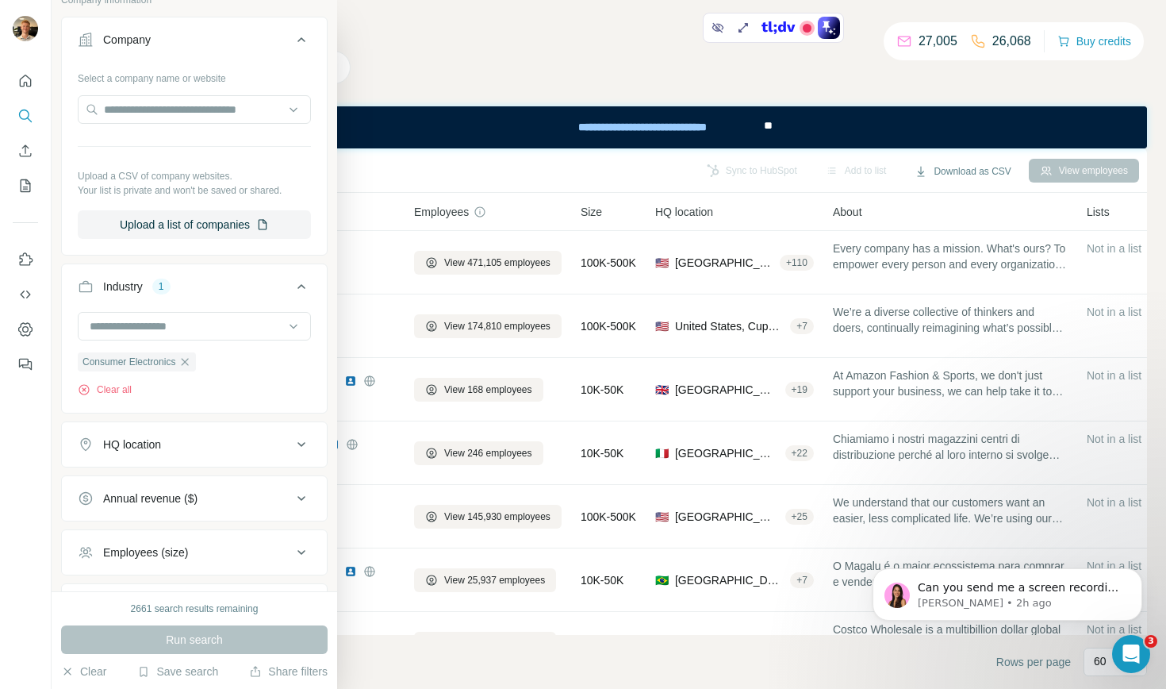
scroll to position [271, 0]
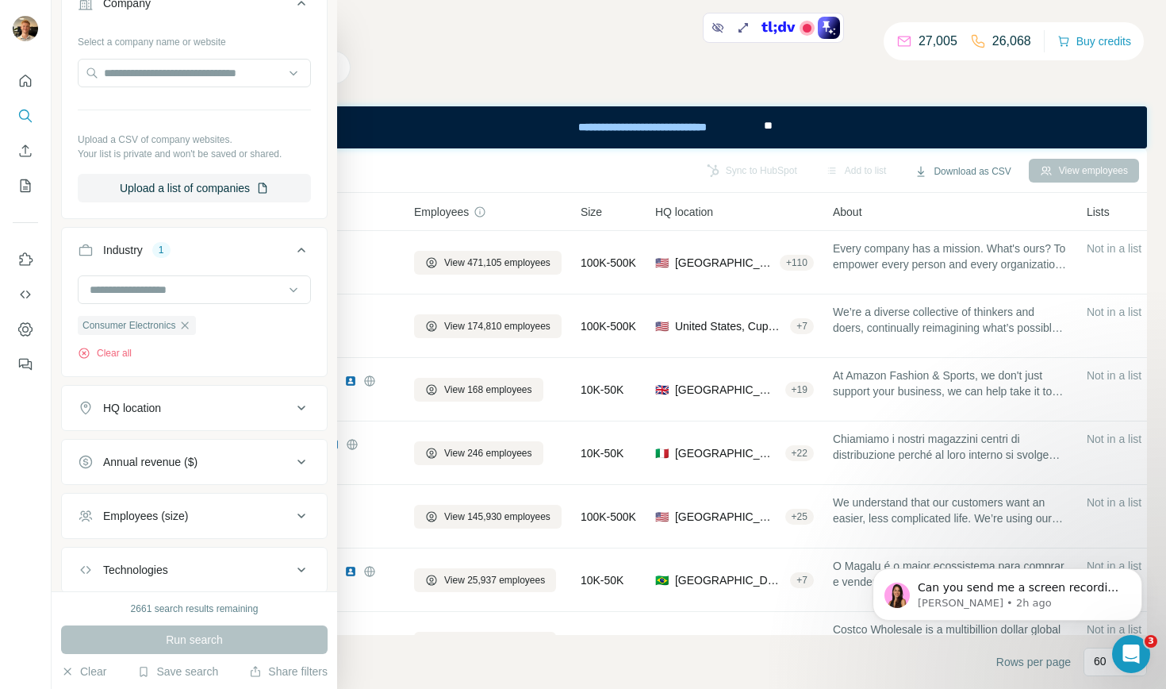
click at [190, 421] on button "HQ location" at bounding box center [194, 408] width 265 height 38
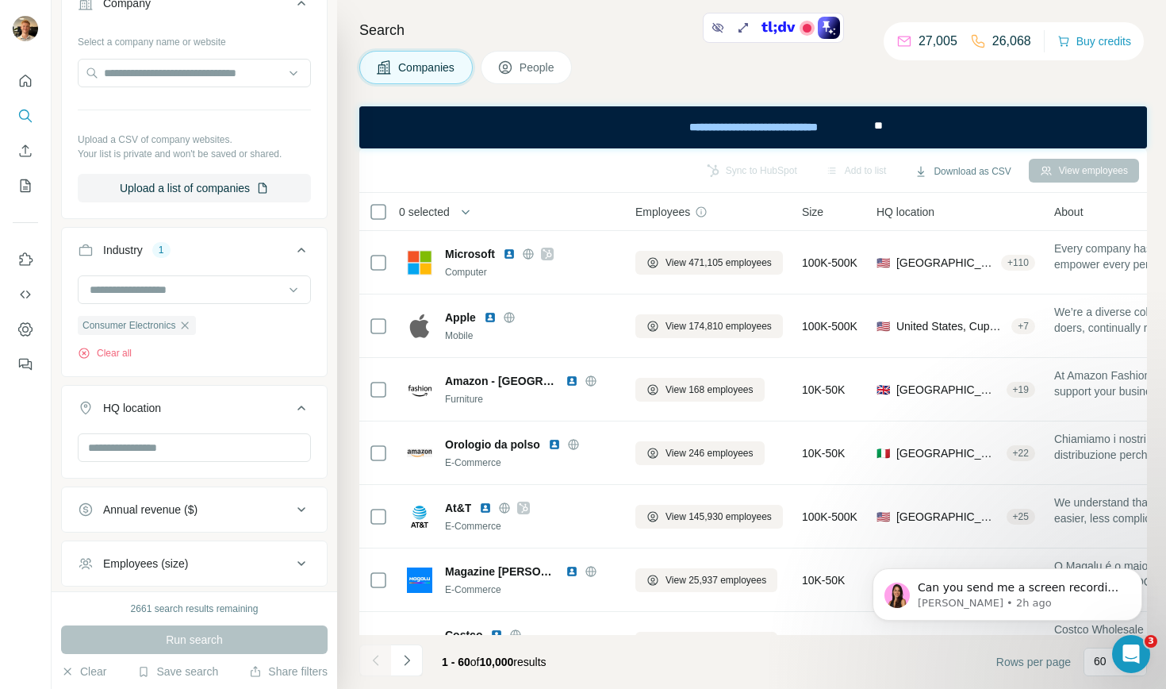
click at [173, 464] on div at bounding box center [194, 449] width 233 height 32
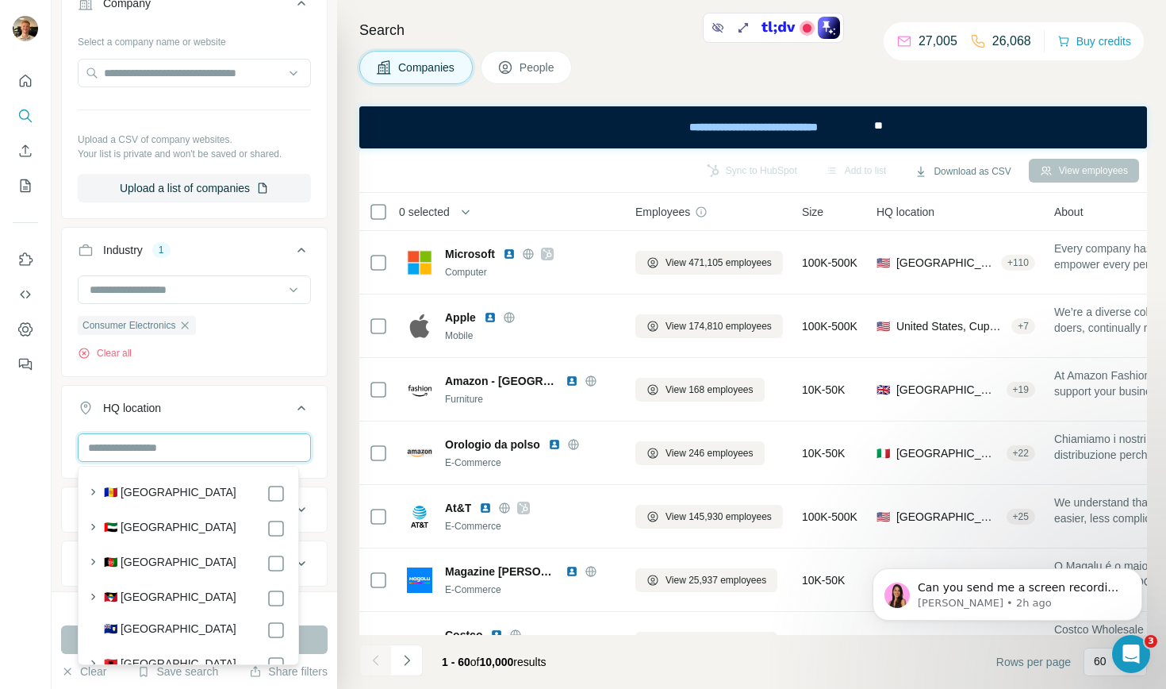
click at [184, 450] on input "text" at bounding box center [194, 447] width 233 height 29
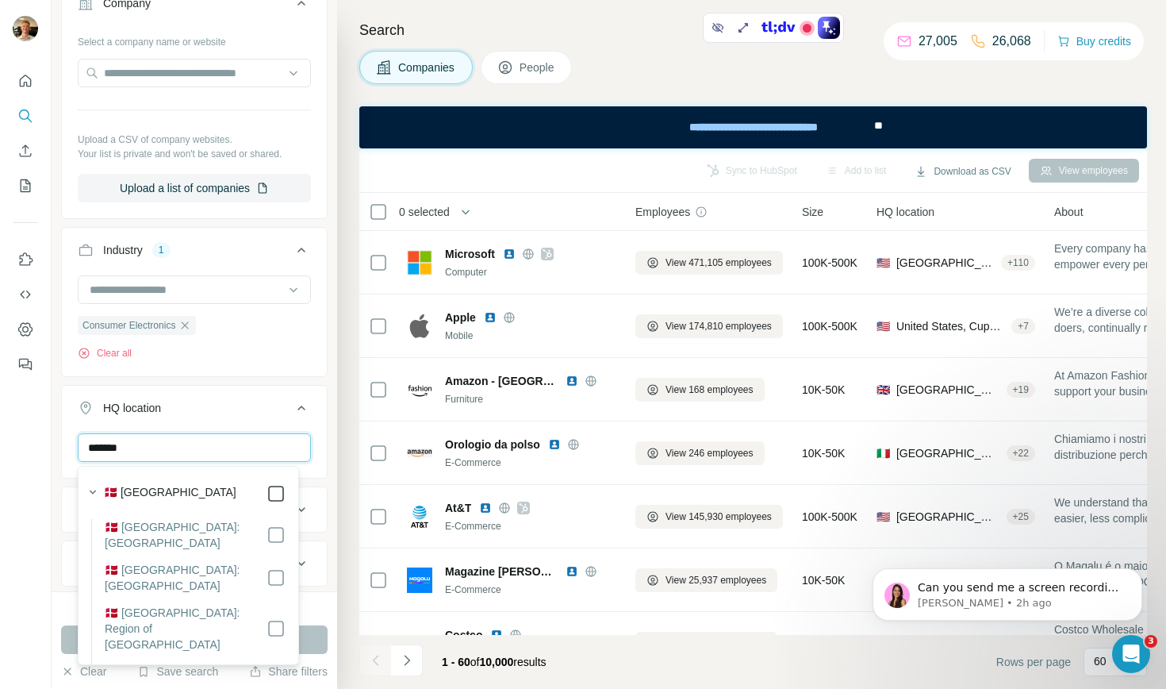
type input "*******"
click at [272, 491] on icon at bounding box center [276, 493] width 19 height 19
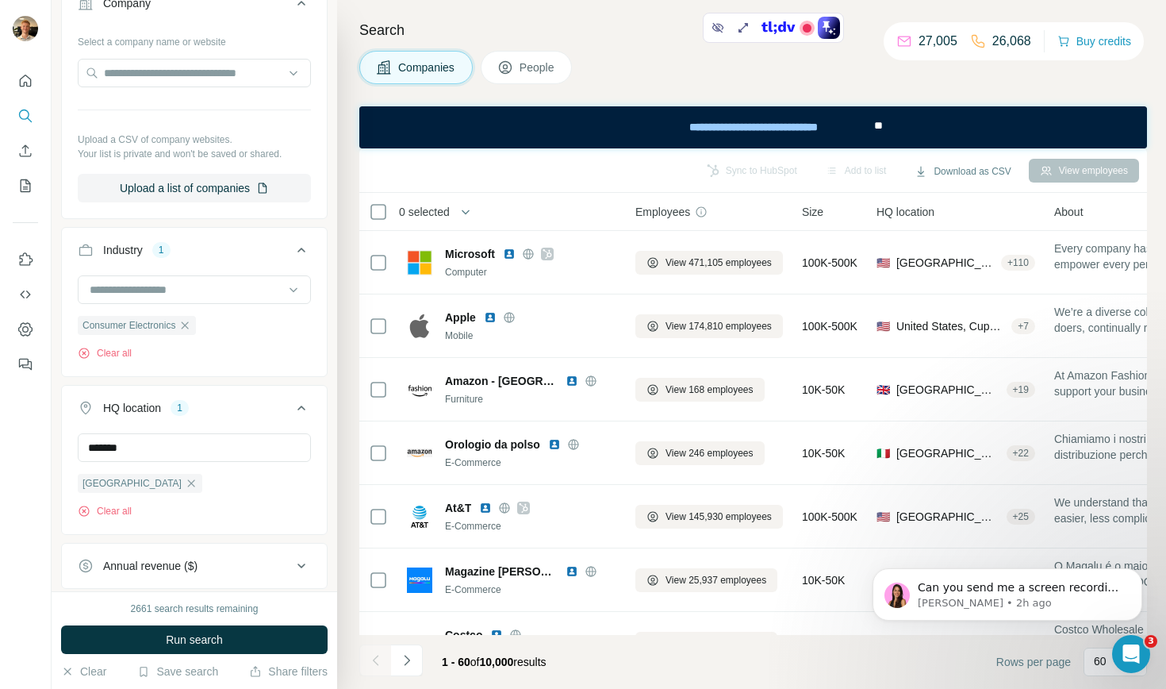
click at [297, 409] on icon at bounding box center [301, 407] width 19 height 19
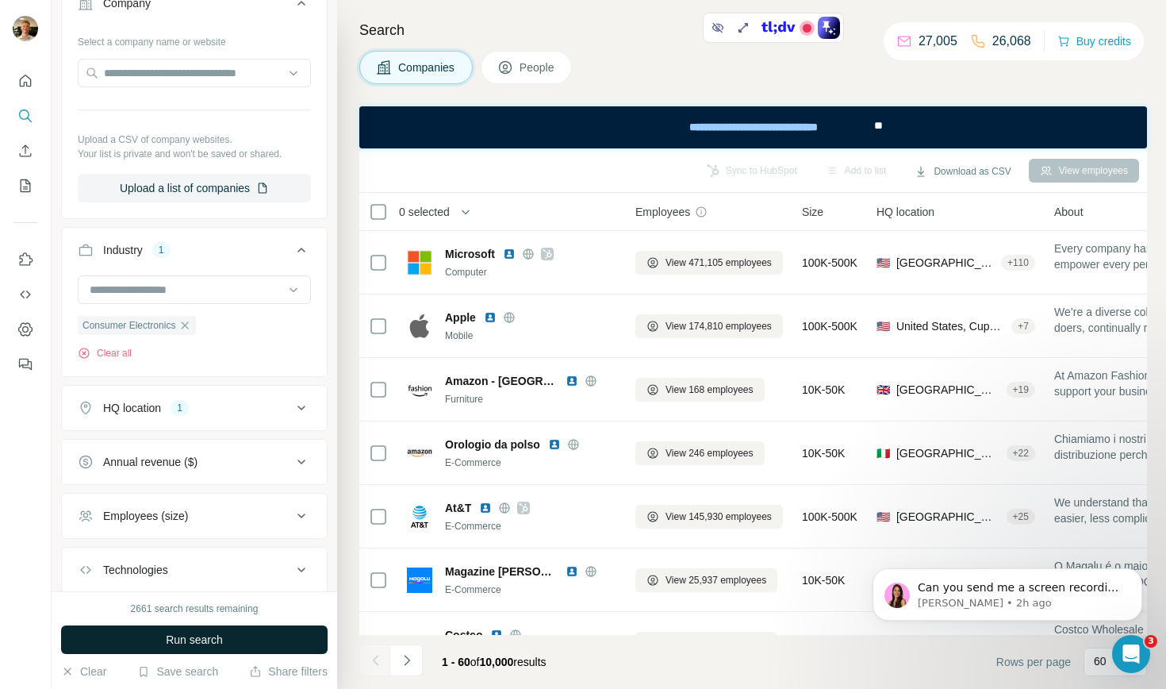
click at [225, 632] on button "Run search" at bounding box center [194, 639] width 267 height 29
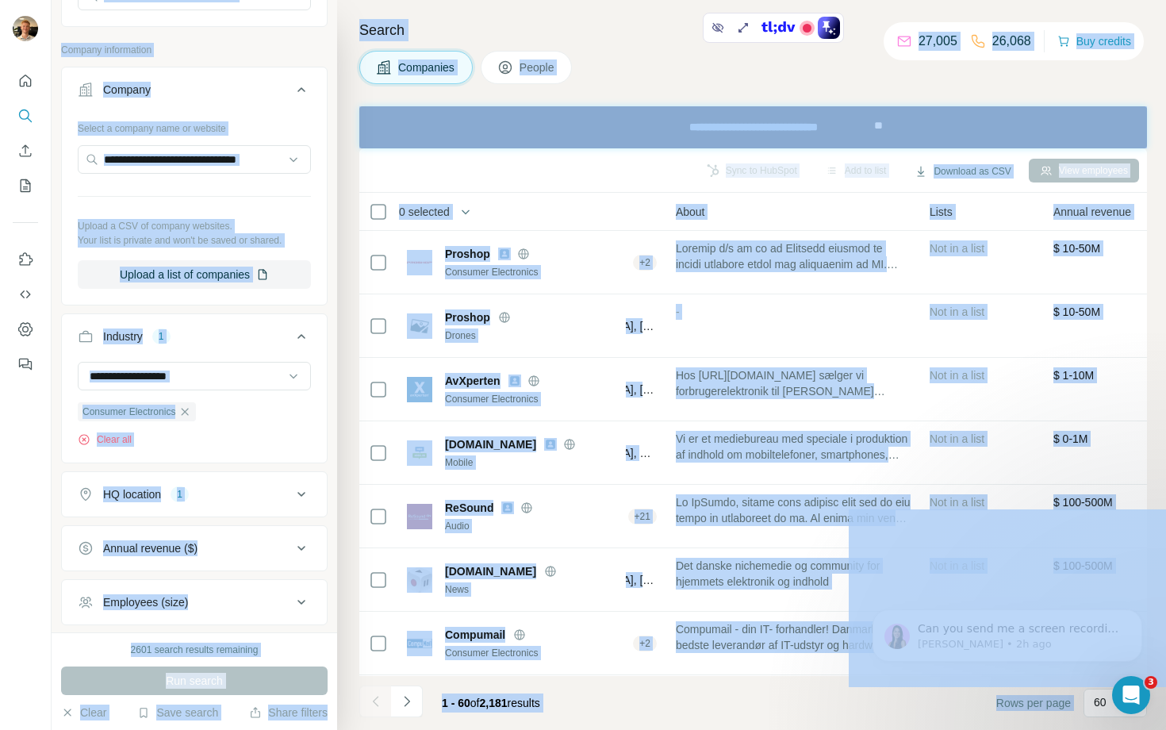
scroll to position [329, 0]
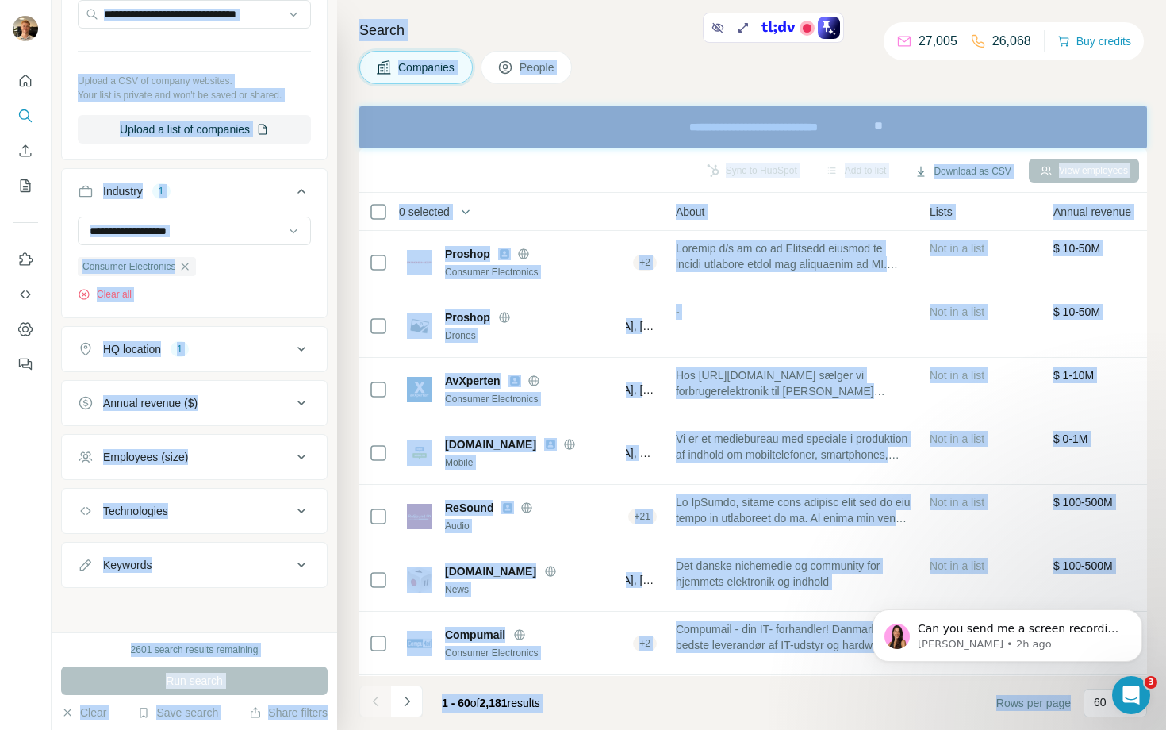
drag, startPoint x: 57, startPoint y: 21, endPoint x: 1061, endPoint y: 724, distance: 1225.9
click at [1061, 688] on div "New search Hide Company lookalikes Find companies similar to one you've success…" at bounding box center [609, 365] width 1115 height 730
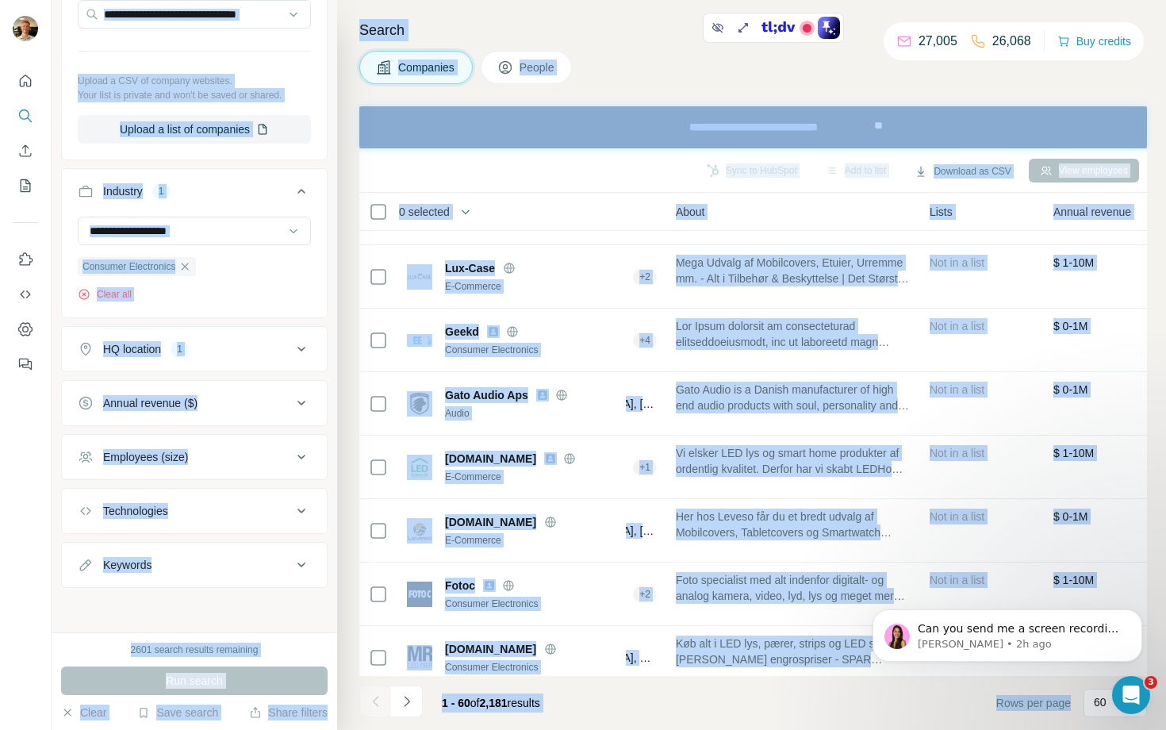
scroll to position [3372, 353]
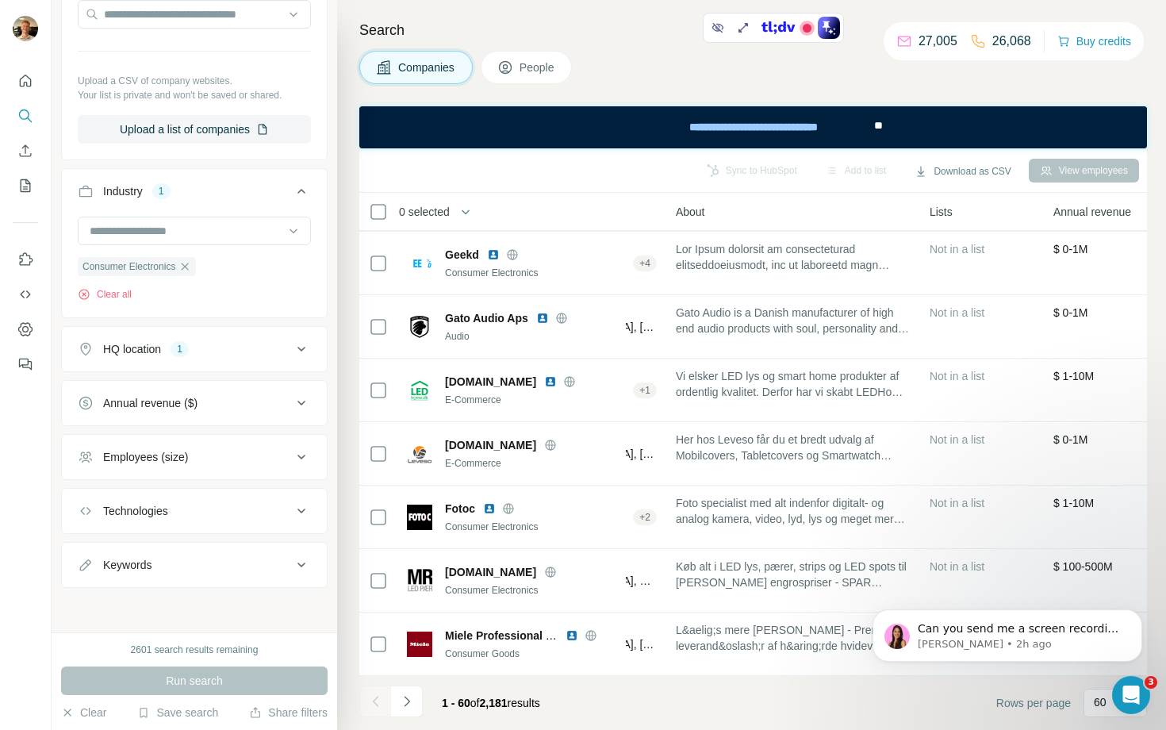
click at [1066, 688] on footer "1 - 60 of 2,181 results Rows per page 60" at bounding box center [753, 703] width 788 height 54
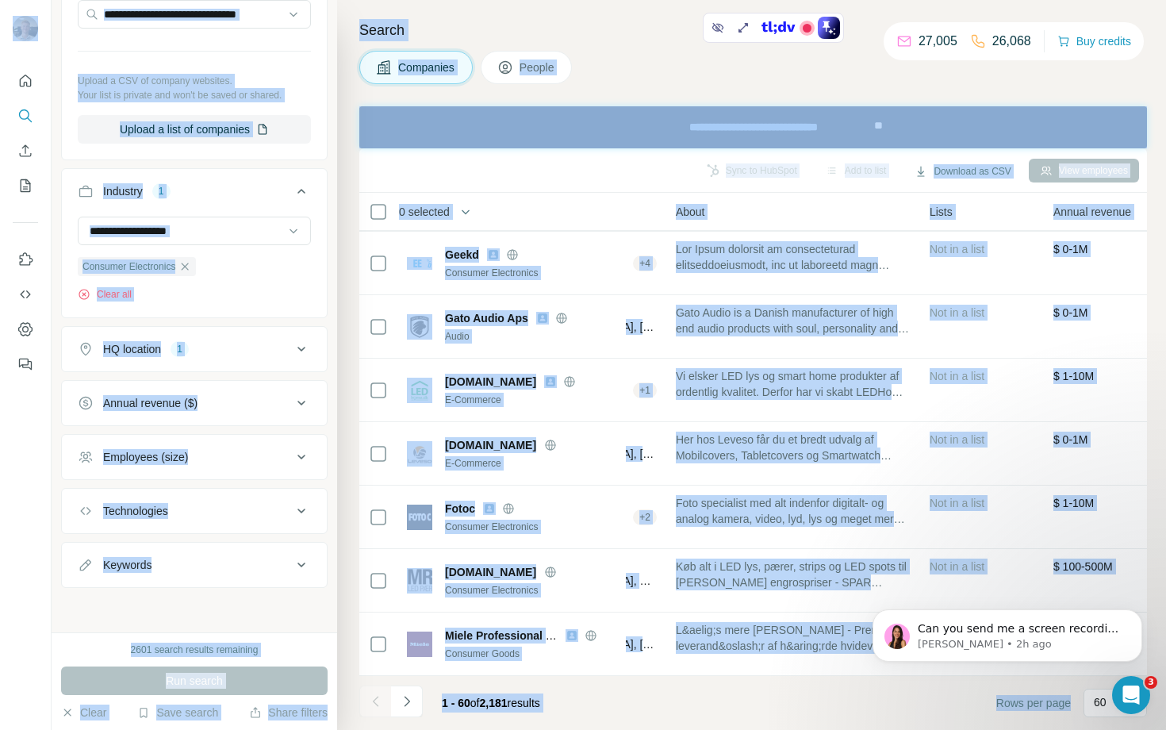
drag, startPoint x: 1081, startPoint y: 725, endPoint x: 0, endPoint y: 6, distance: 1298.4
click at [0, 6] on div "New search Hide Company lookalikes Find companies similar to one you've success…" at bounding box center [583, 365] width 1166 height 730
click at [0, 6] on div at bounding box center [26, 365] width 52 height 730
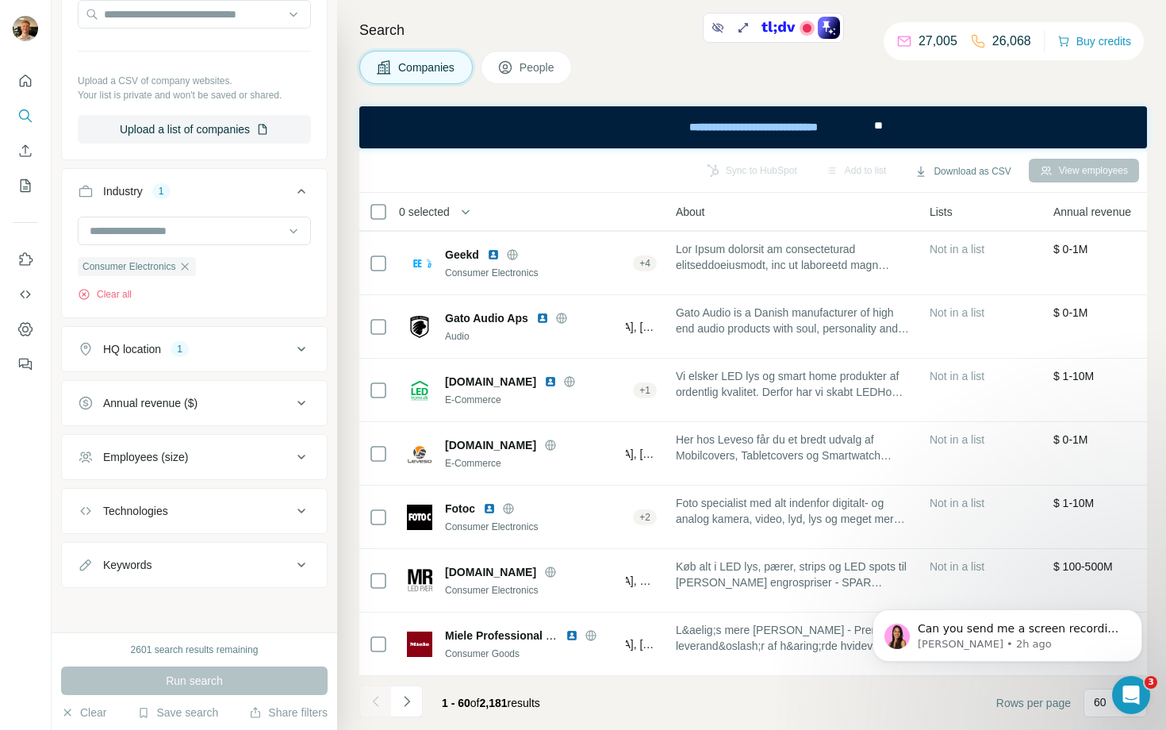
drag, startPoint x: 0, startPoint y: 6, endPoint x: 1136, endPoint y: 729, distance: 1346.5
click at [1136, 688] on div "New search Hide Company lookalikes Find companies similar to one you've success…" at bounding box center [583, 365] width 1166 height 730
click at [1122, 688] on footer "1 - 60 of 2,181 results Rows per page 60" at bounding box center [753, 703] width 788 height 54
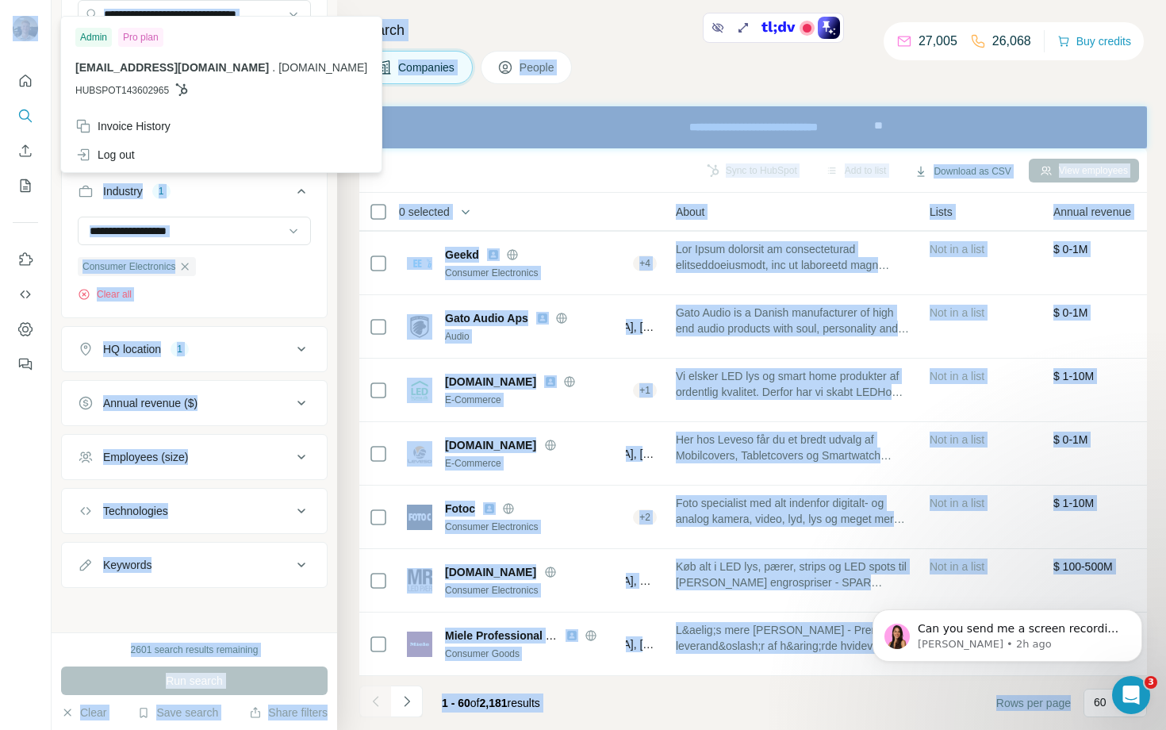
drag, startPoint x: 1122, startPoint y: 720, endPoint x: 17, endPoint y: 13, distance: 1311.2
click at [17, 13] on div "New search Hide Company lookalikes Find companies similar to one you've success…" at bounding box center [583, 365] width 1166 height 730
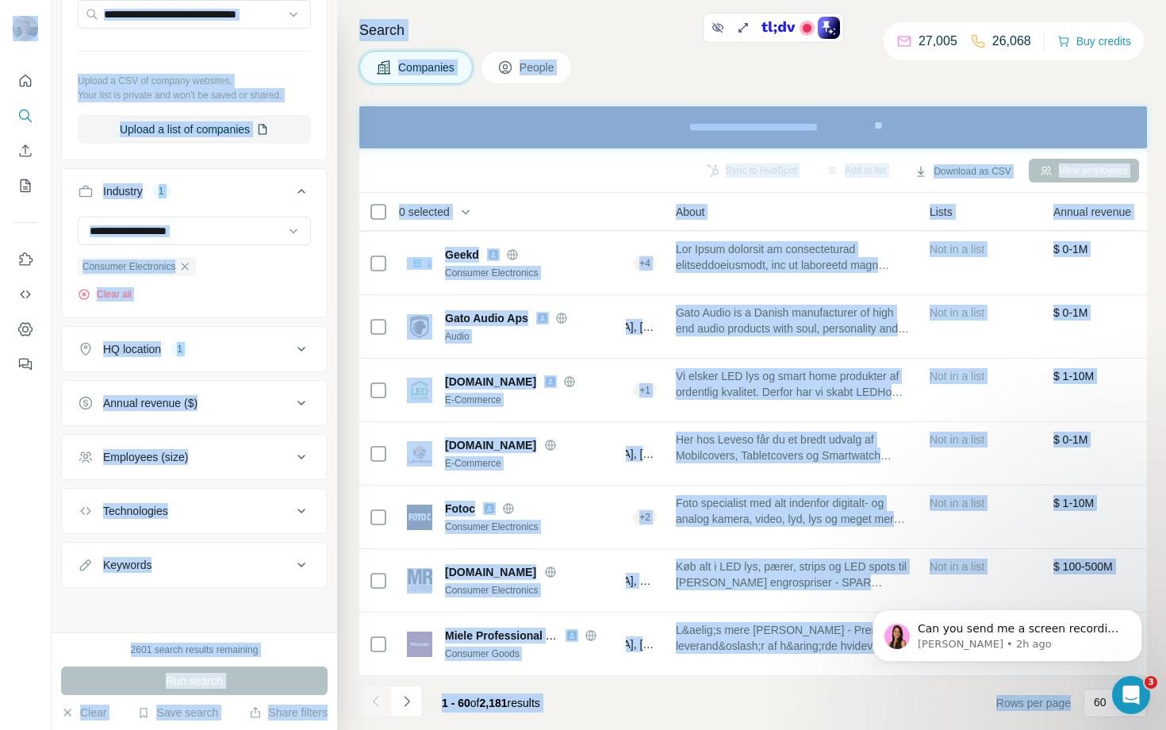
click at [0, 9] on div at bounding box center [26, 365] width 52 height 730
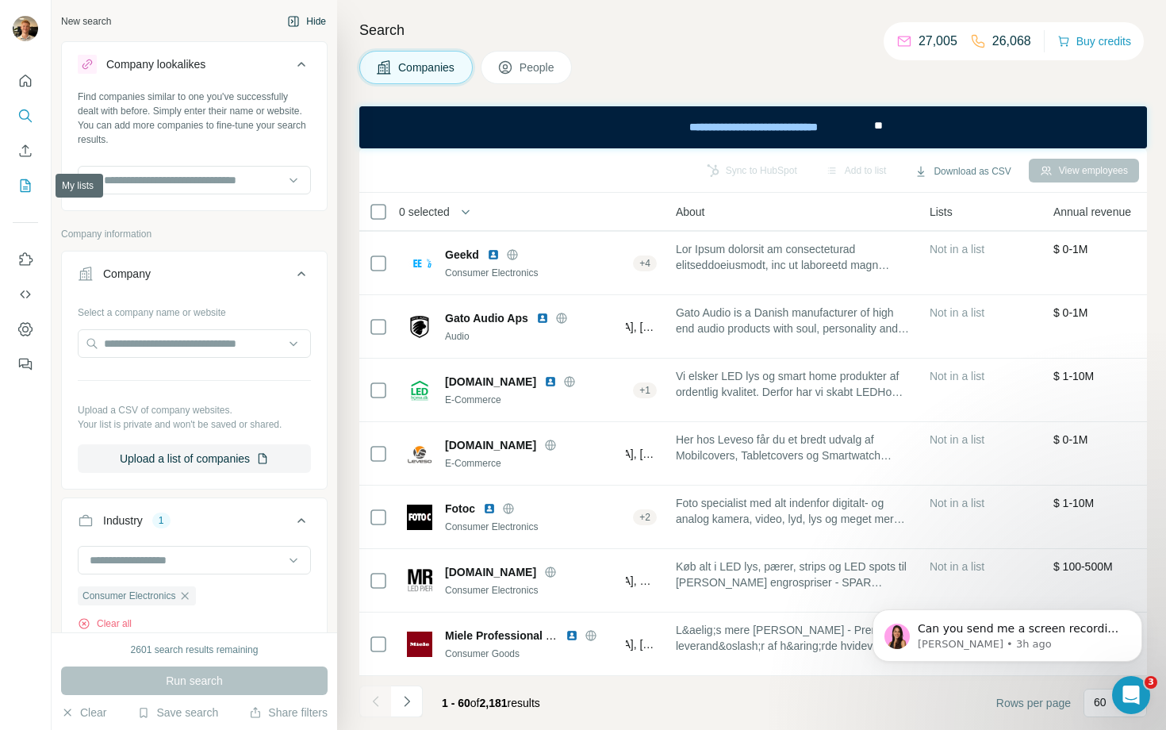
click at [18, 175] on button "My lists" at bounding box center [25, 185] width 25 height 29
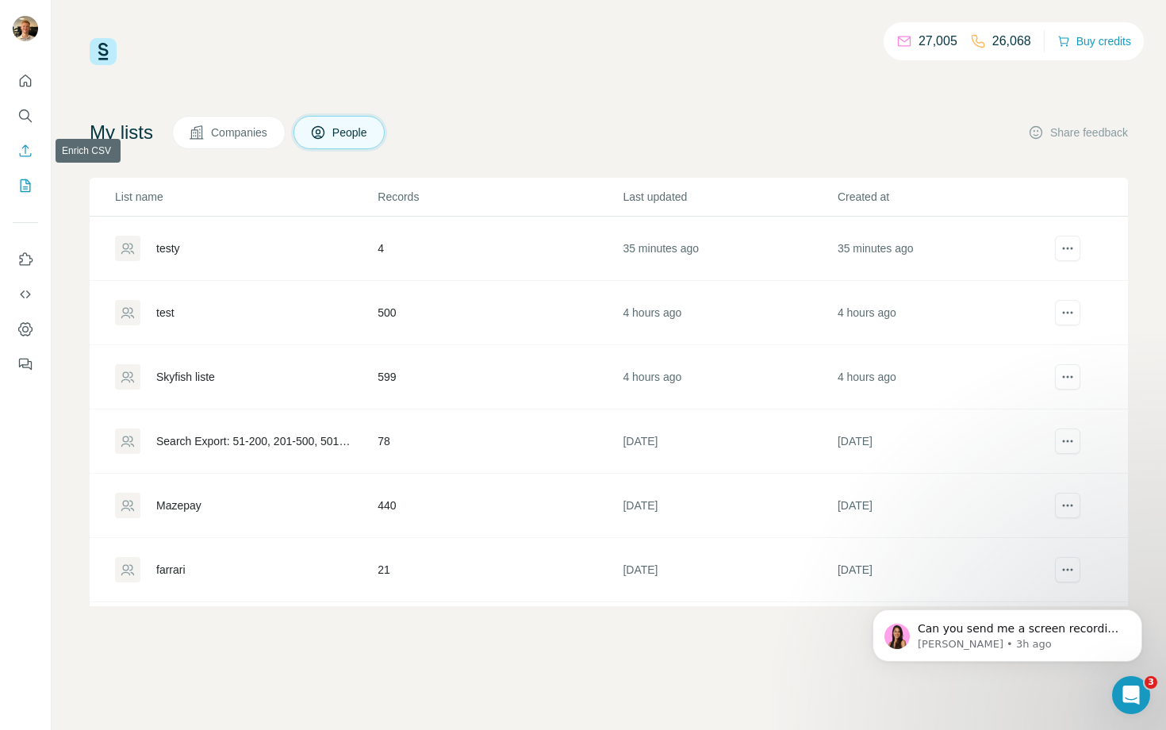
click at [23, 152] on icon "Enrich CSV" at bounding box center [25, 151] width 16 height 16
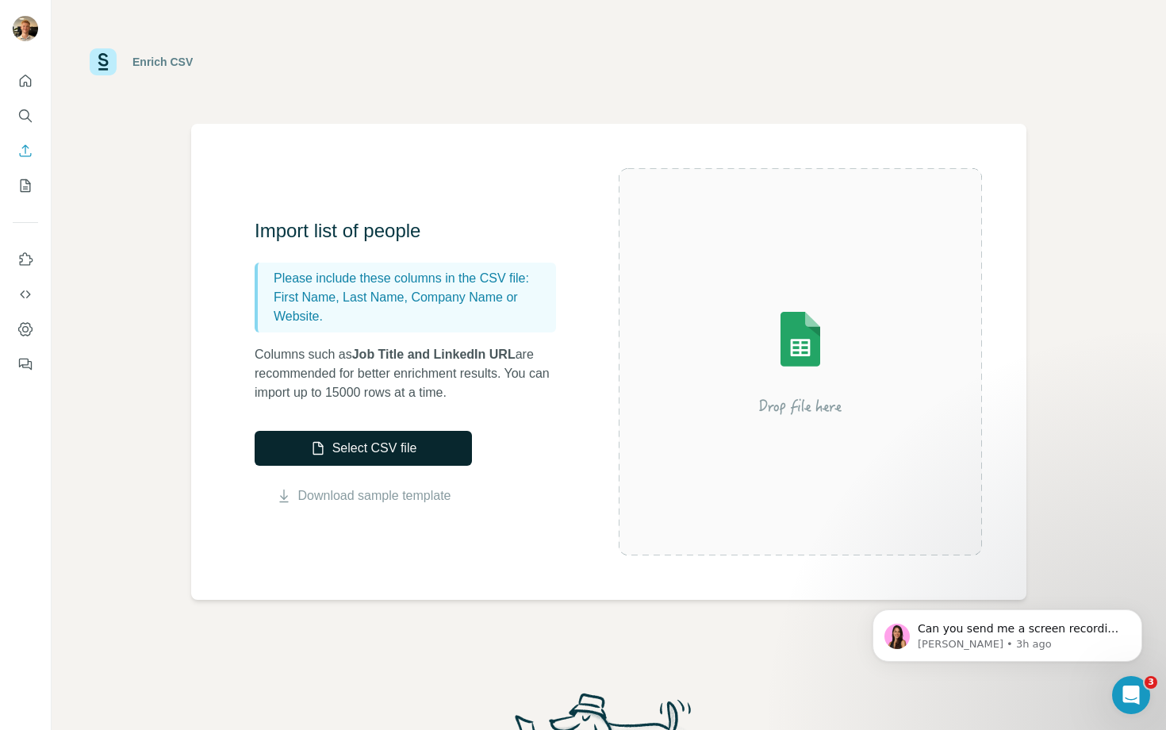
click at [374, 438] on button "Select CSV file" at bounding box center [363, 448] width 217 height 35
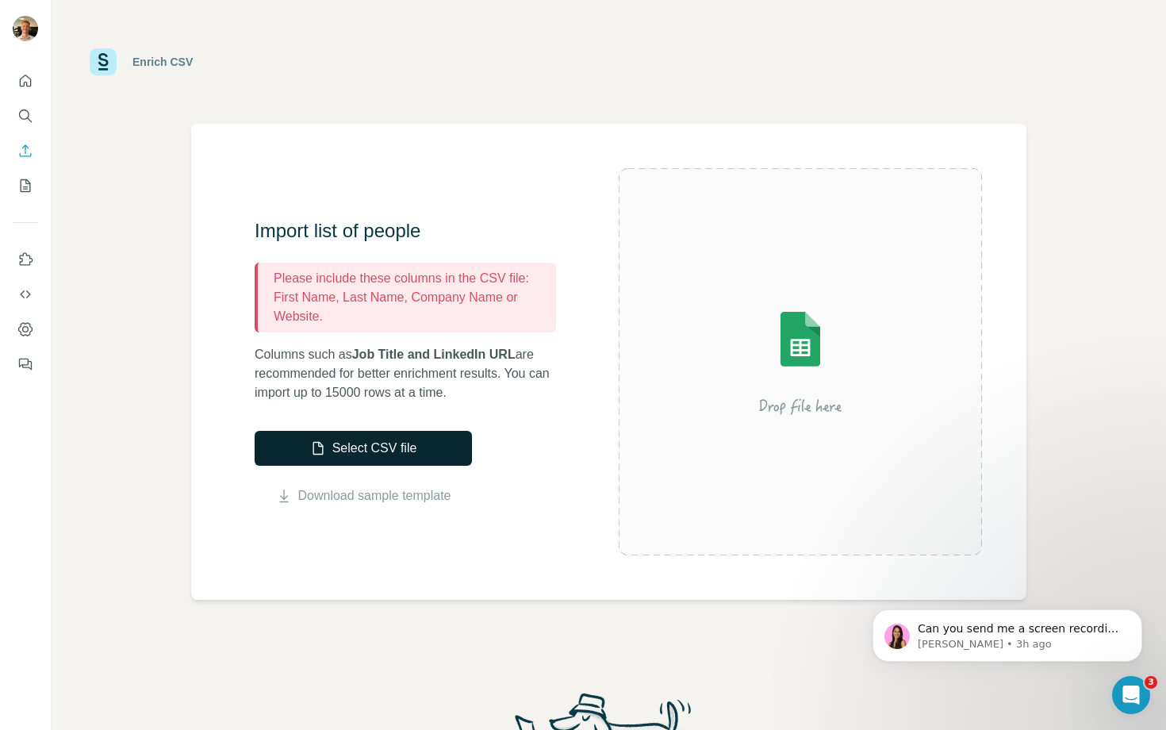
click at [383, 451] on button "Select CSV file" at bounding box center [363, 448] width 217 height 35
click at [421, 353] on span "Job Title and LinkedIn URL" at bounding box center [433, 353] width 163 height 13
click at [29, 160] on button "Enrich CSV" at bounding box center [25, 150] width 25 height 29
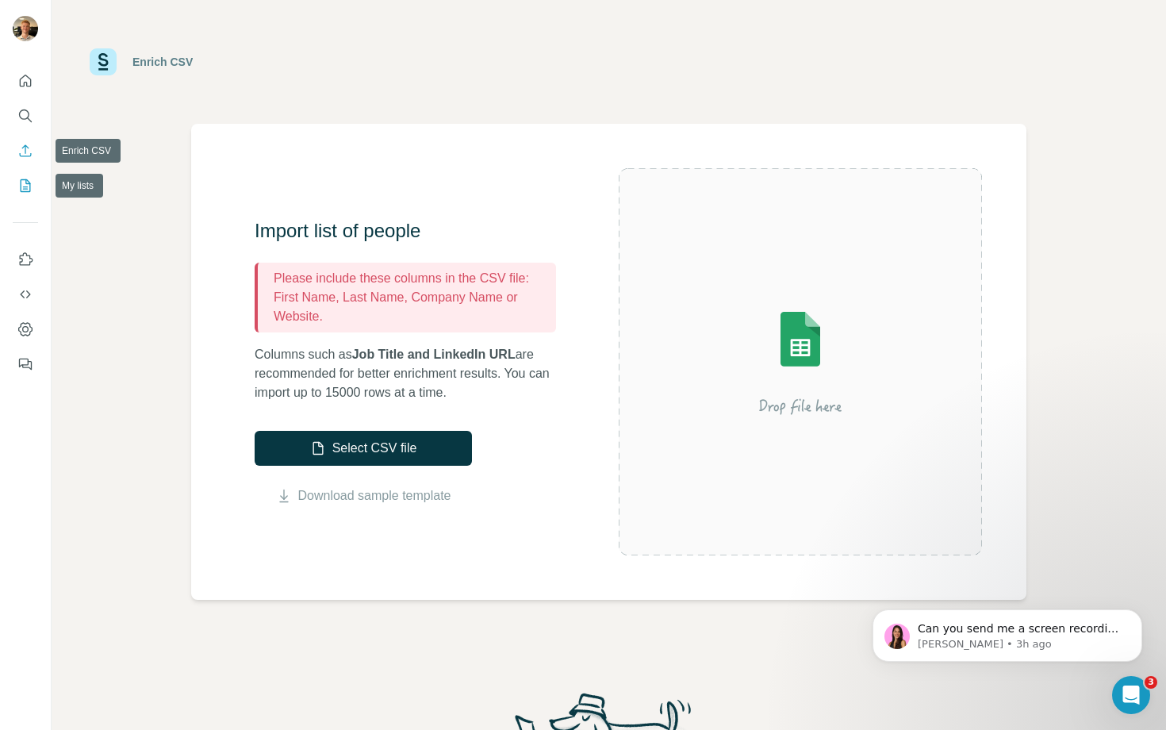
click at [25, 179] on icon "My lists" at bounding box center [27, 184] width 8 height 10
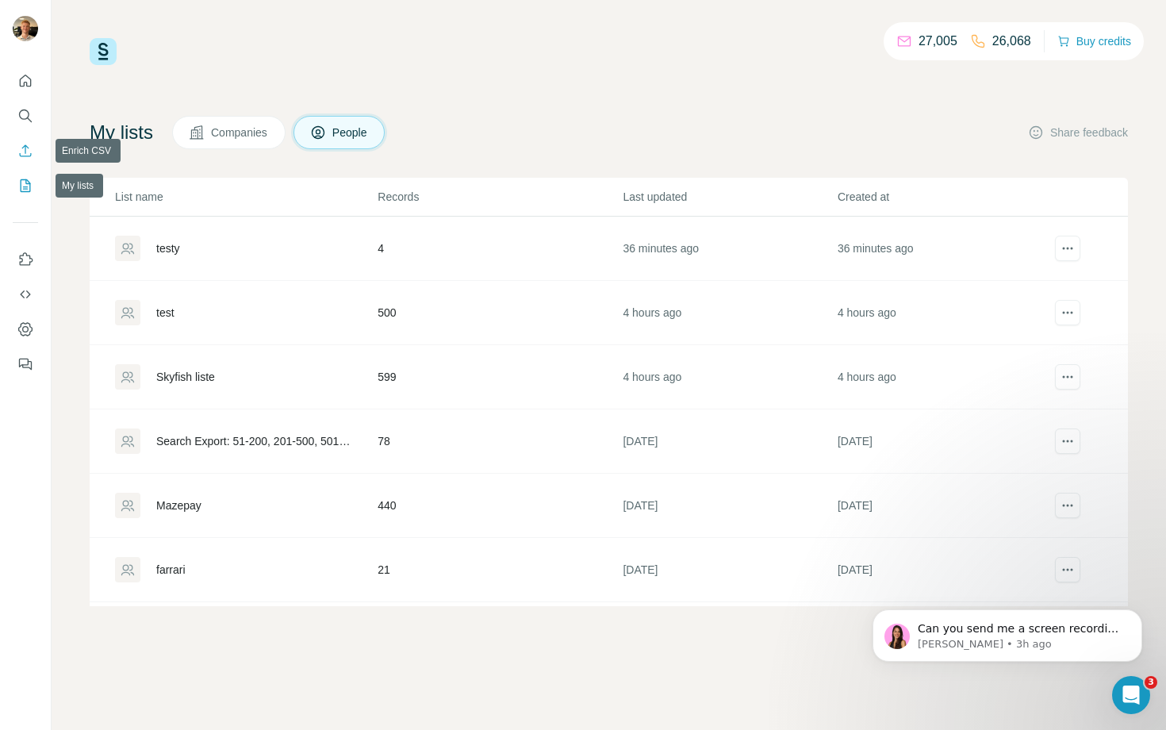
click at [25, 153] on icon "Enrich CSV" at bounding box center [26, 150] width 12 height 12
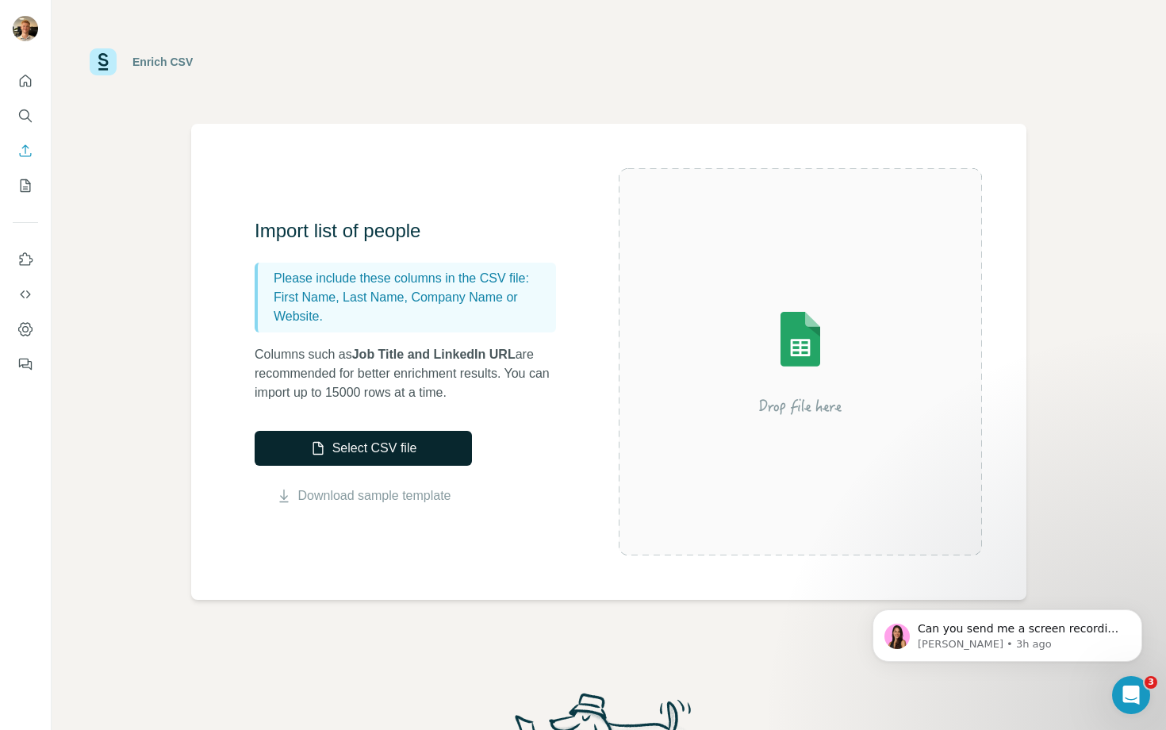
click at [418, 459] on button "Select CSV file" at bounding box center [363, 448] width 217 height 35
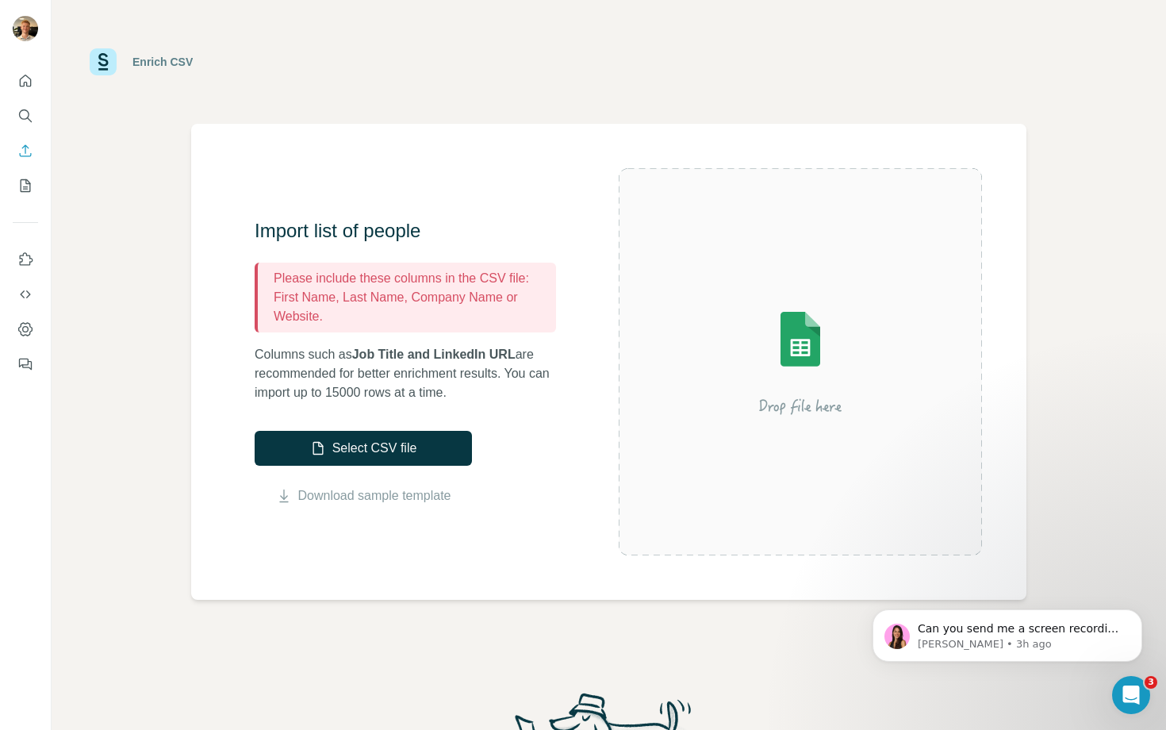
click at [381, 466] on div "Select CSV file Download sample template" at bounding box center [363, 468] width 217 height 75
click at [397, 437] on button "Select CSV file" at bounding box center [363, 448] width 217 height 35
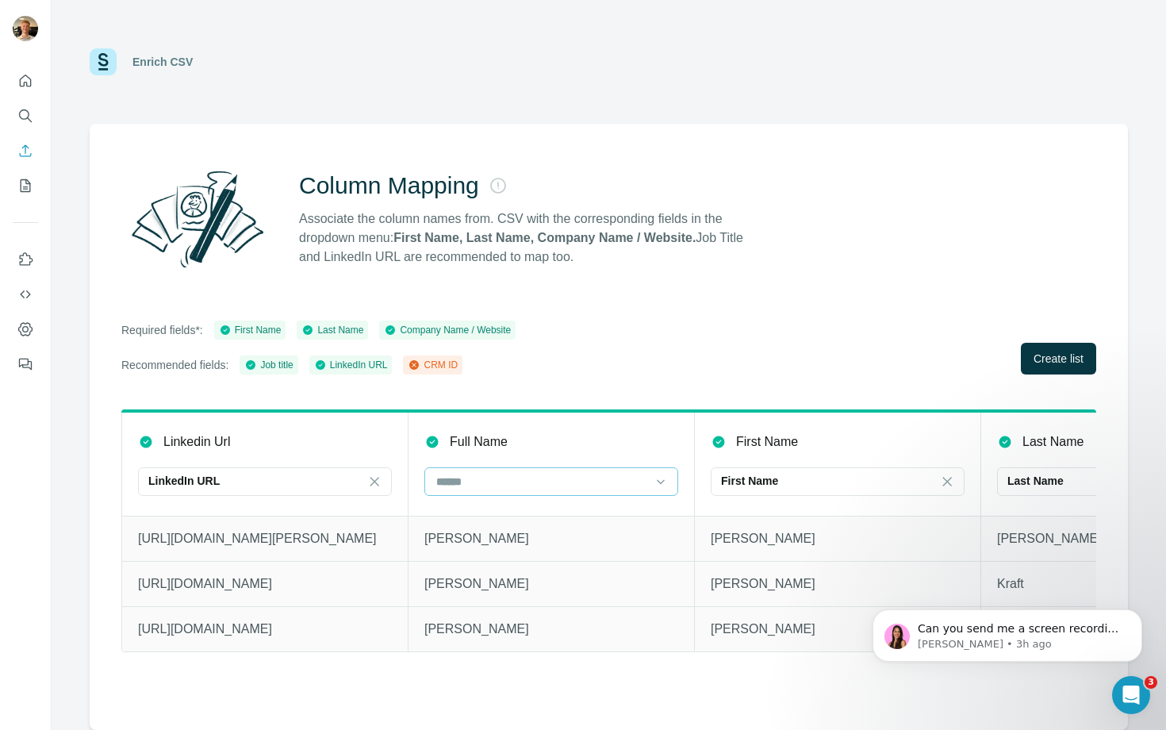
click at [605, 474] on input at bounding box center [542, 481] width 214 height 17
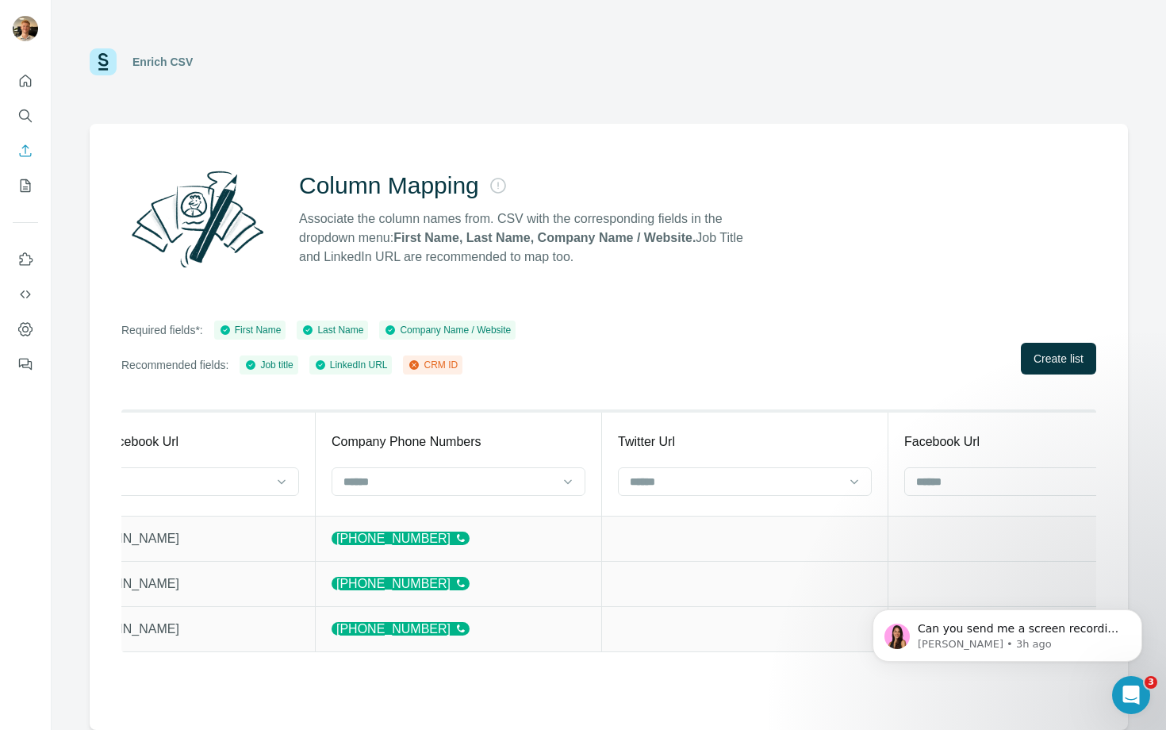
scroll to position [0, 5899]
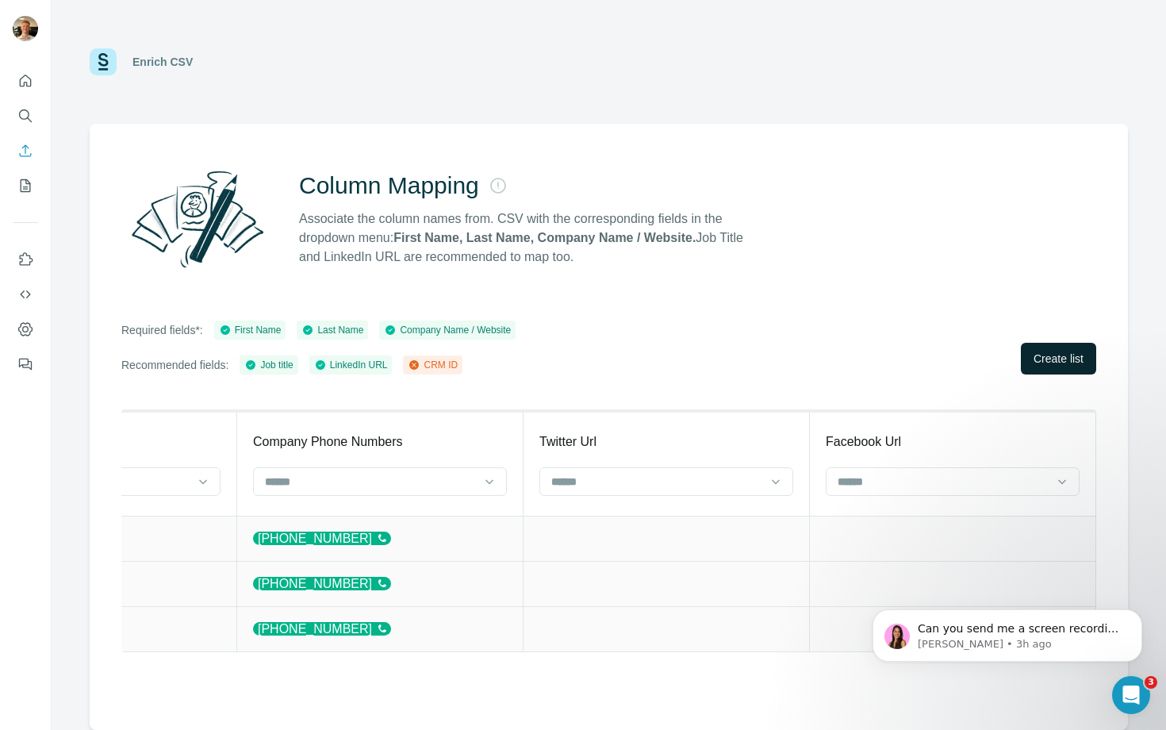
click at [1034, 363] on span "Create list" at bounding box center [1059, 359] width 50 height 16
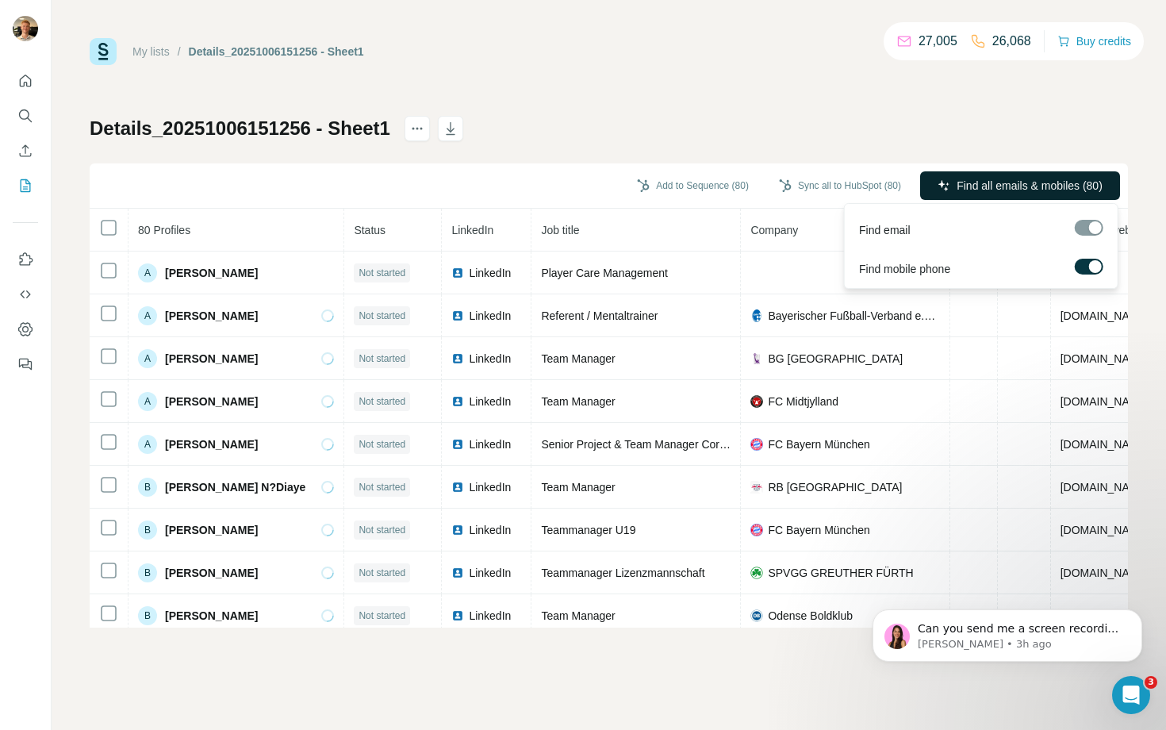
click at [1002, 180] on span "Find all emails & mobiles (80)" at bounding box center [1030, 186] width 146 height 16
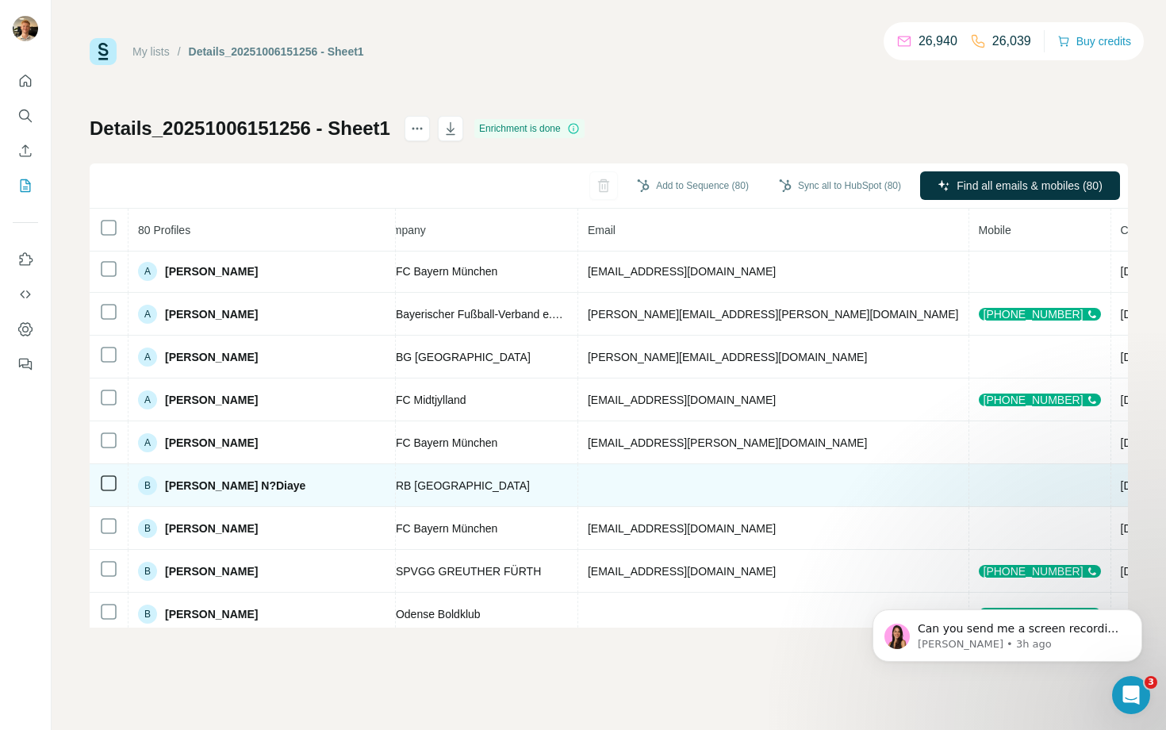
scroll to position [0, 424]
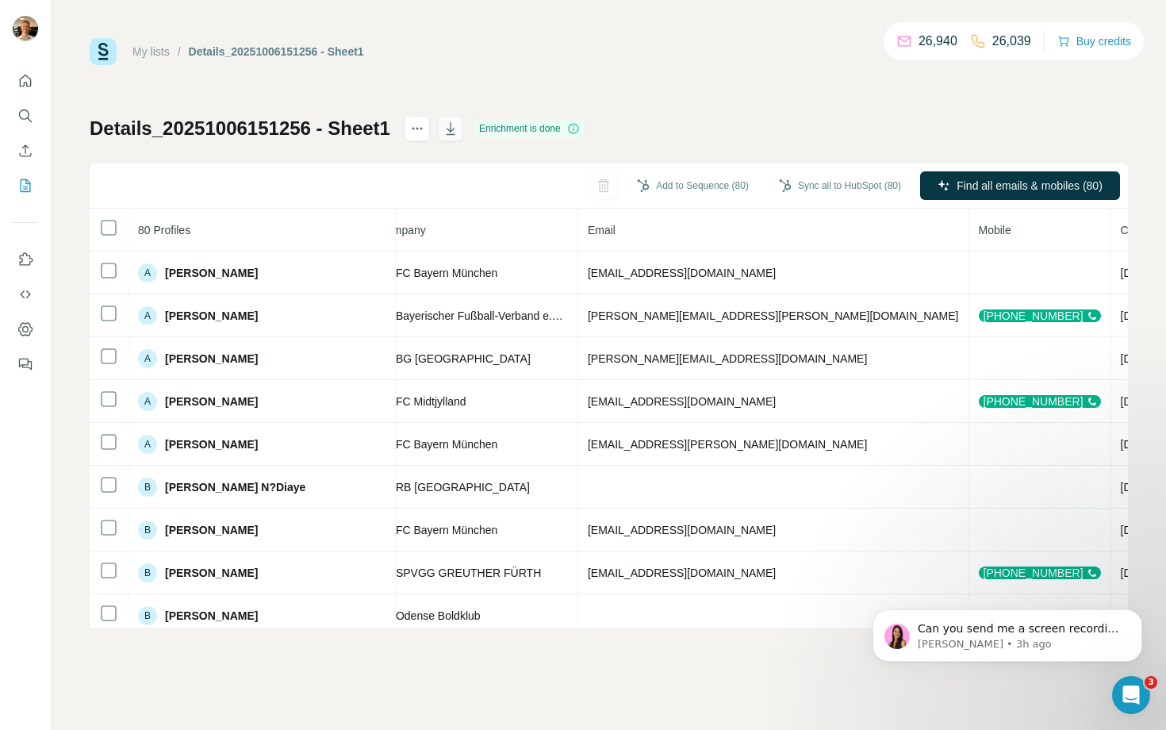
click at [450, 129] on icon "button" at bounding box center [451, 129] width 16 height 16
